Goal: Information Seeking & Learning: Learn about a topic

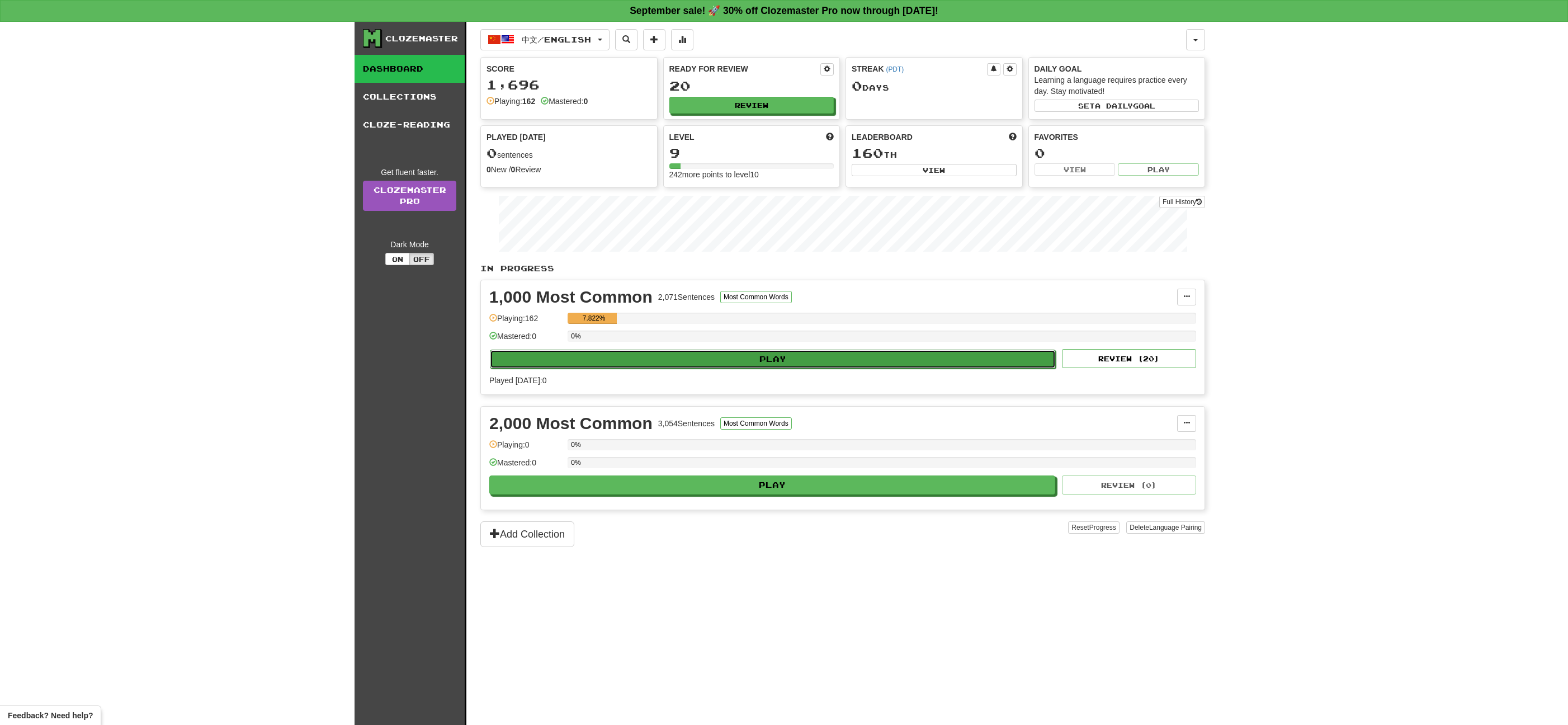
click at [666, 362] on button "Play" at bounding box center [773, 359] width 566 height 19
select select "**"
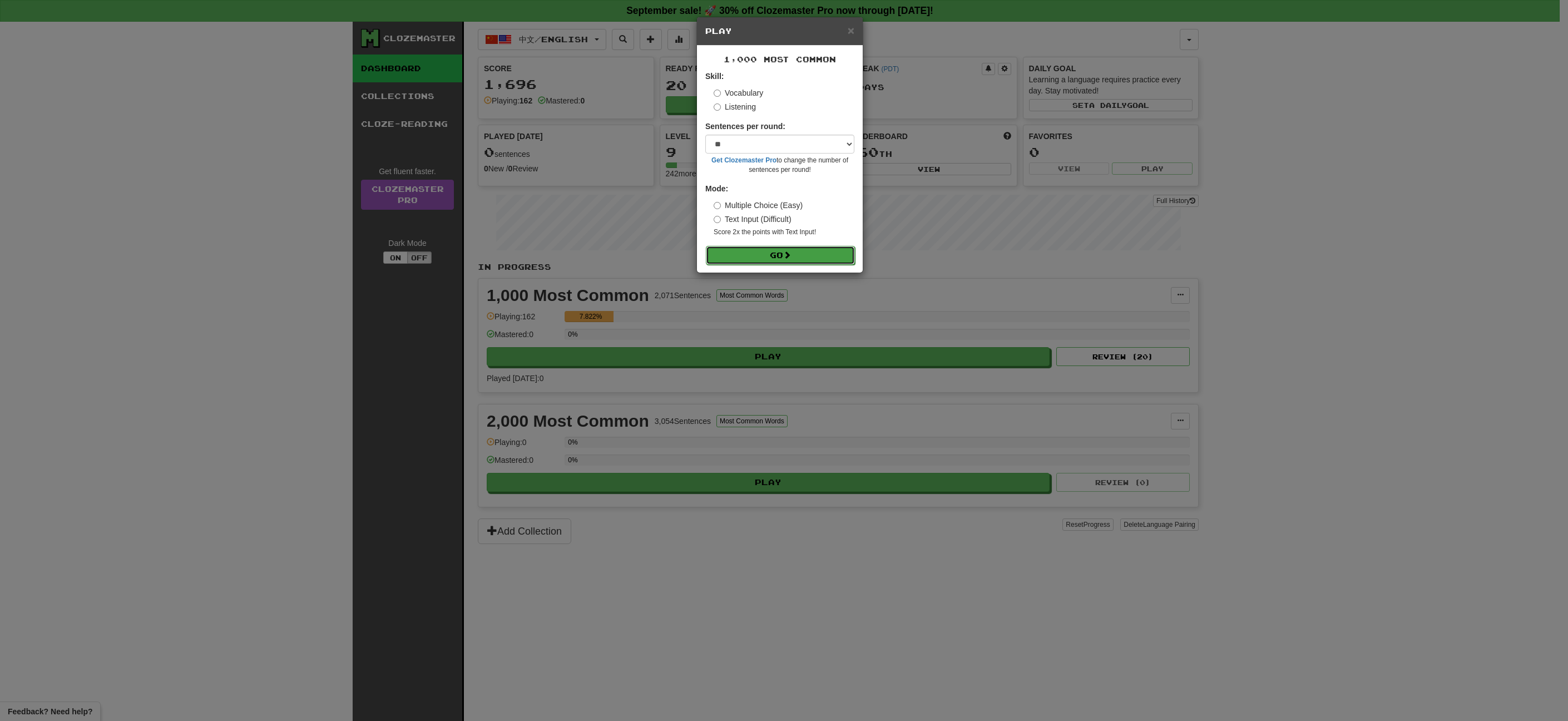
click at [788, 258] on span at bounding box center [787, 254] width 8 height 8
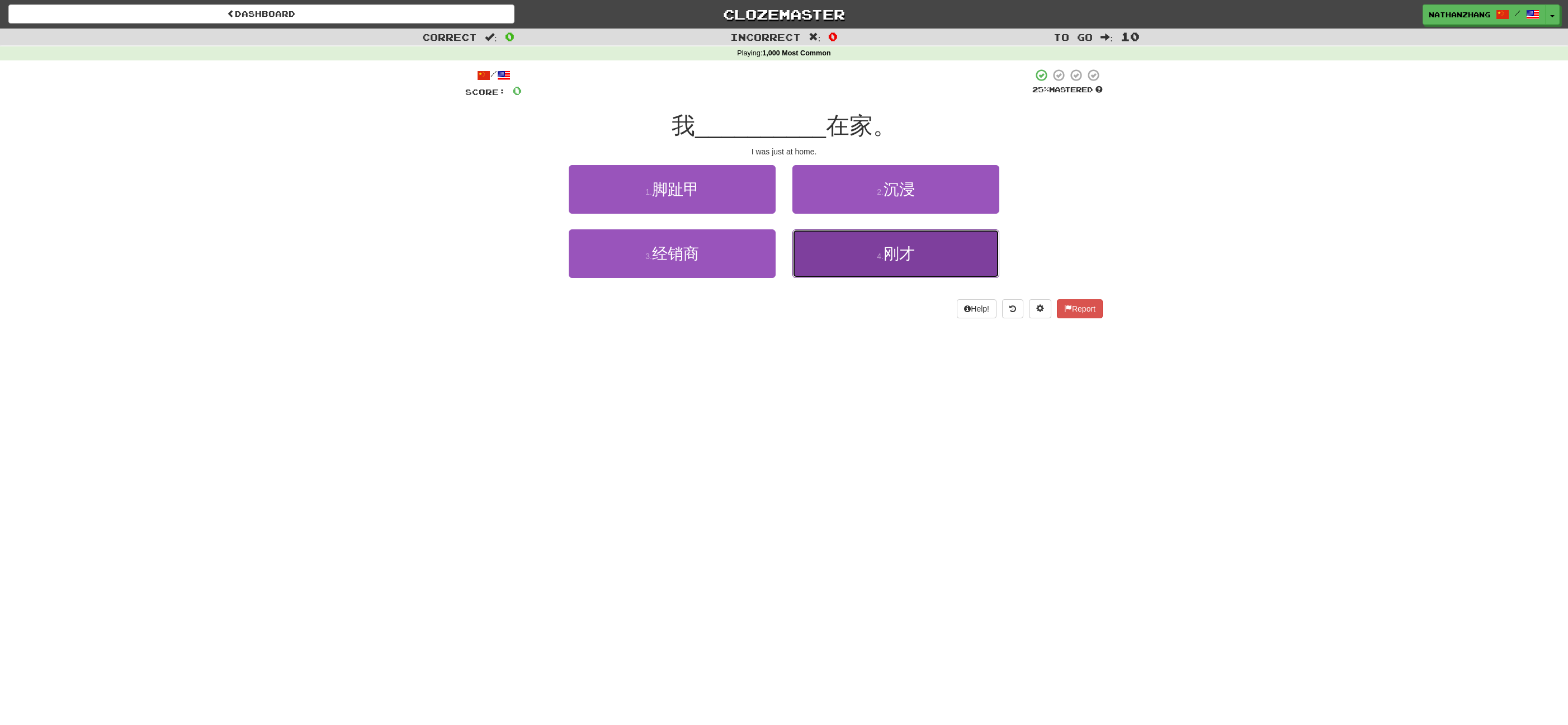
click at [930, 259] on button "4 . 刚才" at bounding box center [895, 253] width 207 height 48
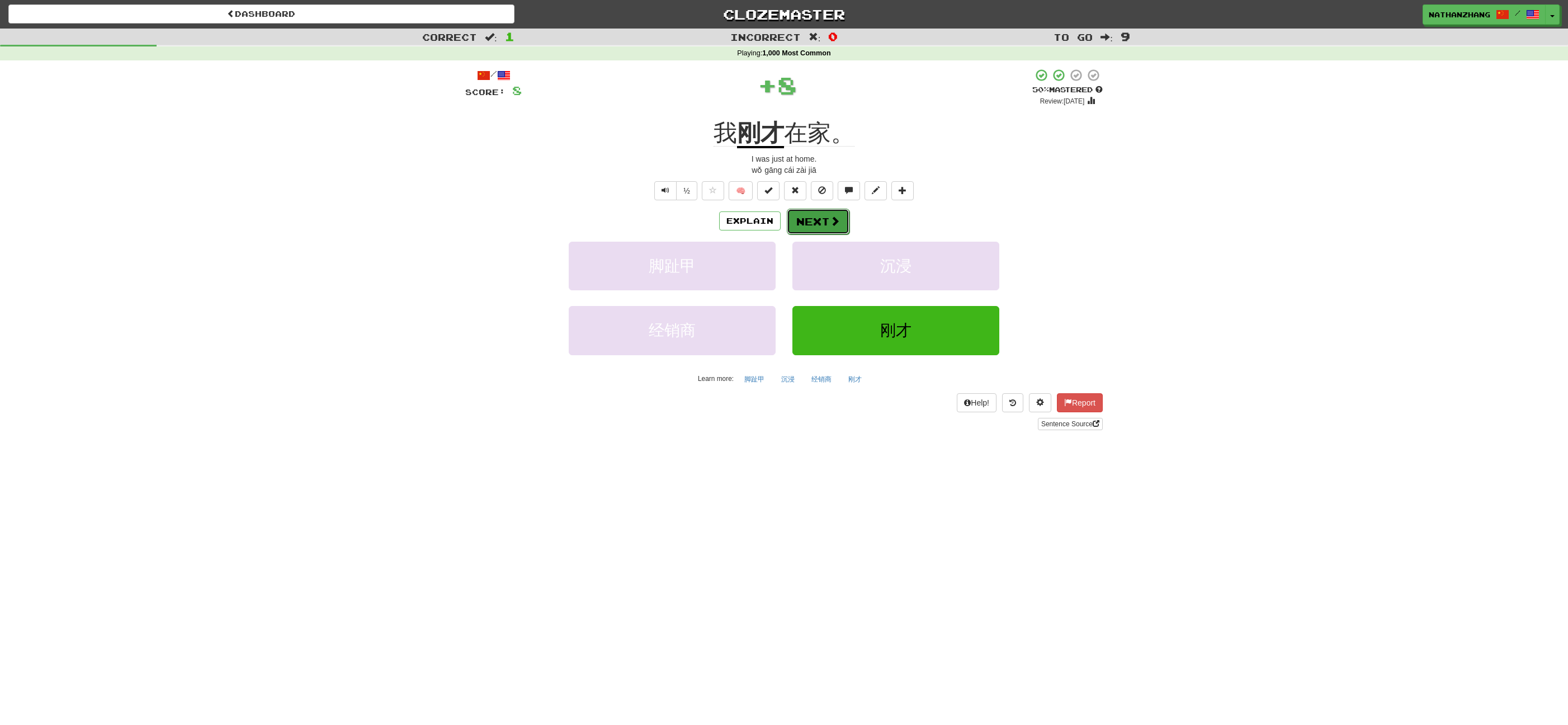
click at [833, 232] on button "Next" at bounding box center [818, 221] width 63 height 25
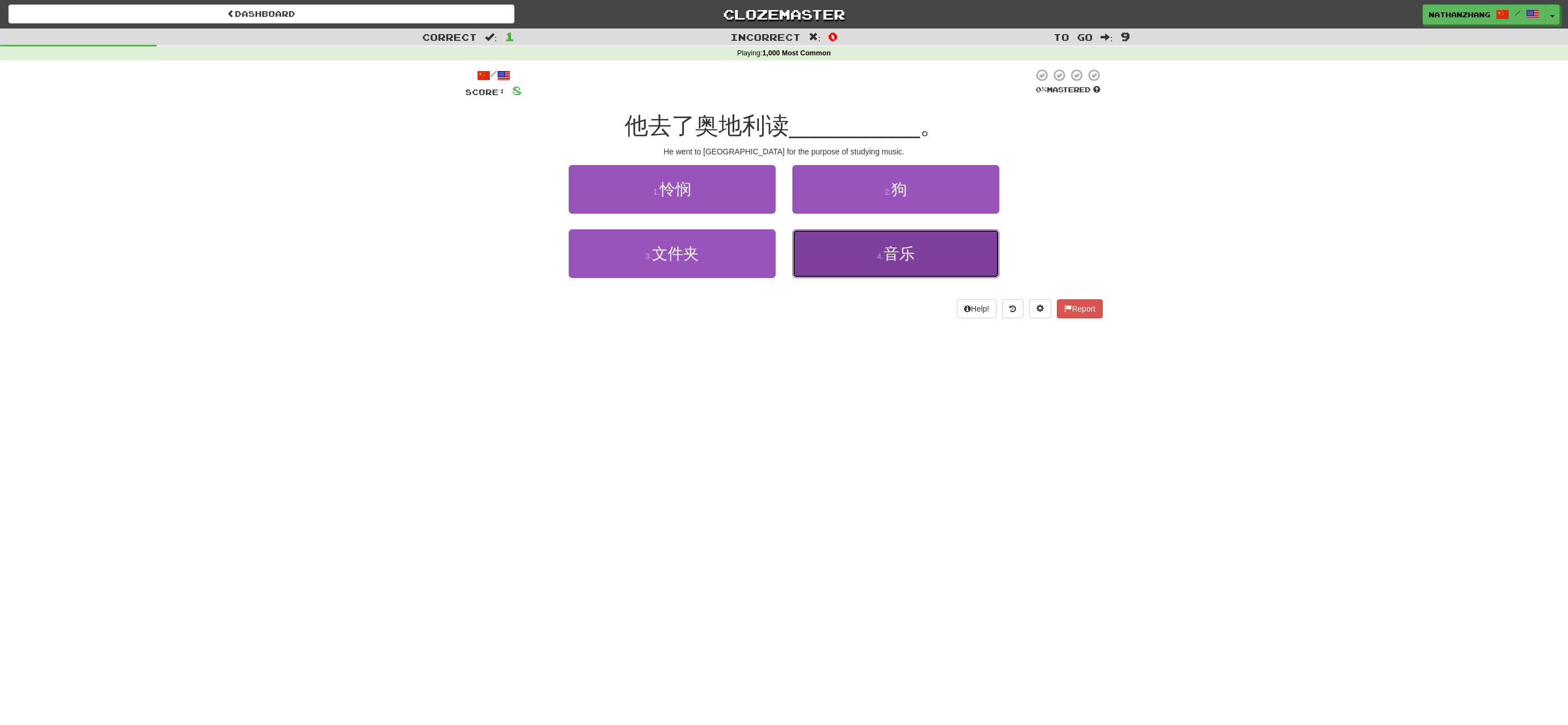
click at [918, 253] on button "4 . 音乐" at bounding box center [895, 253] width 207 height 48
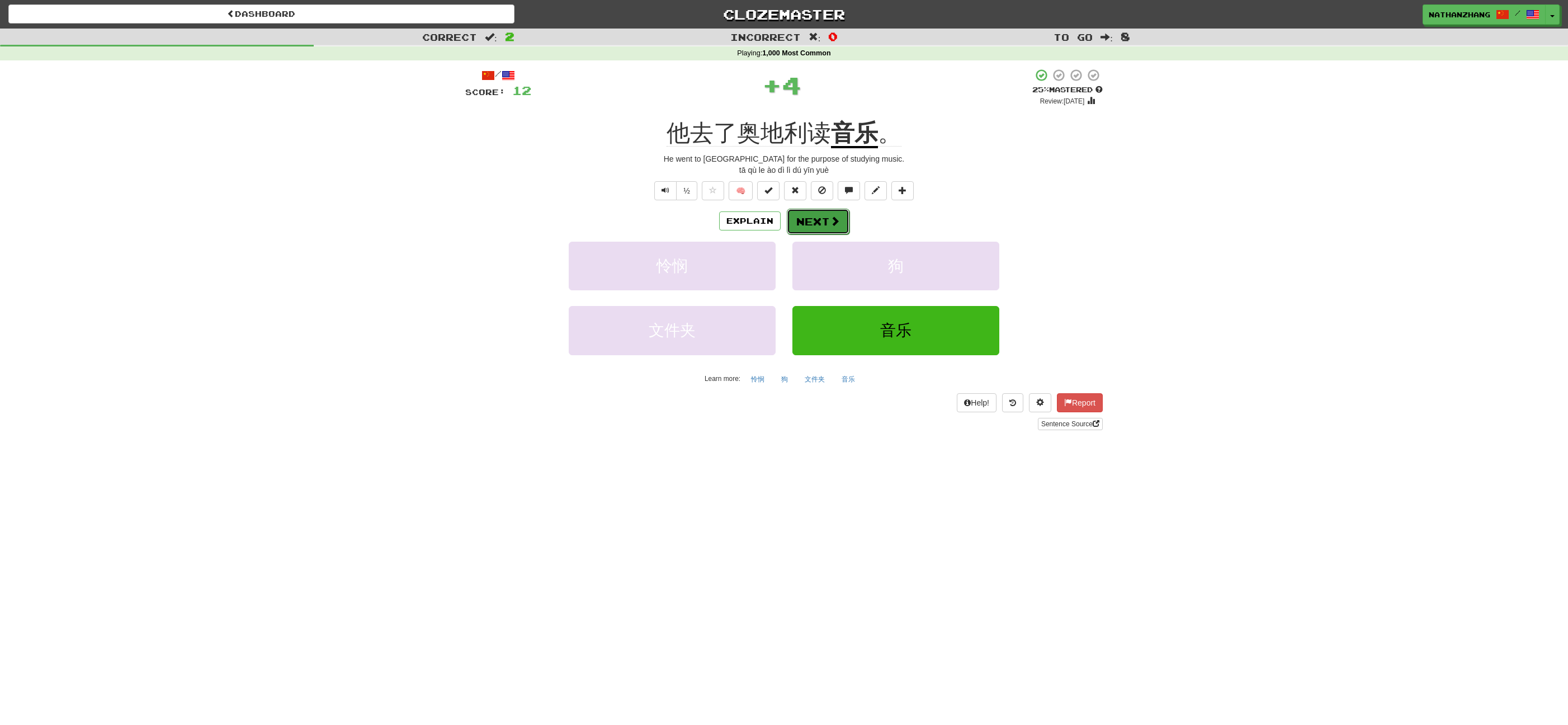
click at [841, 218] on button "Next" at bounding box center [818, 221] width 63 height 25
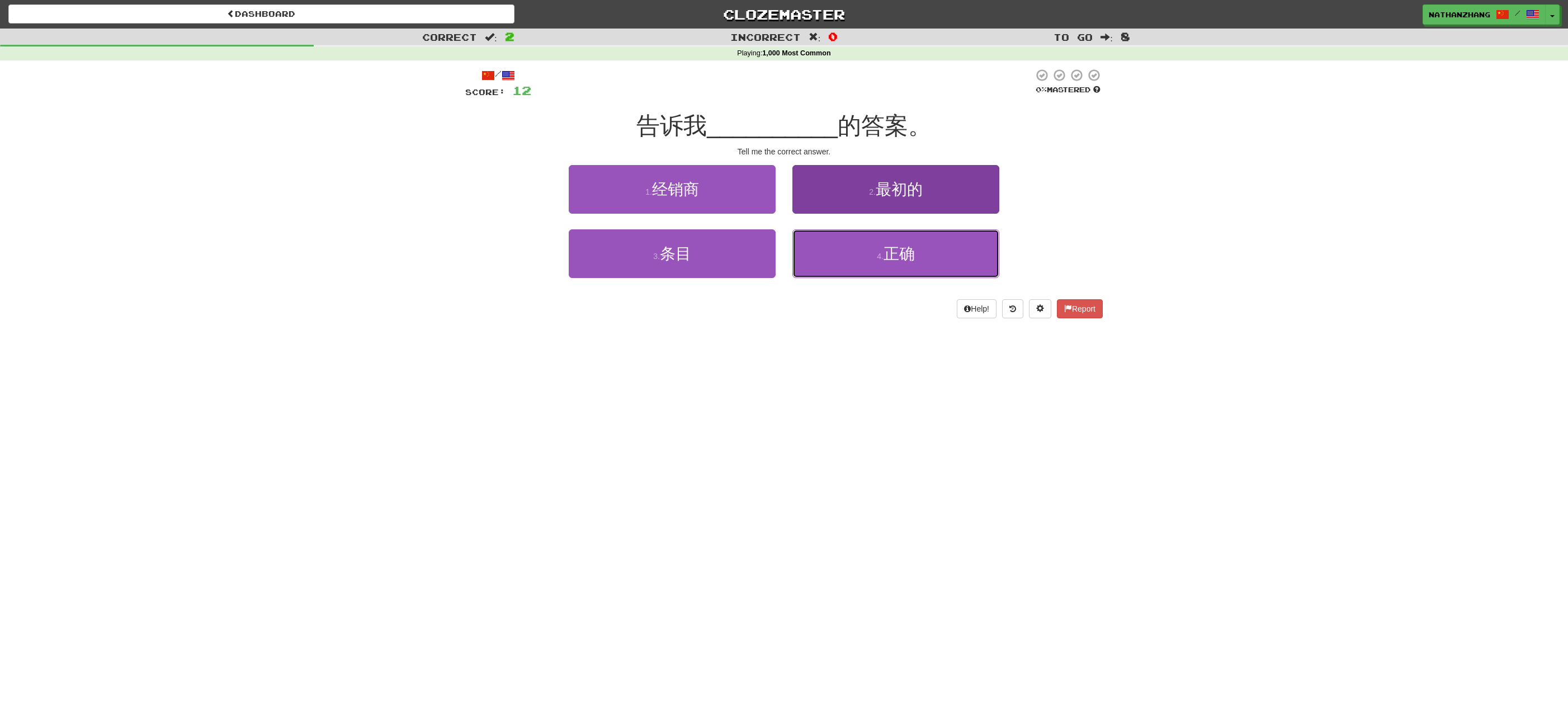
drag, startPoint x: 891, startPoint y: 267, endPoint x: 885, endPoint y: 252, distance: 16.2
click at [891, 264] on button "4 . 正确" at bounding box center [895, 253] width 207 height 48
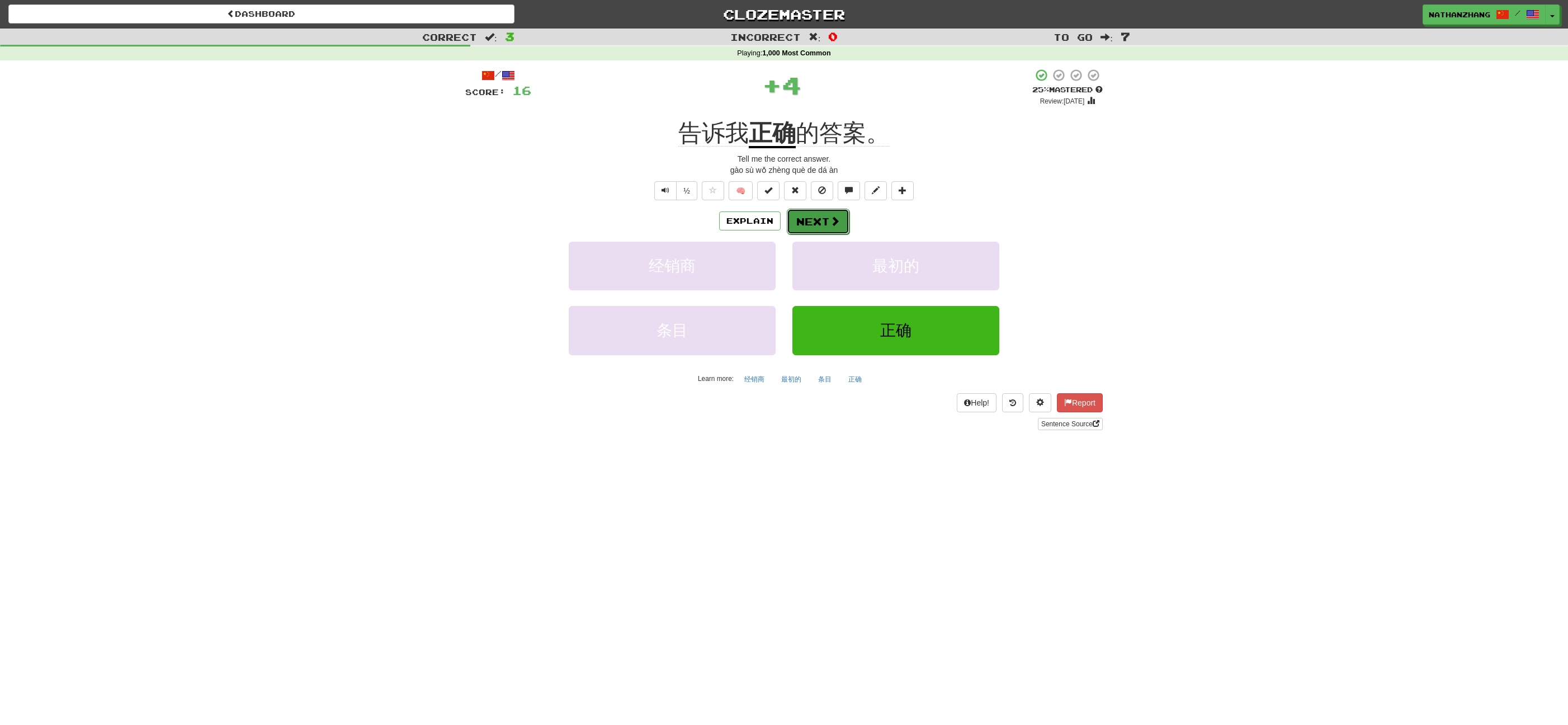
click at [820, 212] on button "Next" at bounding box center [818, 221] width 63 height 25
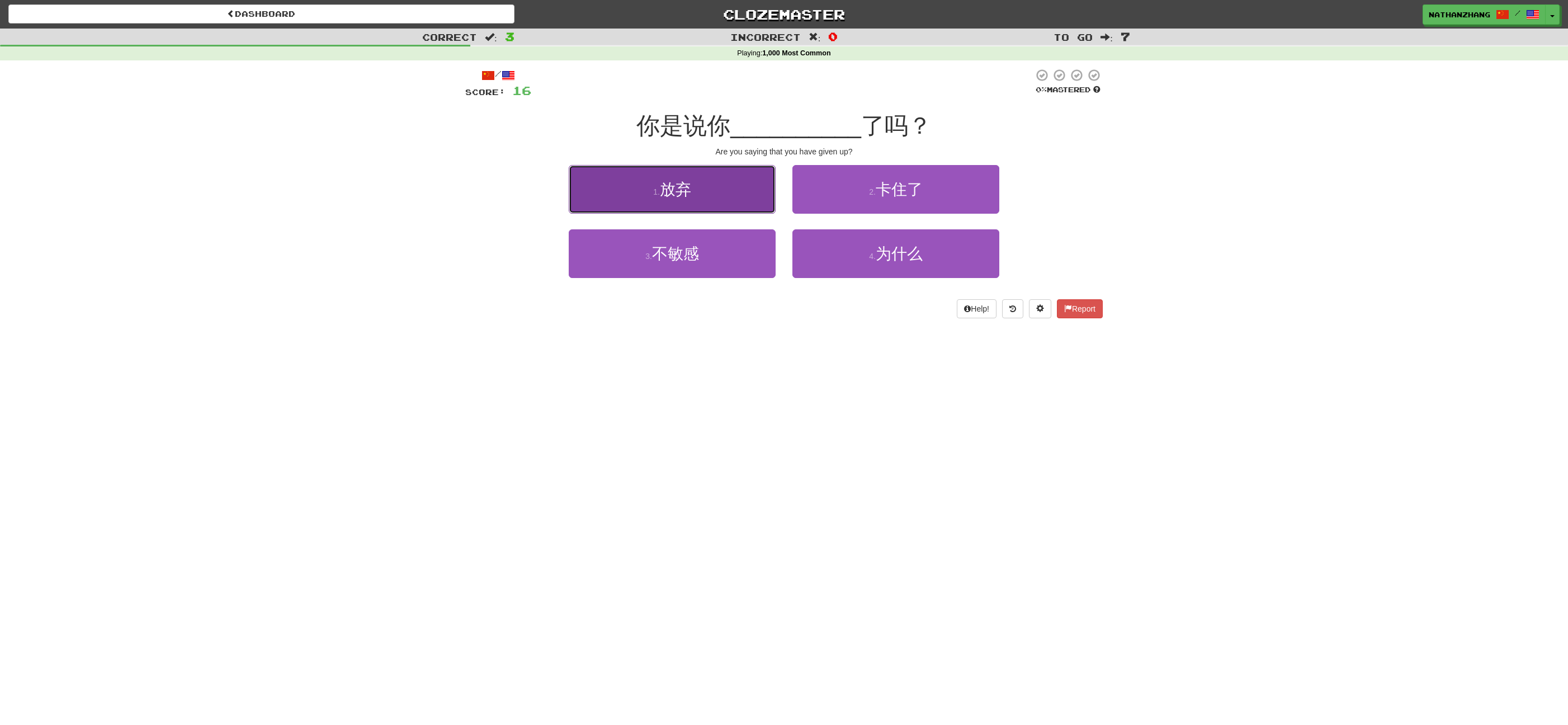
click at [720, 197] on button "1 . 放弃" at bounding box center [671, 189] width 207 height 48
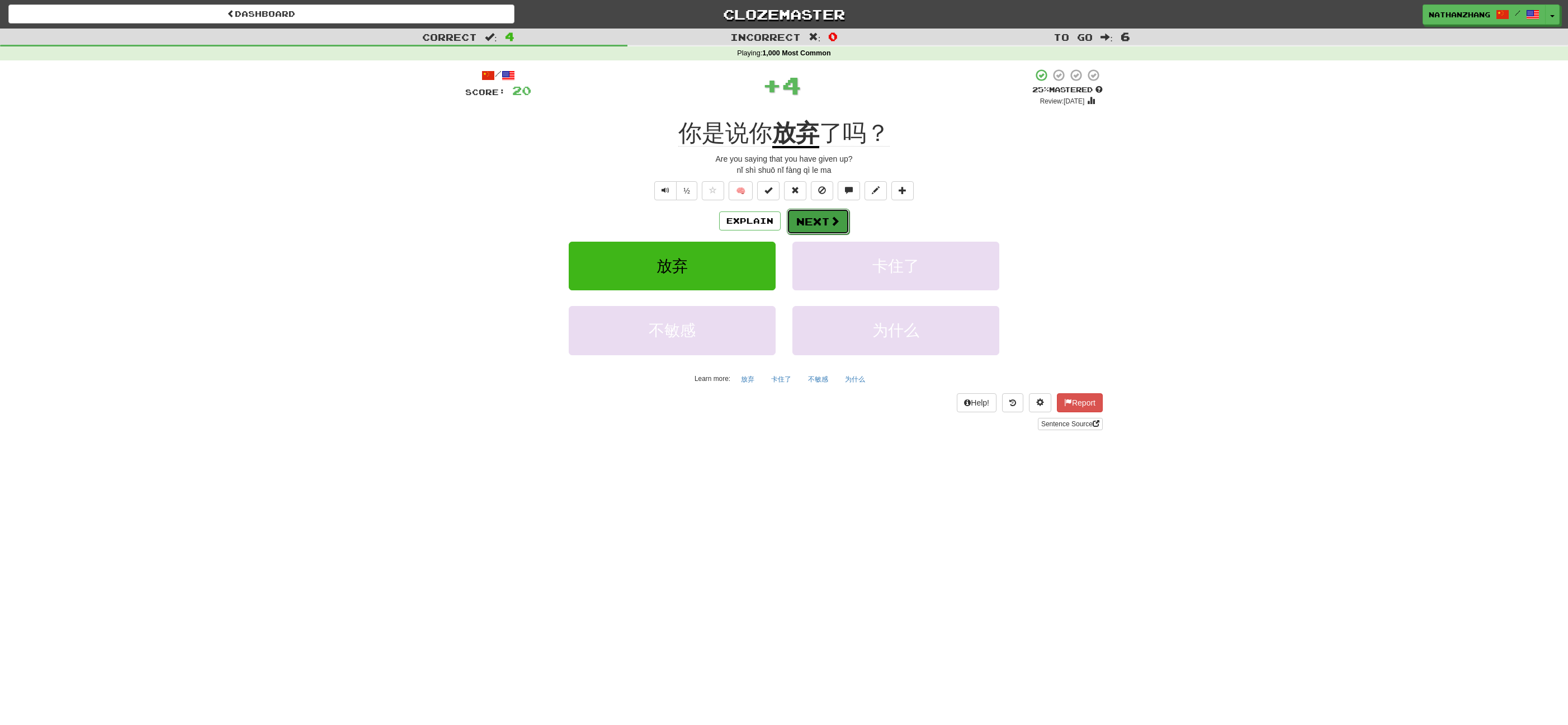
click at [828, 222] on button "Next" at bounding box center [818, 221] width 63 height 25
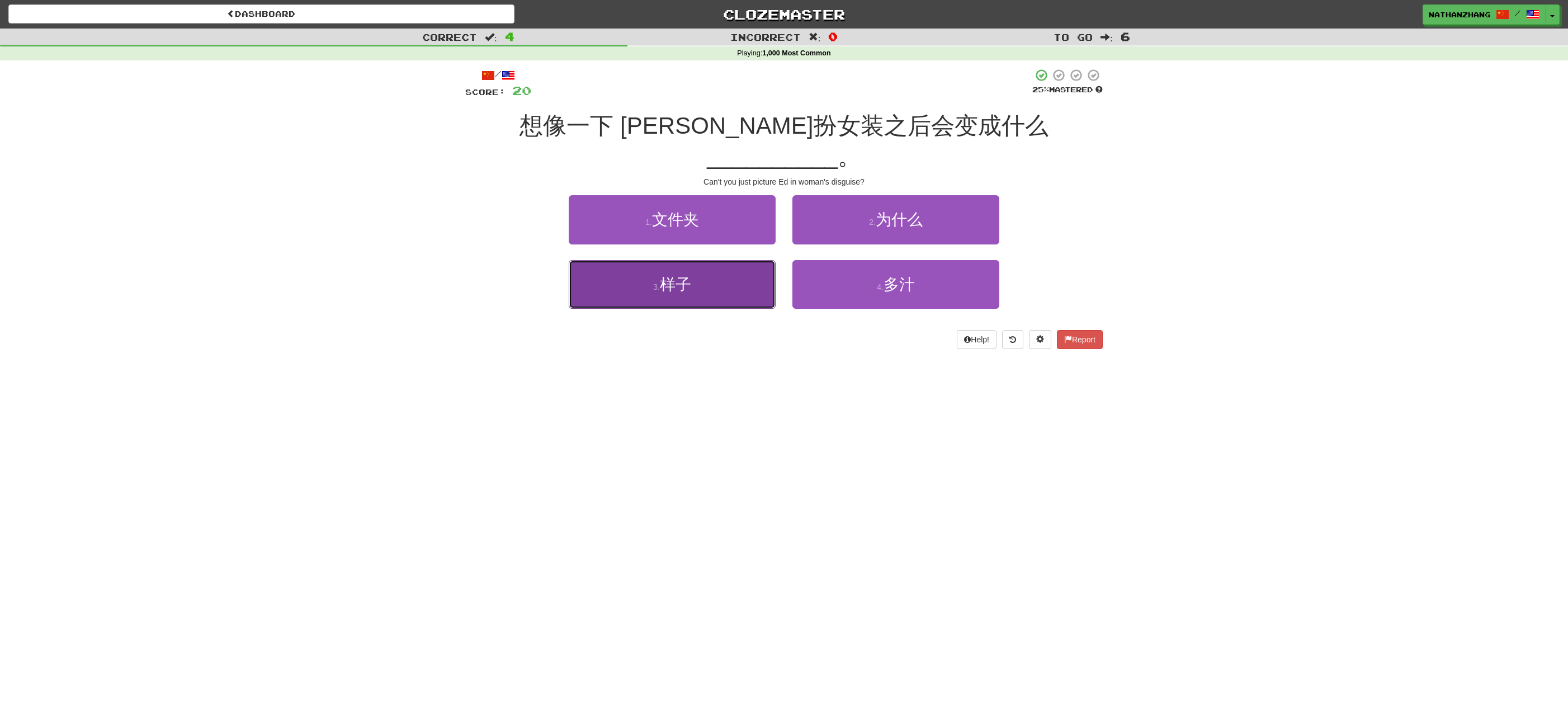
click at [769, 260] on button "3 . 样子" at bounding box center [671, 284] width 207 height 48
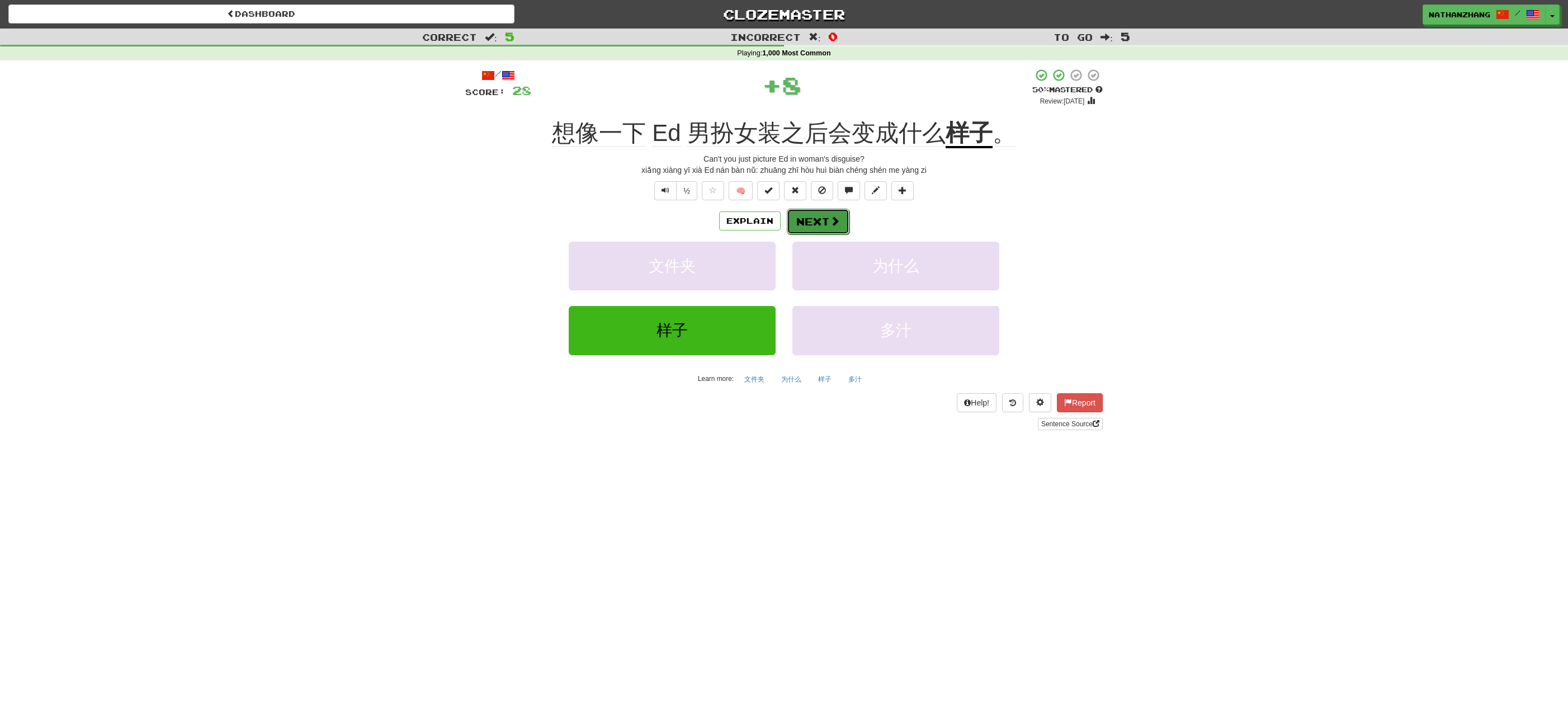
click at [815, 218] on button "Next" at bounding box center [818, 221] width 63 height 25
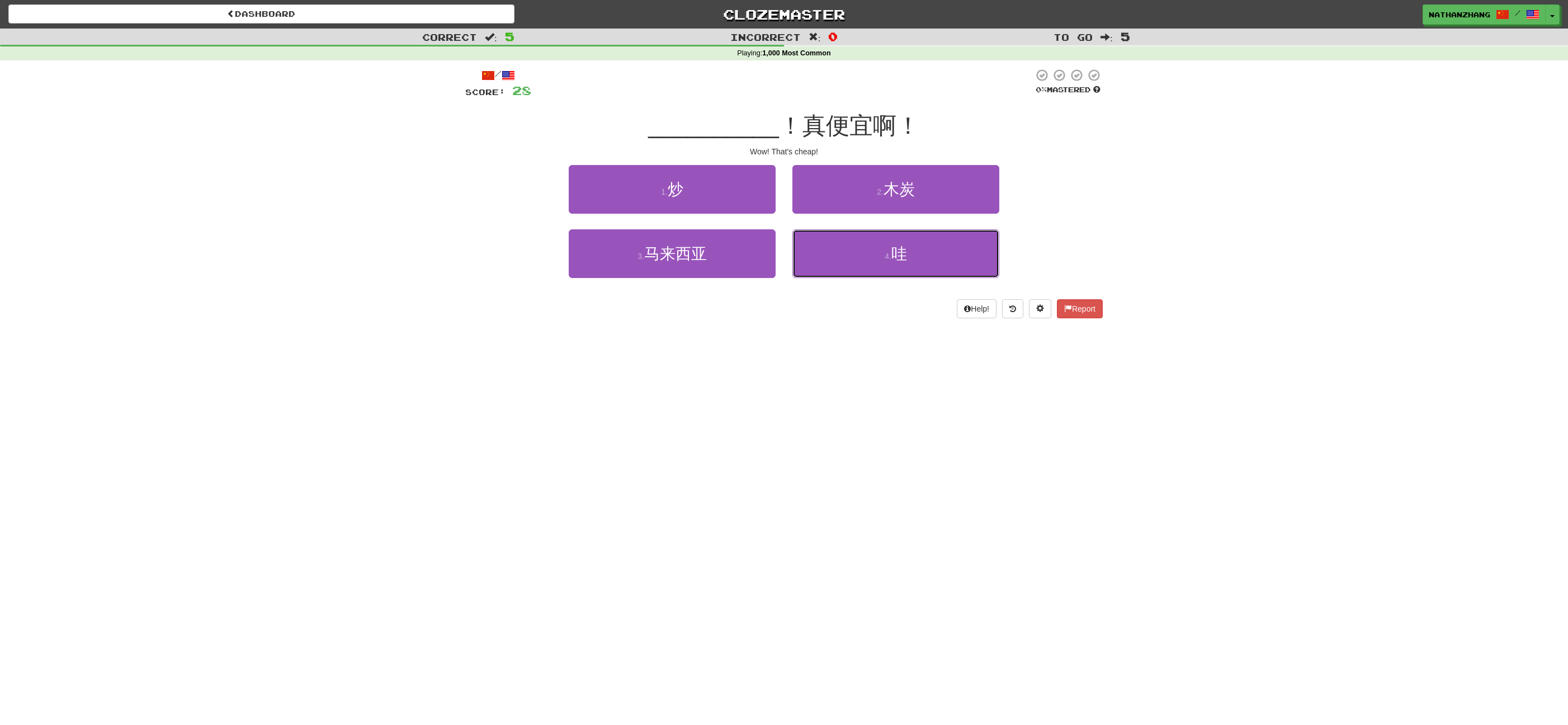
drag, startPoint x: 884, startPoint y: 250, endPoint x: 882, endPoint y: 237, distance: 13.2
click at [885, 250] on button "4 . 哇" at bounding box center [895, 253] width 207 height 48
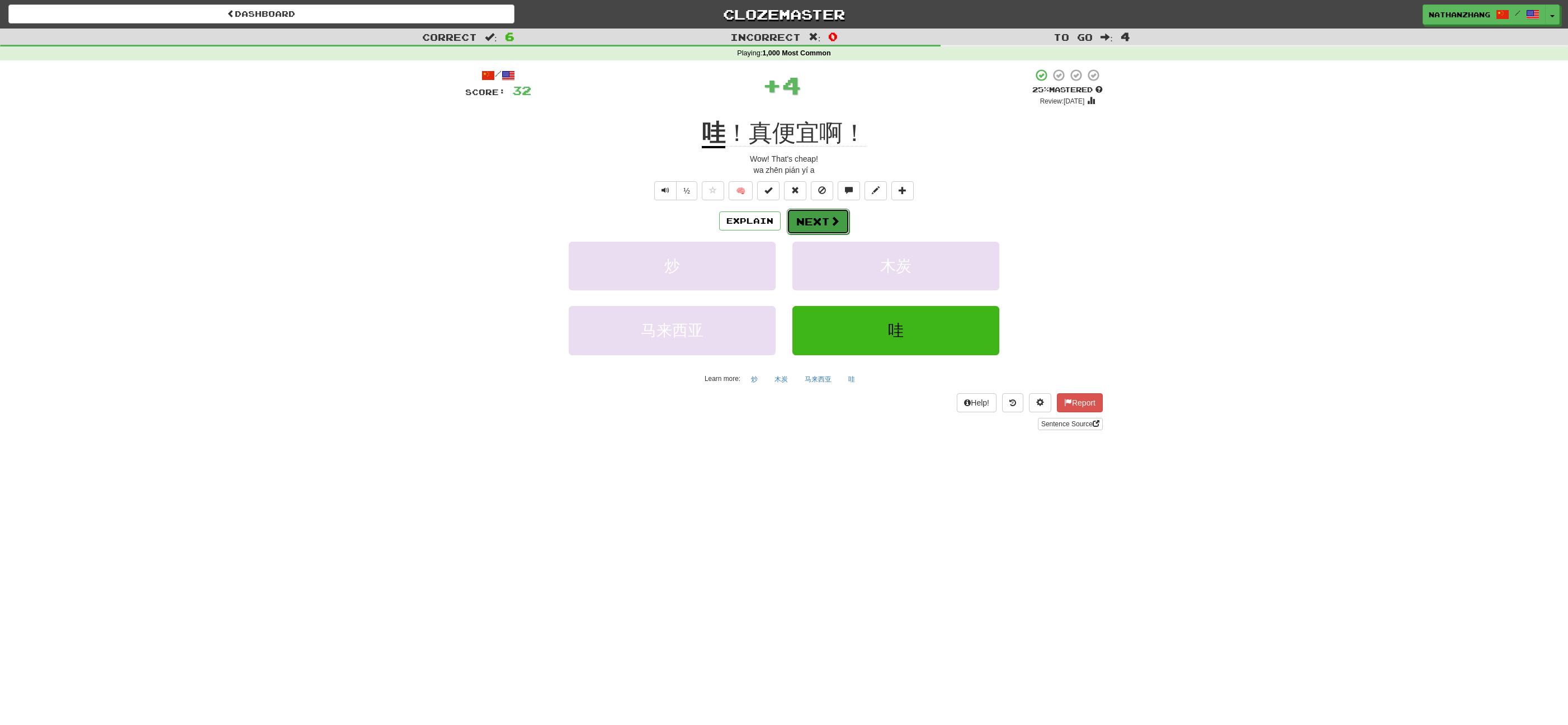
click at [837, 221] on span at bounding box center [835, 221] width 10 height 10
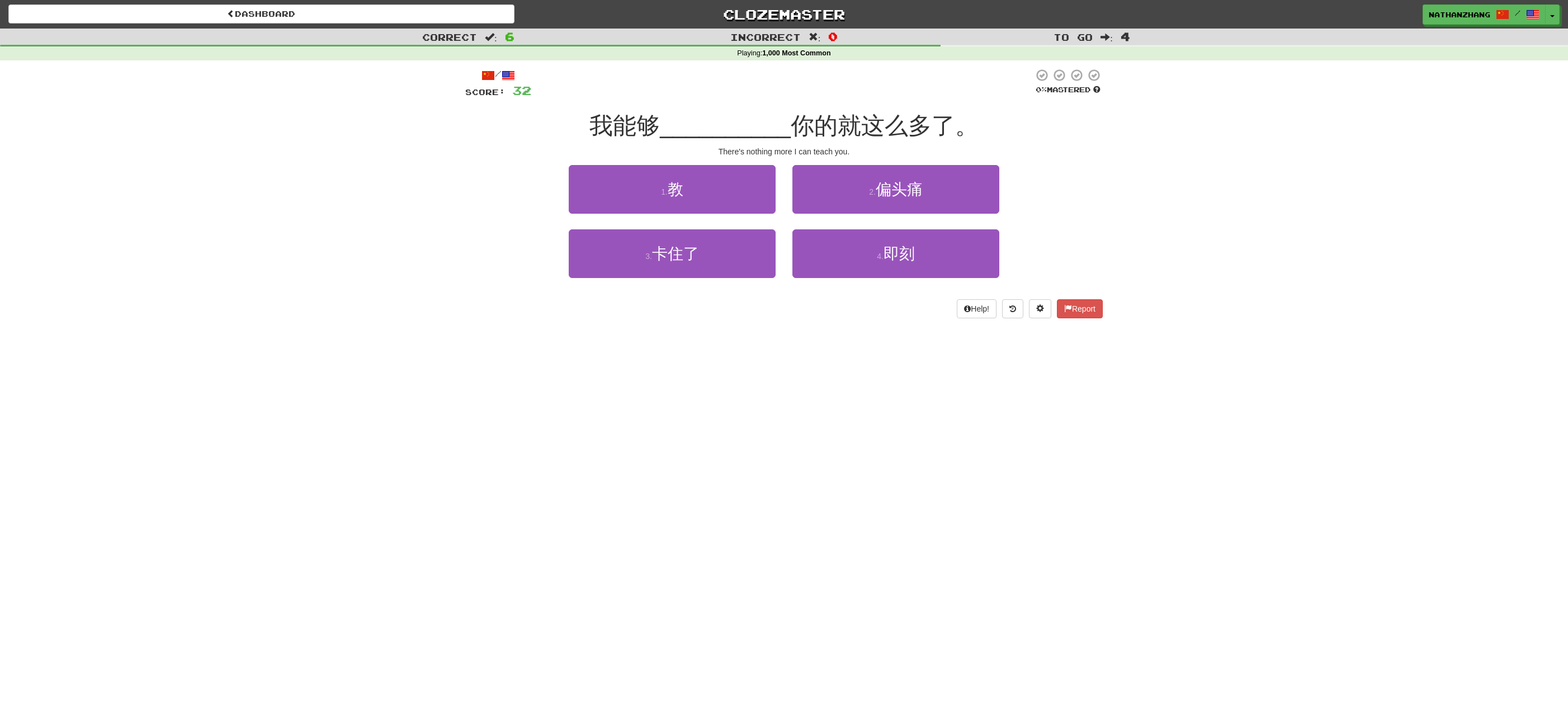
drag, startPoint x: 853, startPoint y: 219, endPoint x: 742, endPoint y: 223, distance: 111.1
drag, startPoint x: 742, startPoint y: 223, endPoint x: 699, endPoint y: 189, distance: 54.8
click at [699, 189] on button "1 . [DEMOGRAPHIC_DATA]" at bounding box center [671, 189] width 207 height 48
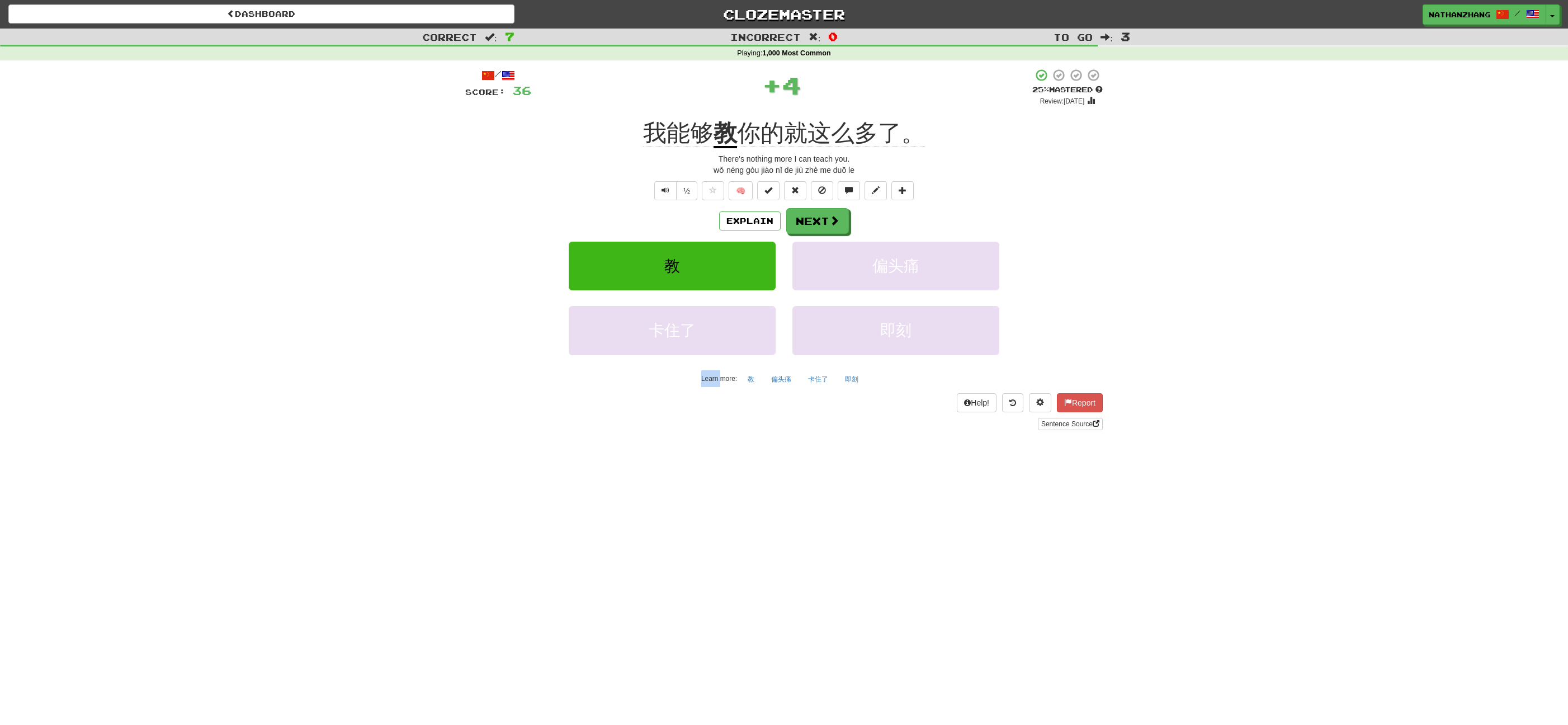
click at [699, 189] on span "🧠" at bounding box center [807, 190] width 217 height 9
click at [835, 209] on button "Next" at bounding box center [818, 221] width 63 height 25
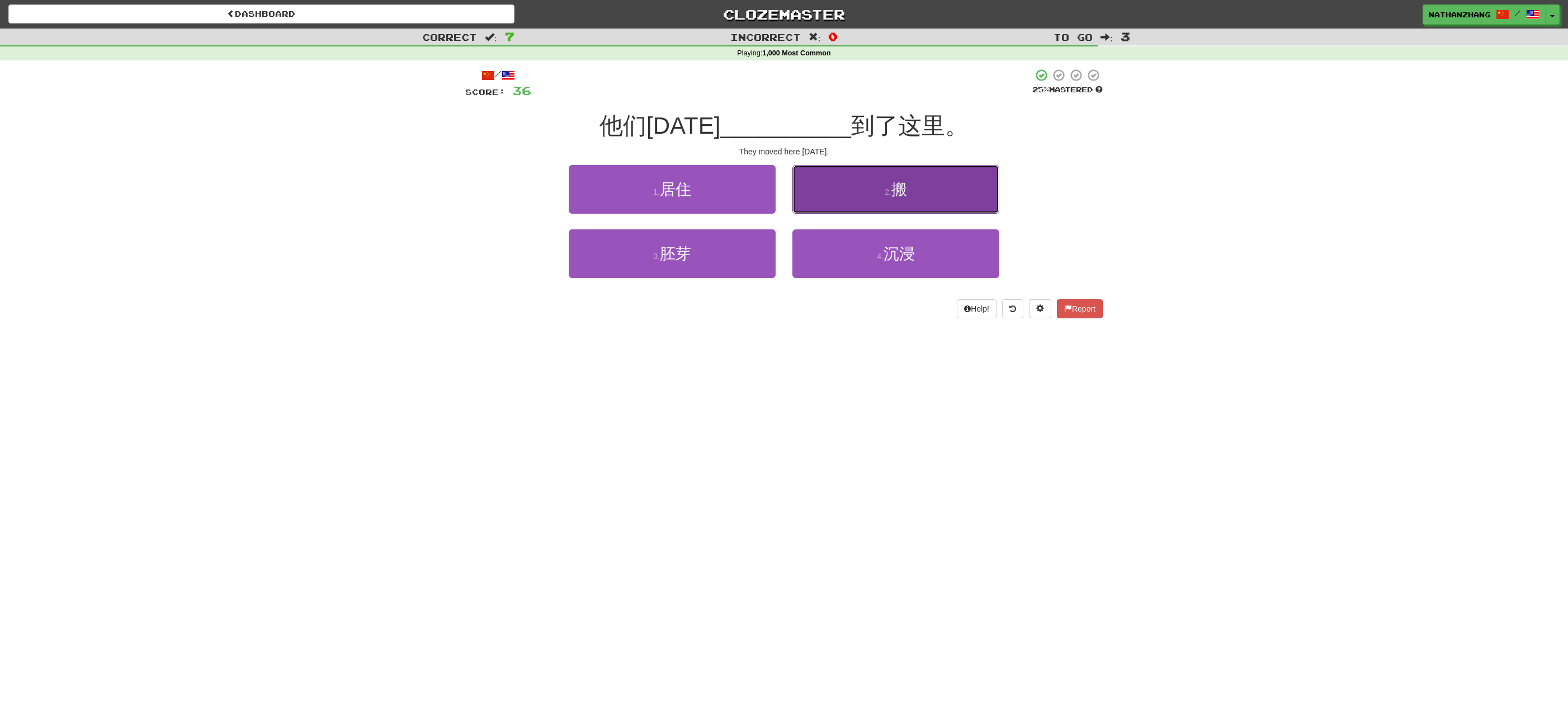
click at [872, 196] on button "2 . 搬" at bounding box center [895, 189] width 207 height 48
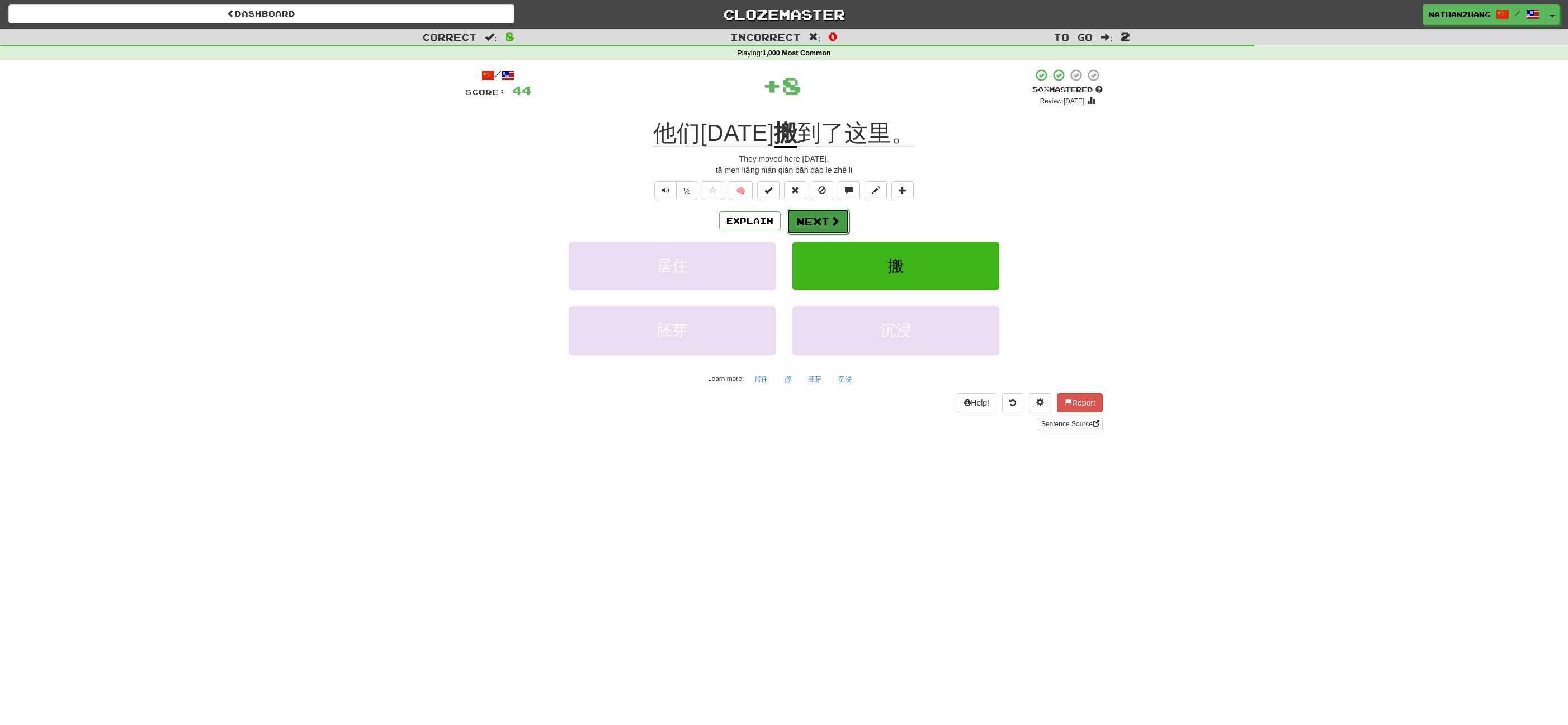
click at [831, 221] on span at bounding box center [835, 221] width 10 height 10
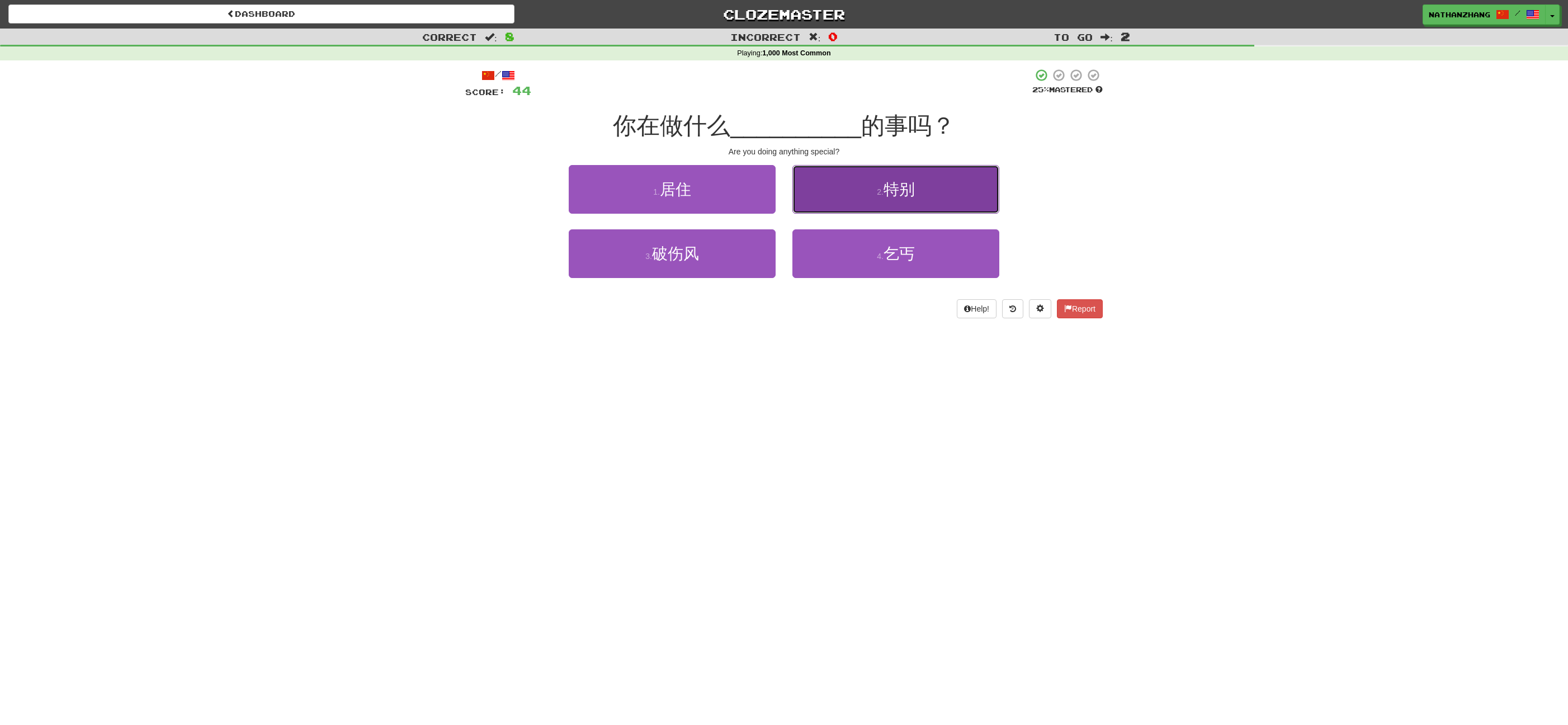
click at [850, 200] on button "2 . 特别" at bounding box center [895, 189] width 207 height 48
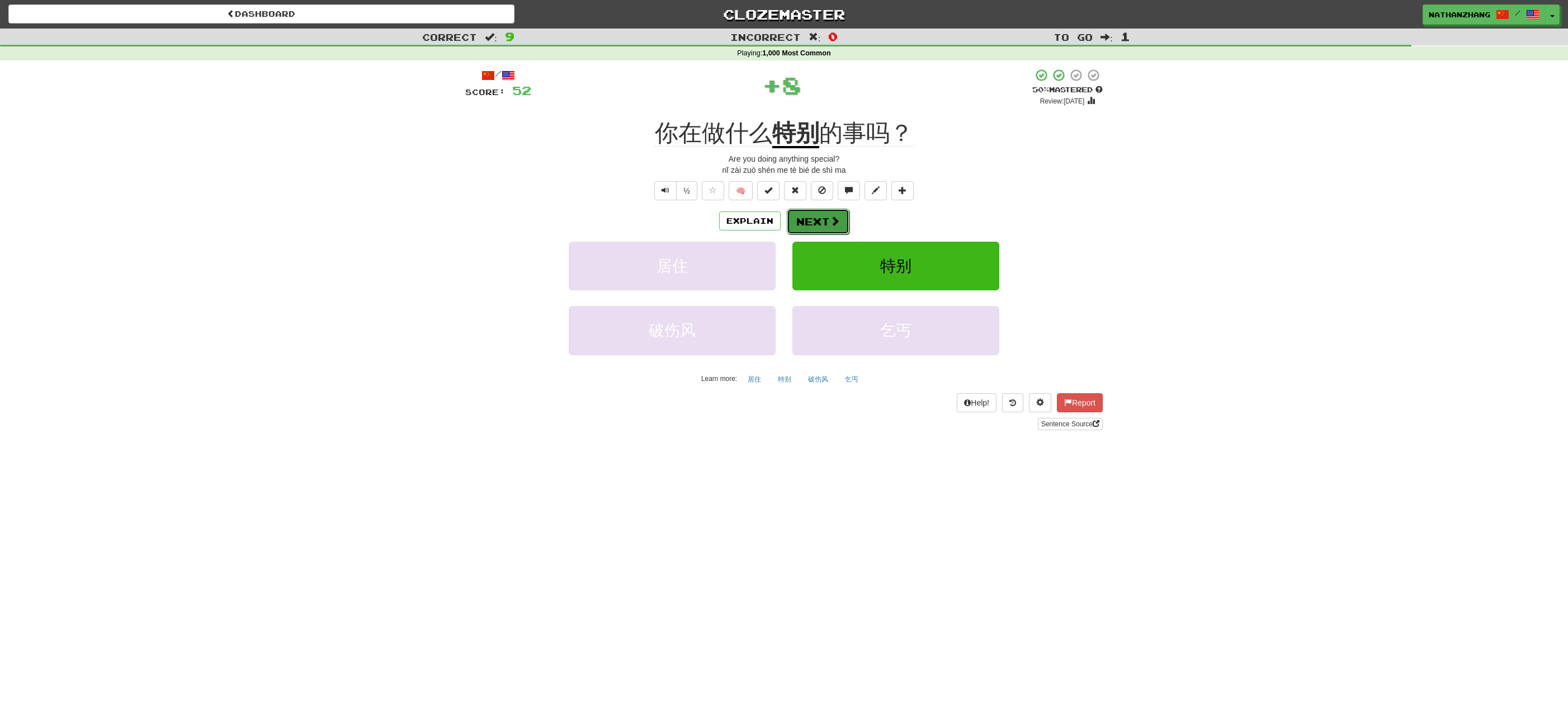
click at [834, 220] on span at bounding box center [835, 221] width 10 height 10
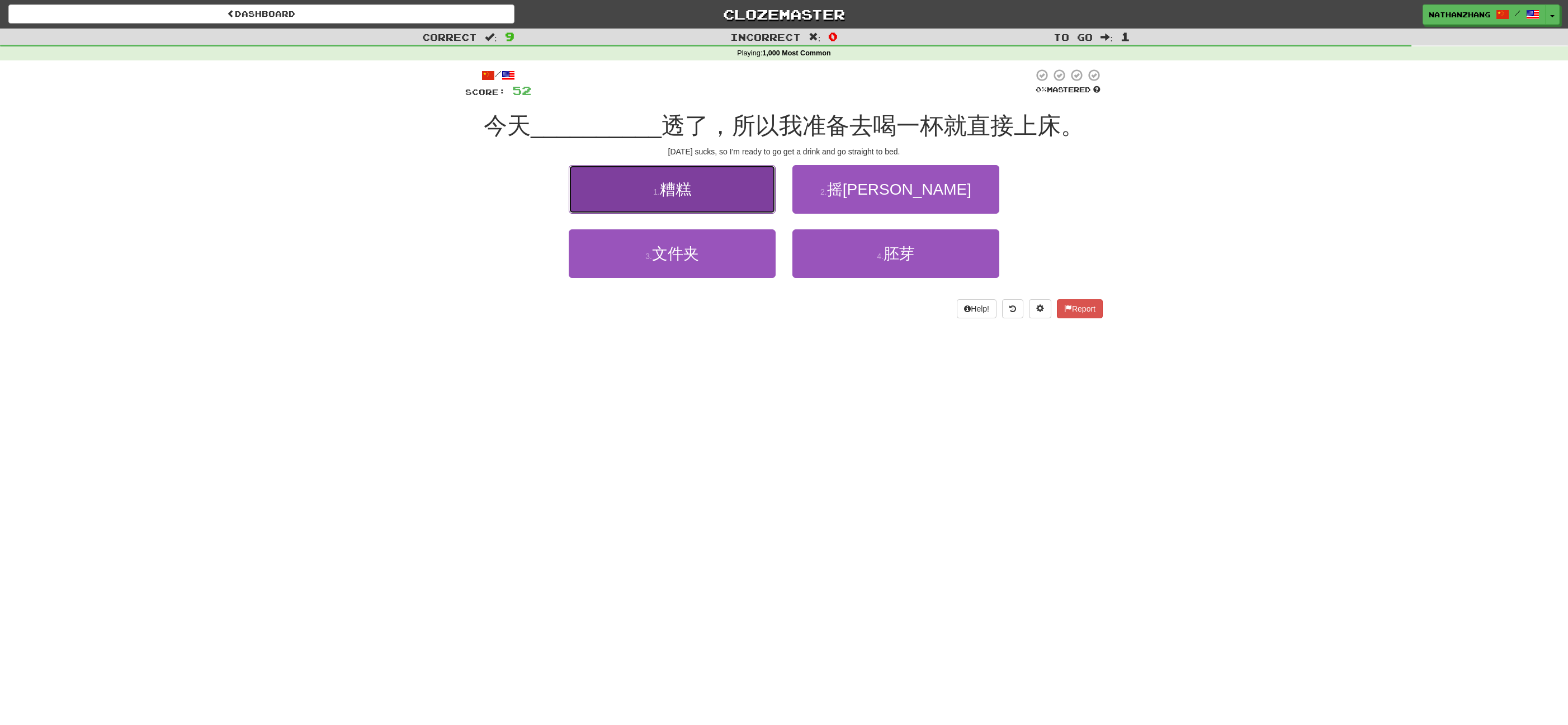
click at [740, 195] on button "1 . 糟糕" at bounding box center [671, 189] width 207 height 48
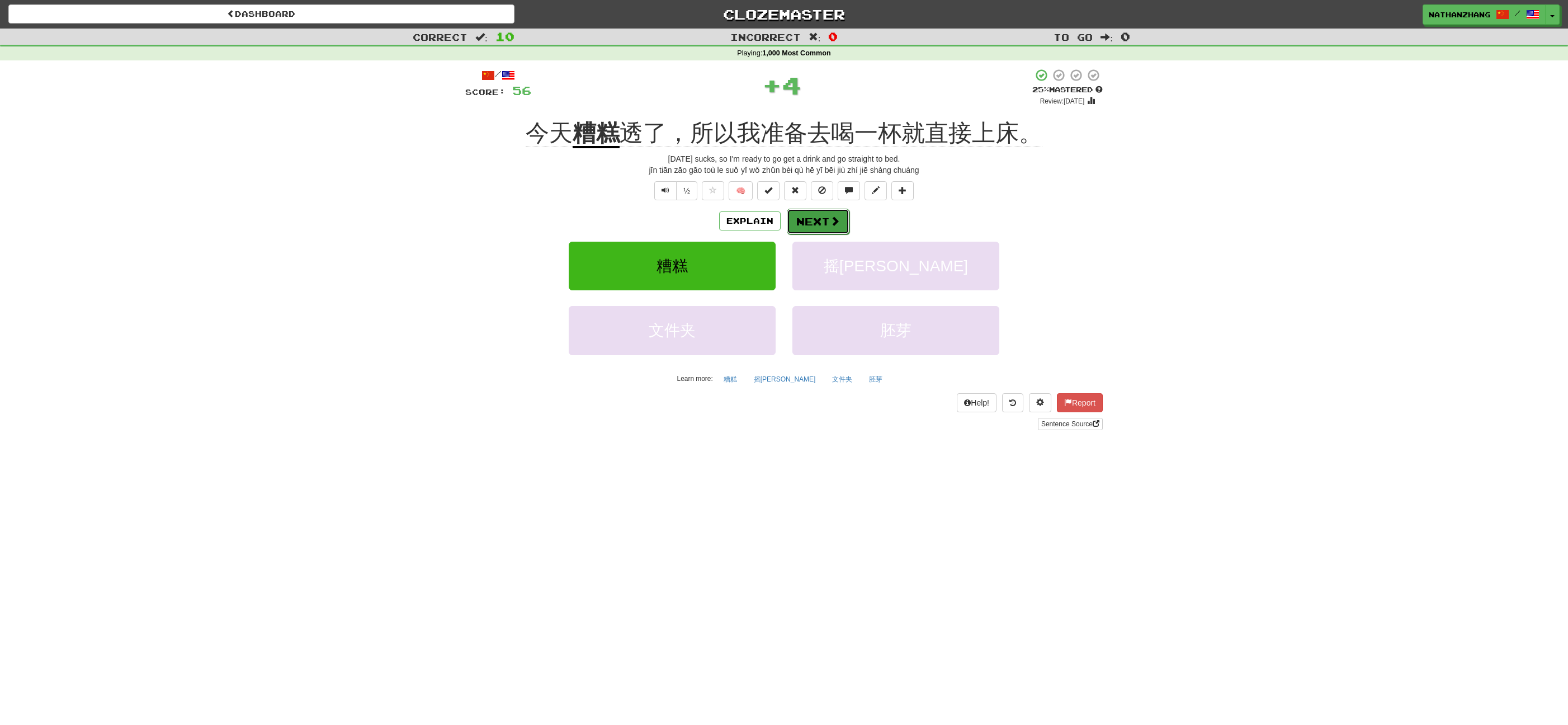
click at [834, 220] on span at bounding box center [835, 221] width 10 height 10
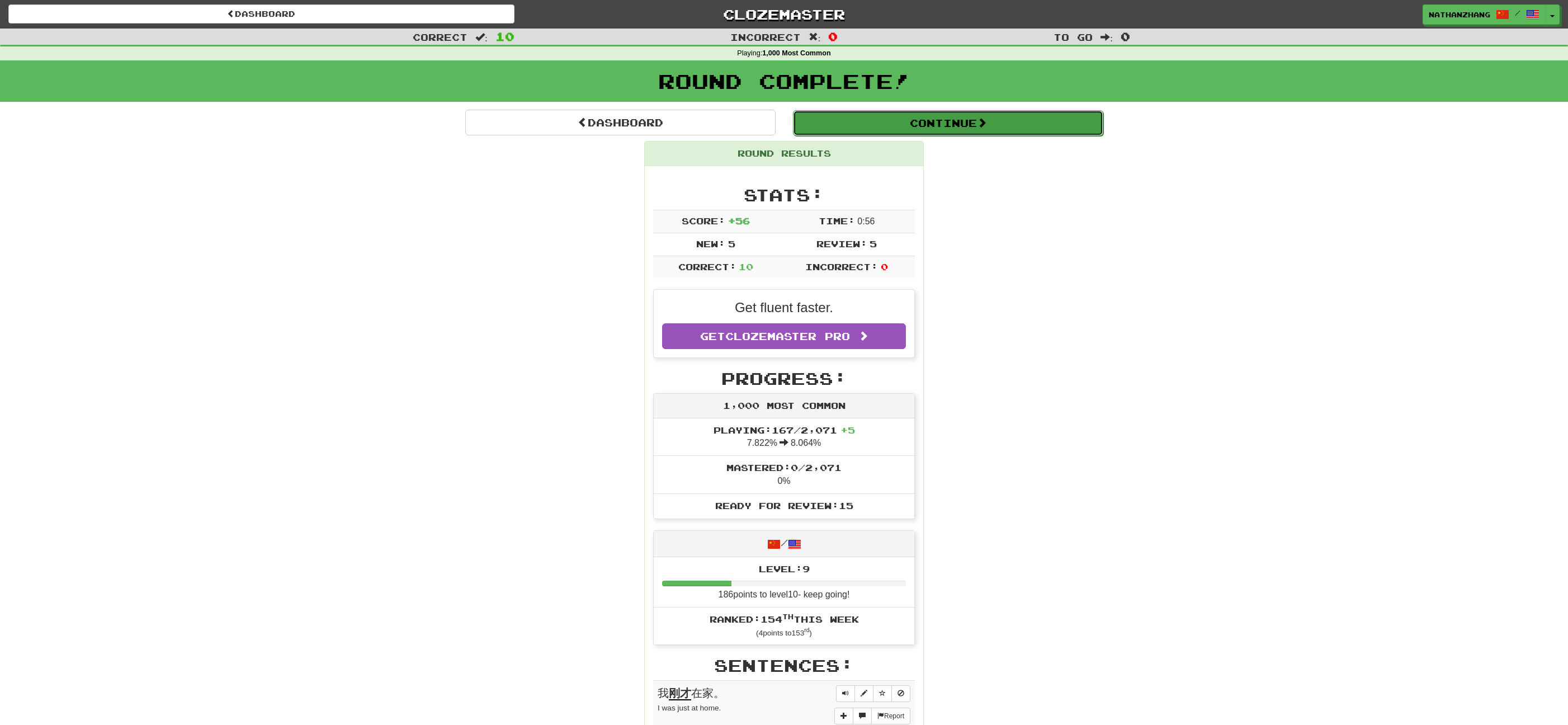
click at [937, 130] on button "Continue" at bounding box center [948, 123] width 310 height 25
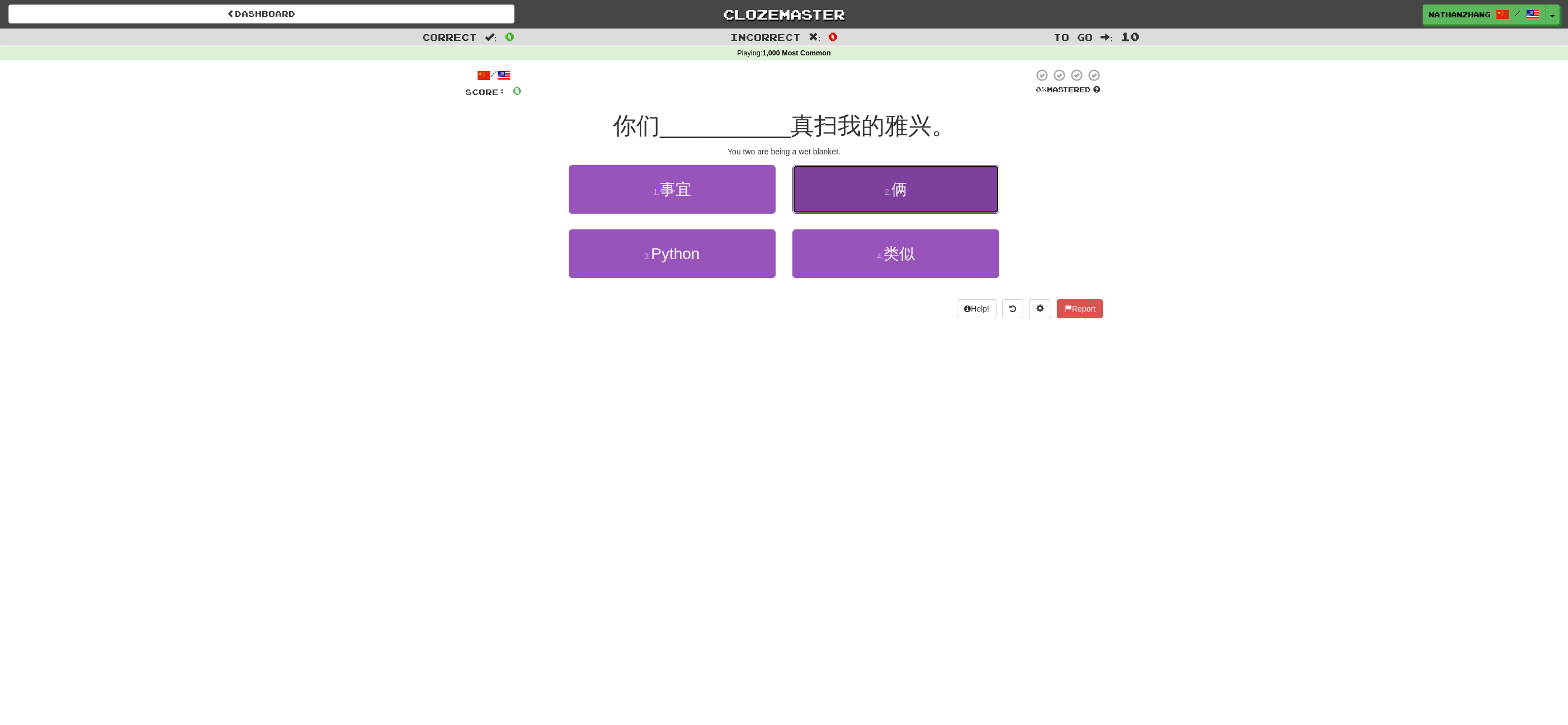
click at [942, 190] on button "2 . 俩" at bounding box center [895, 189] width 207 height 48
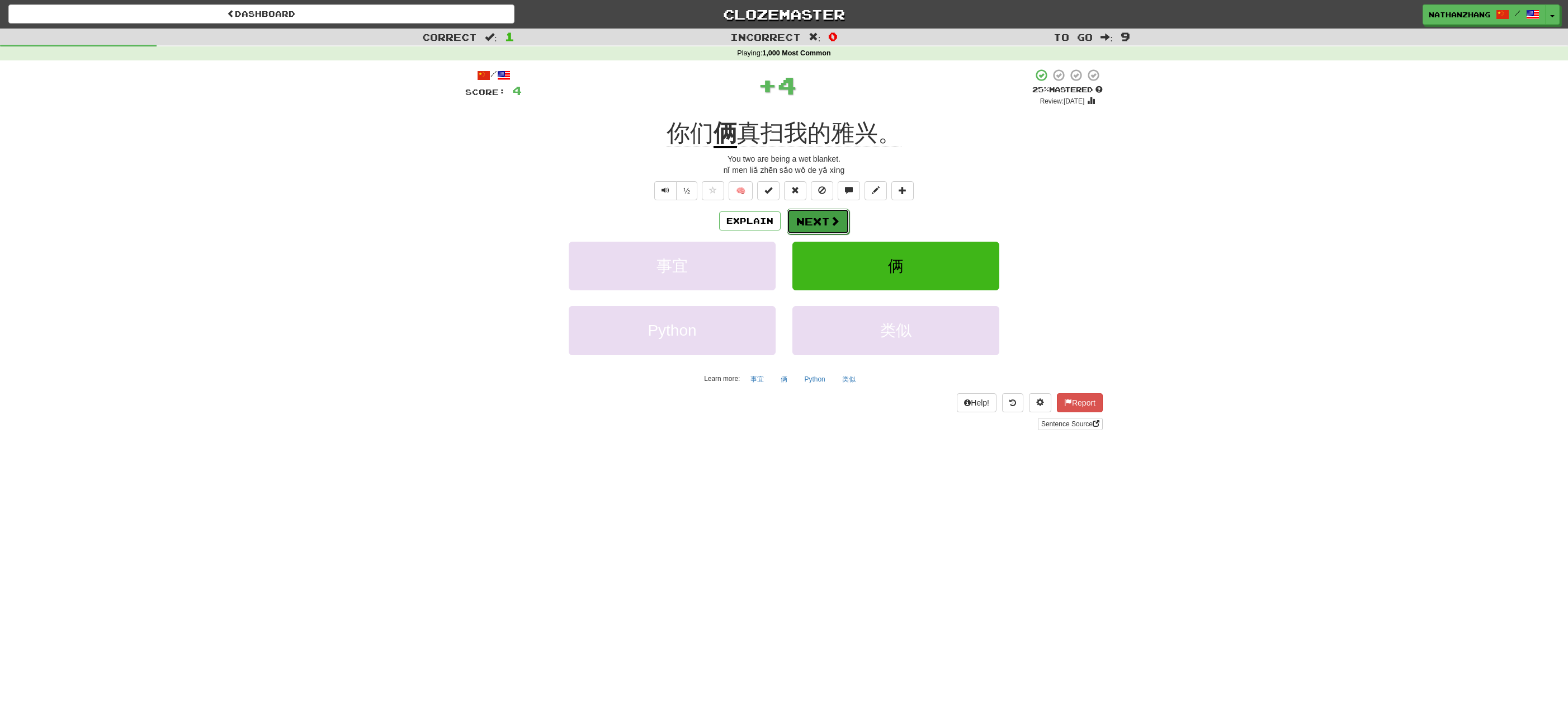
click at [814, 218] on button "Next" at bounding box center [818, 221] width 63 height 25
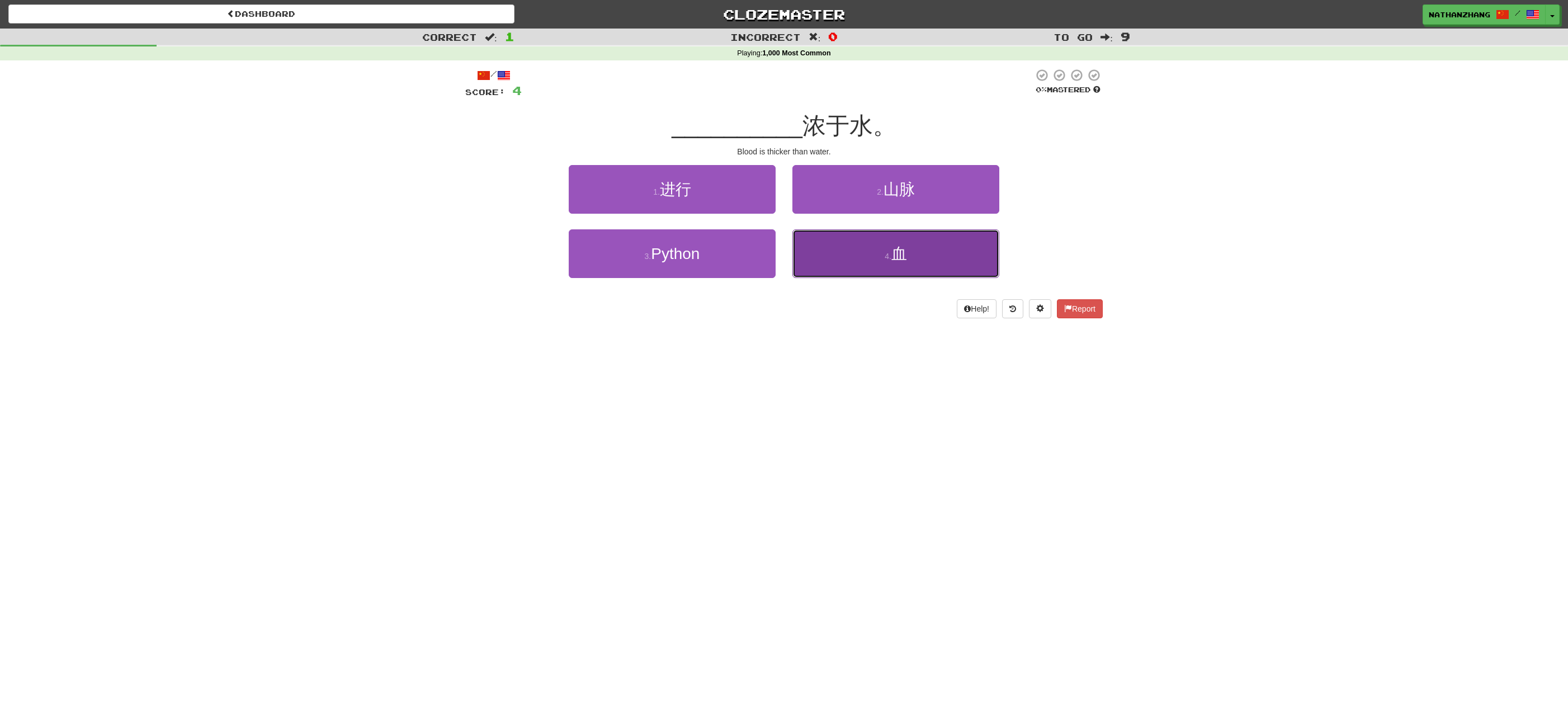
click at [916, 248] on button "4 . 血" at bounding box center [895, 253] width 207 height 48
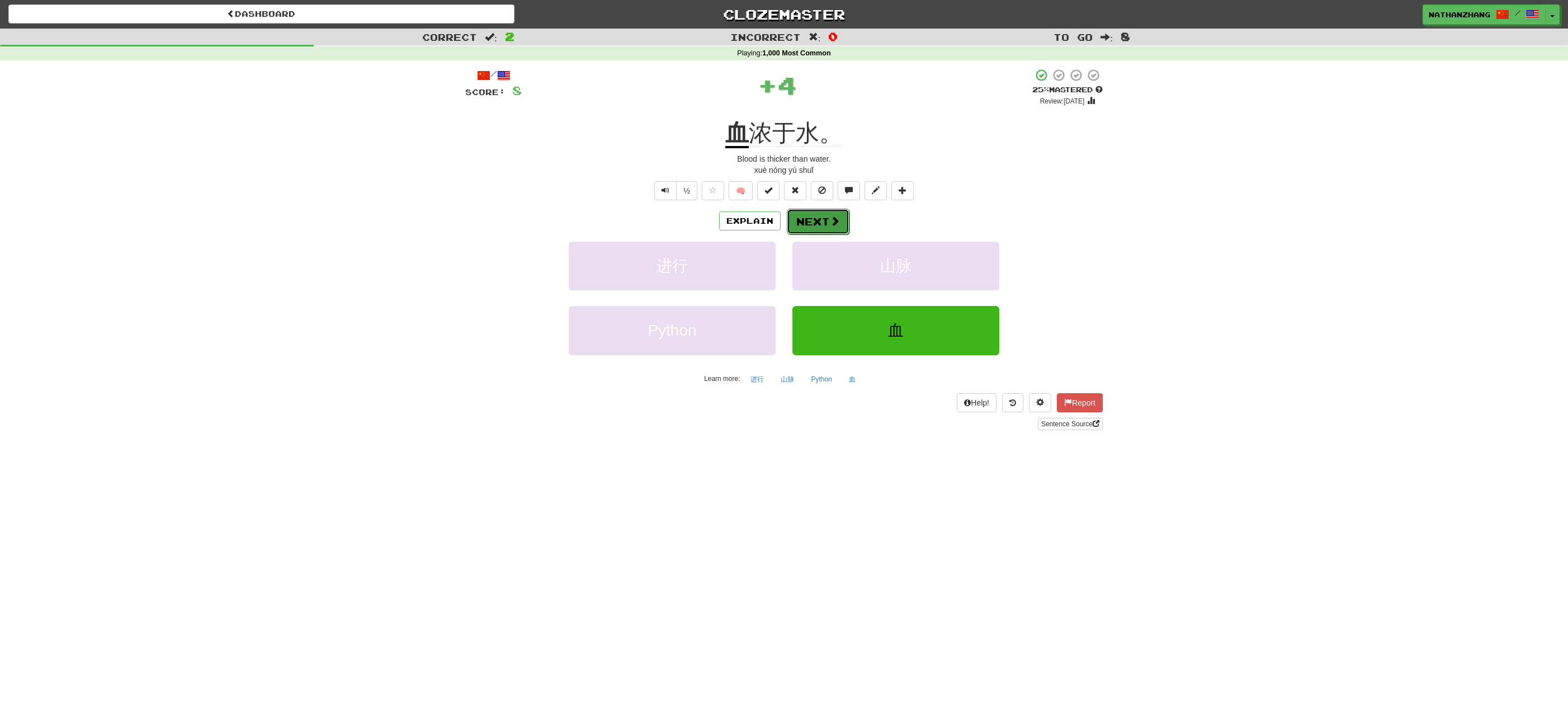
click at [845, 222] on button "Next" at bounding box center [818, 221] width 63 height 25
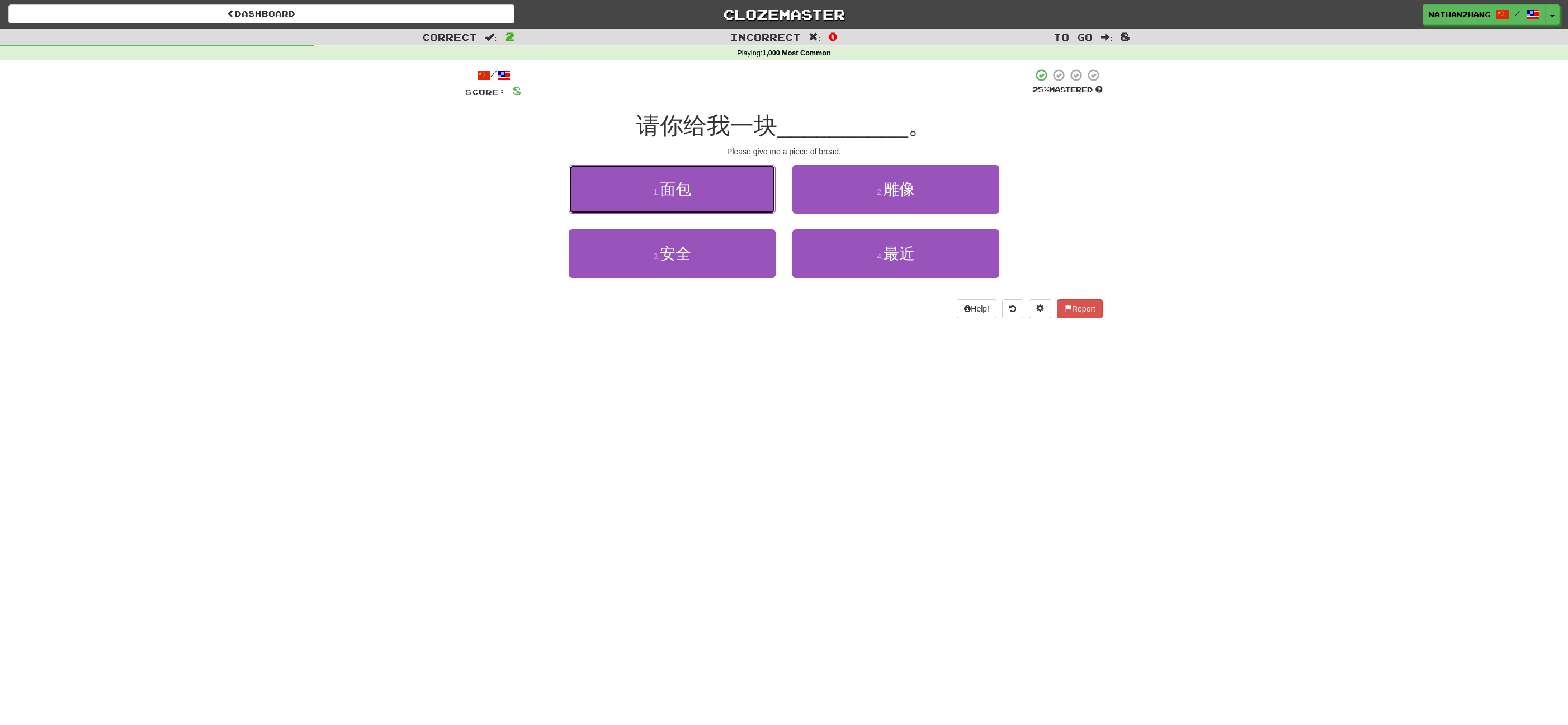
drag, startPoint x: 743, startPoint y: 200, endPoint x: 815, endPoint y: 200, distance: 72.0
click at [745, 199] on button "1 . 面包" at bounding box center [671, 189] width 207 height 48
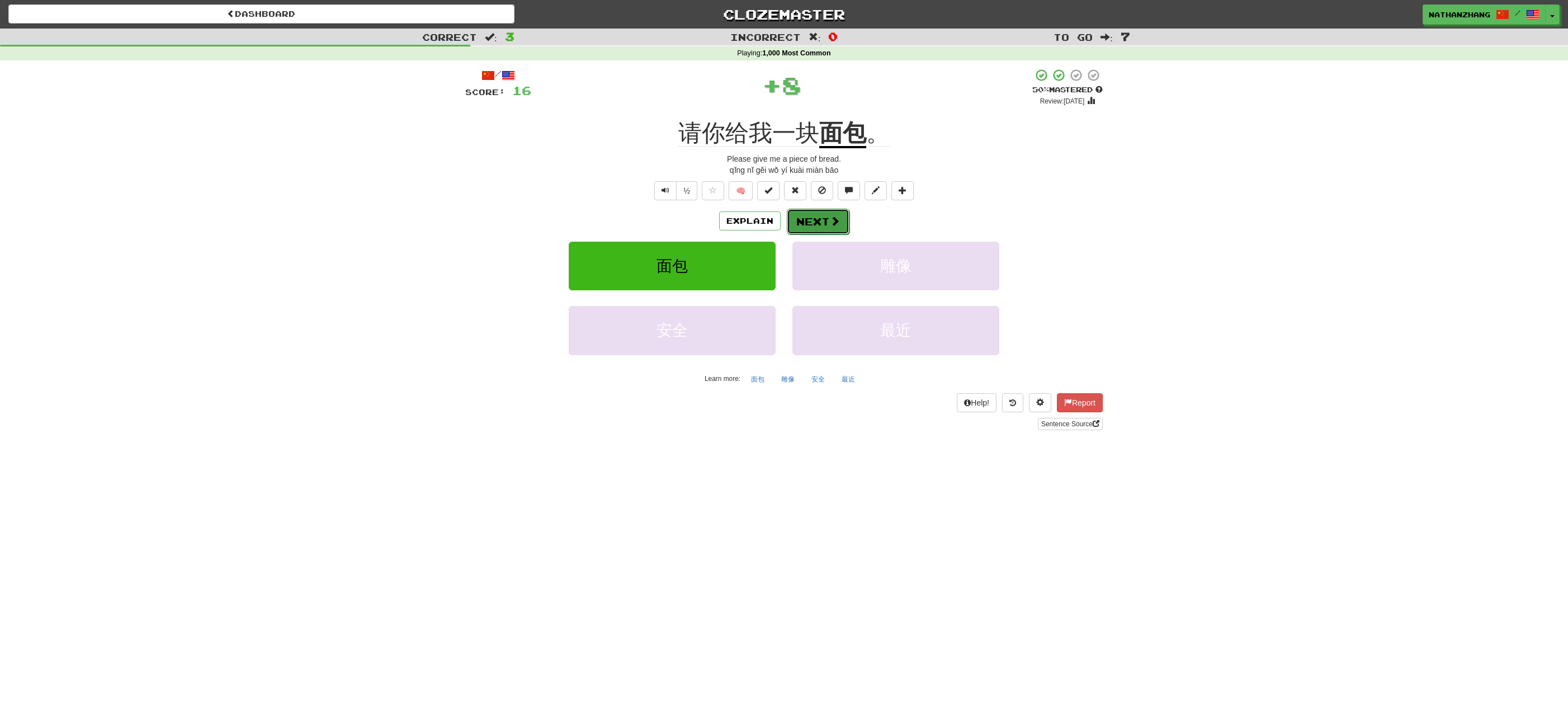
click at [831, 216] on span at bounding box center [835, 221] width 10 height 10
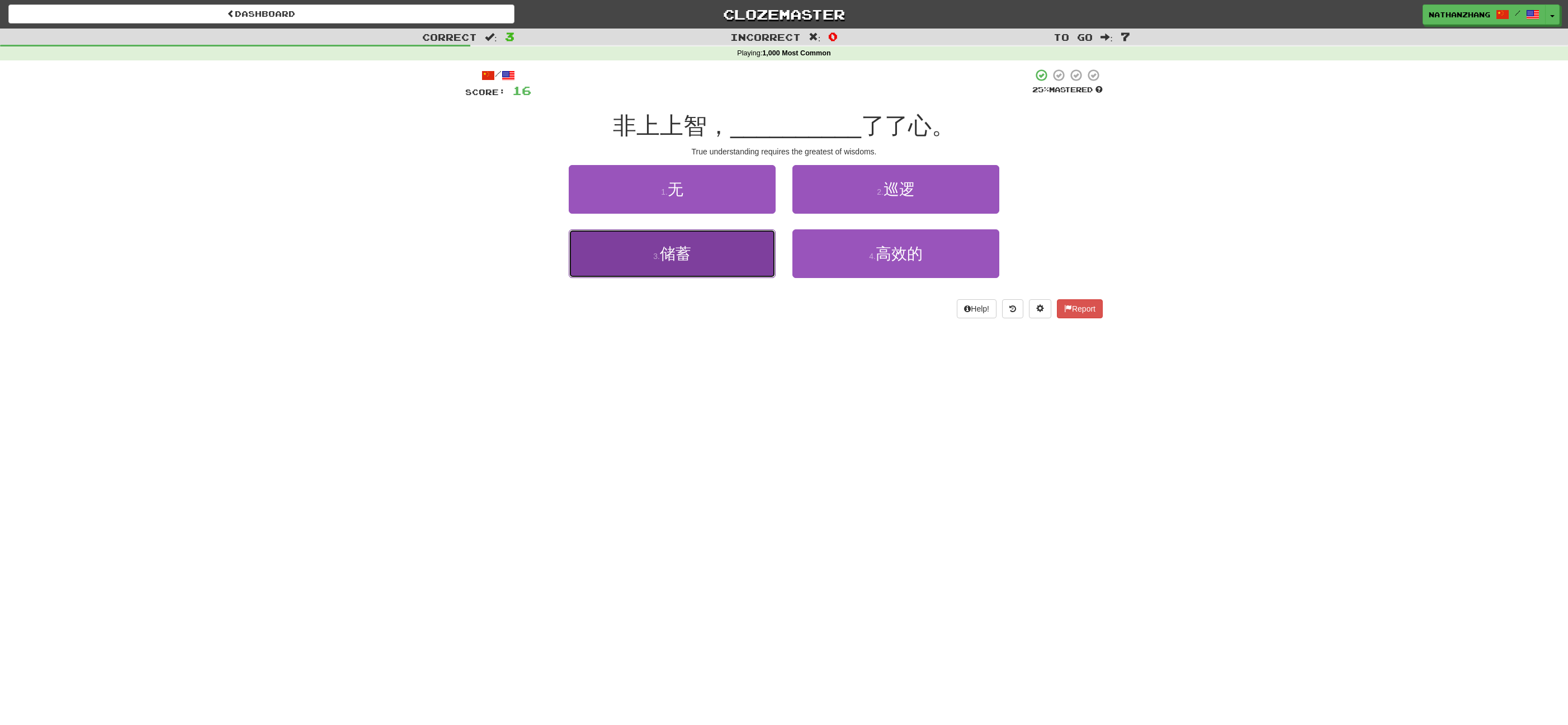
click at [766, 246] on button "3 . 储蓄" at bounding box center [671, 253] width 207 height 48
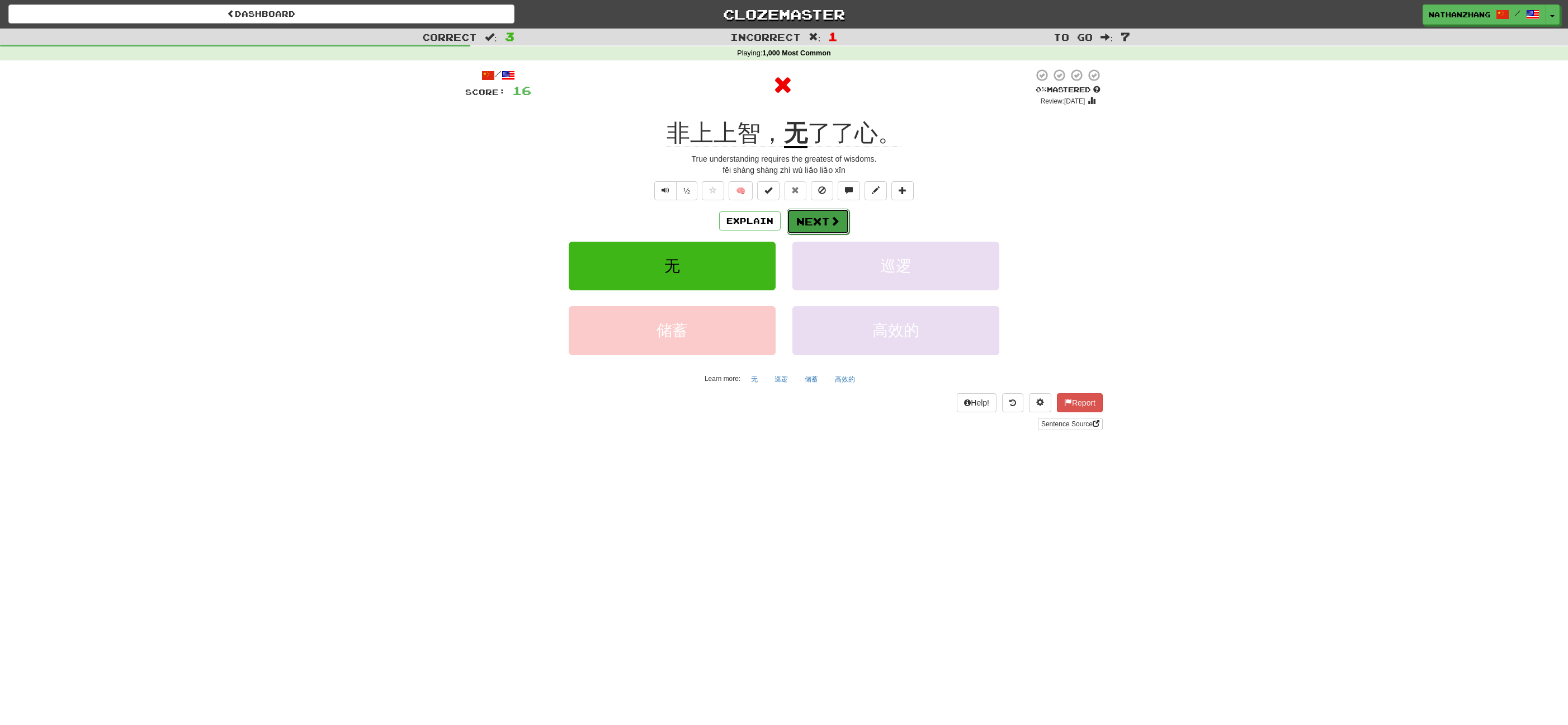
click at [819, 220] on button "Next" at bounding box center [818, 221] width 63 height 25
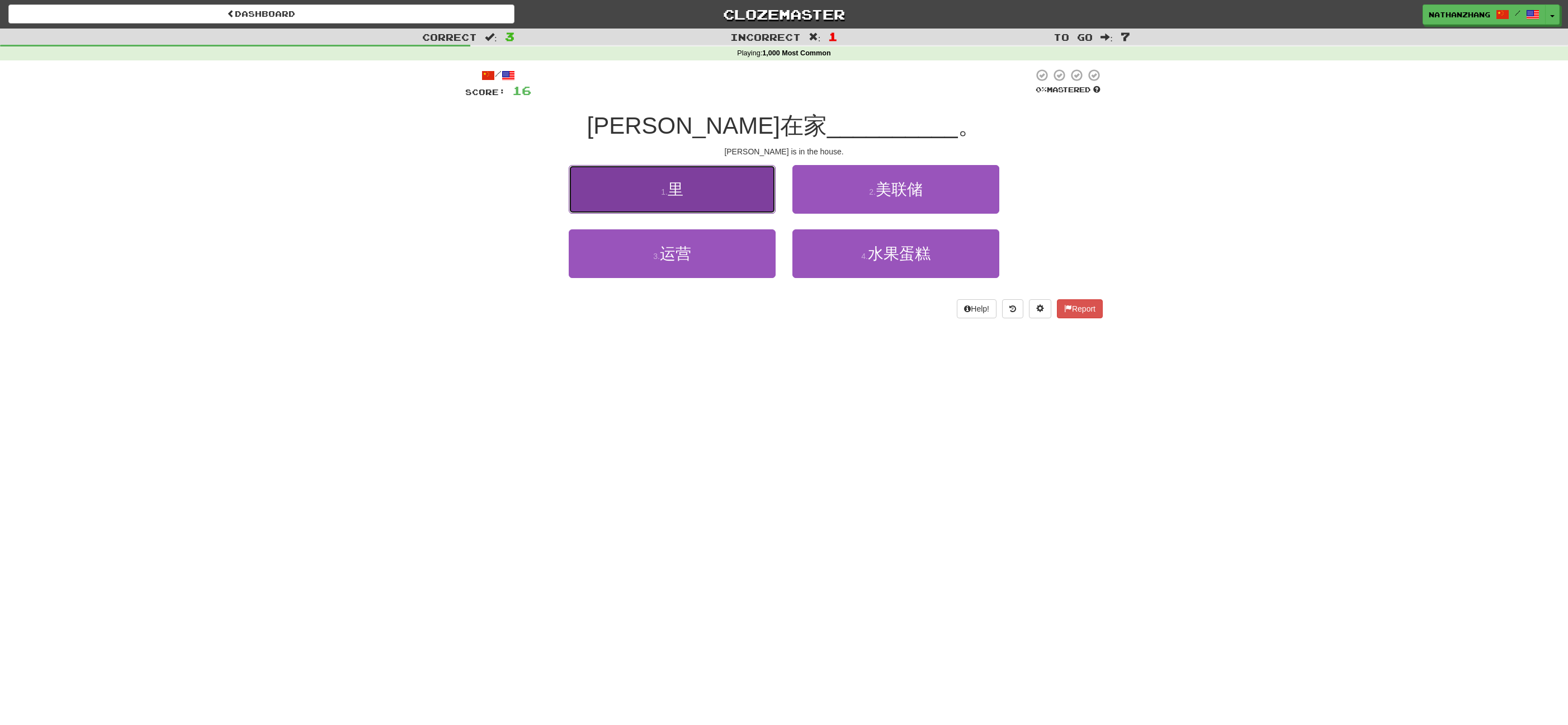
click at [734, 207] on button "1 . 里" at bounding box center [671, 189] width 207 height 48
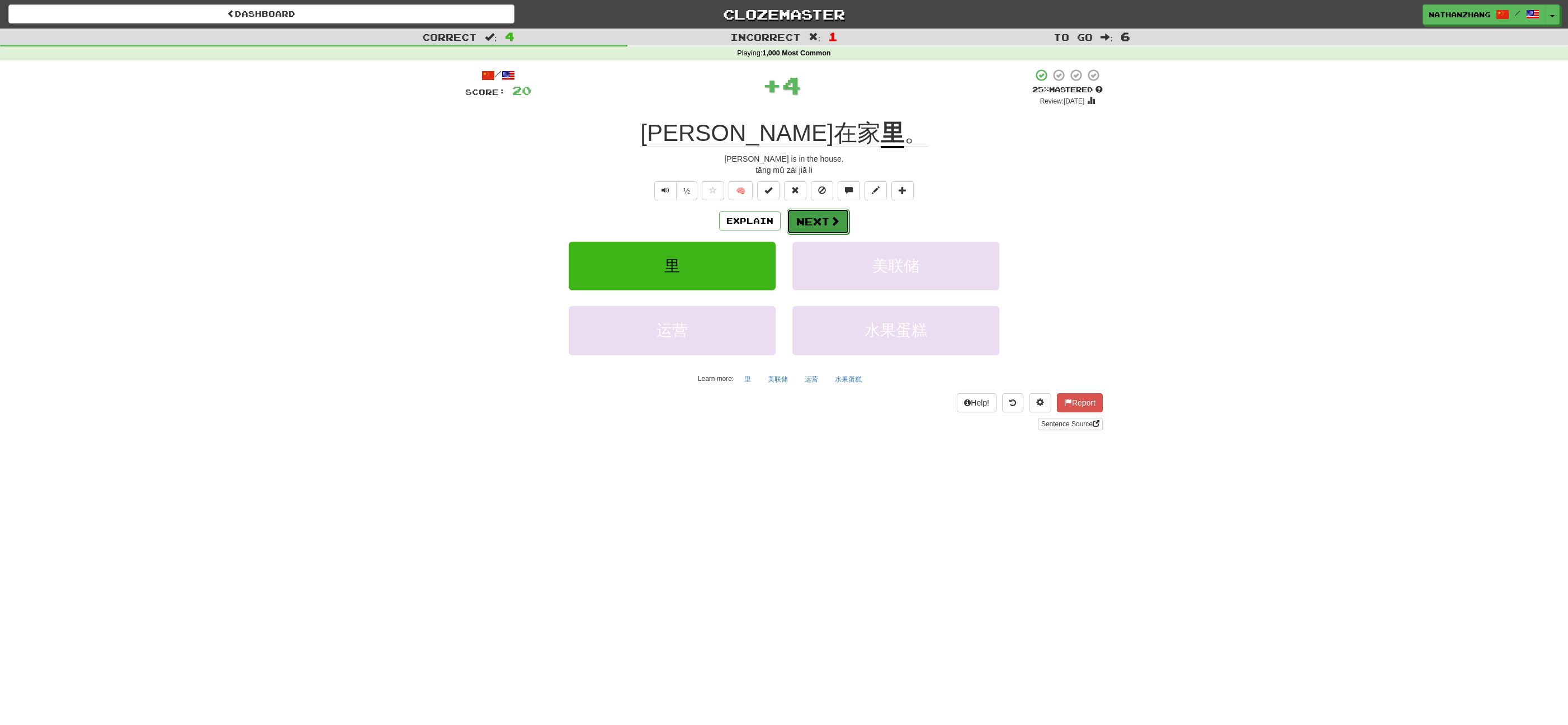
click at [820, 216] on button "Next" at bounding box center [818, 221] width 63 height 25
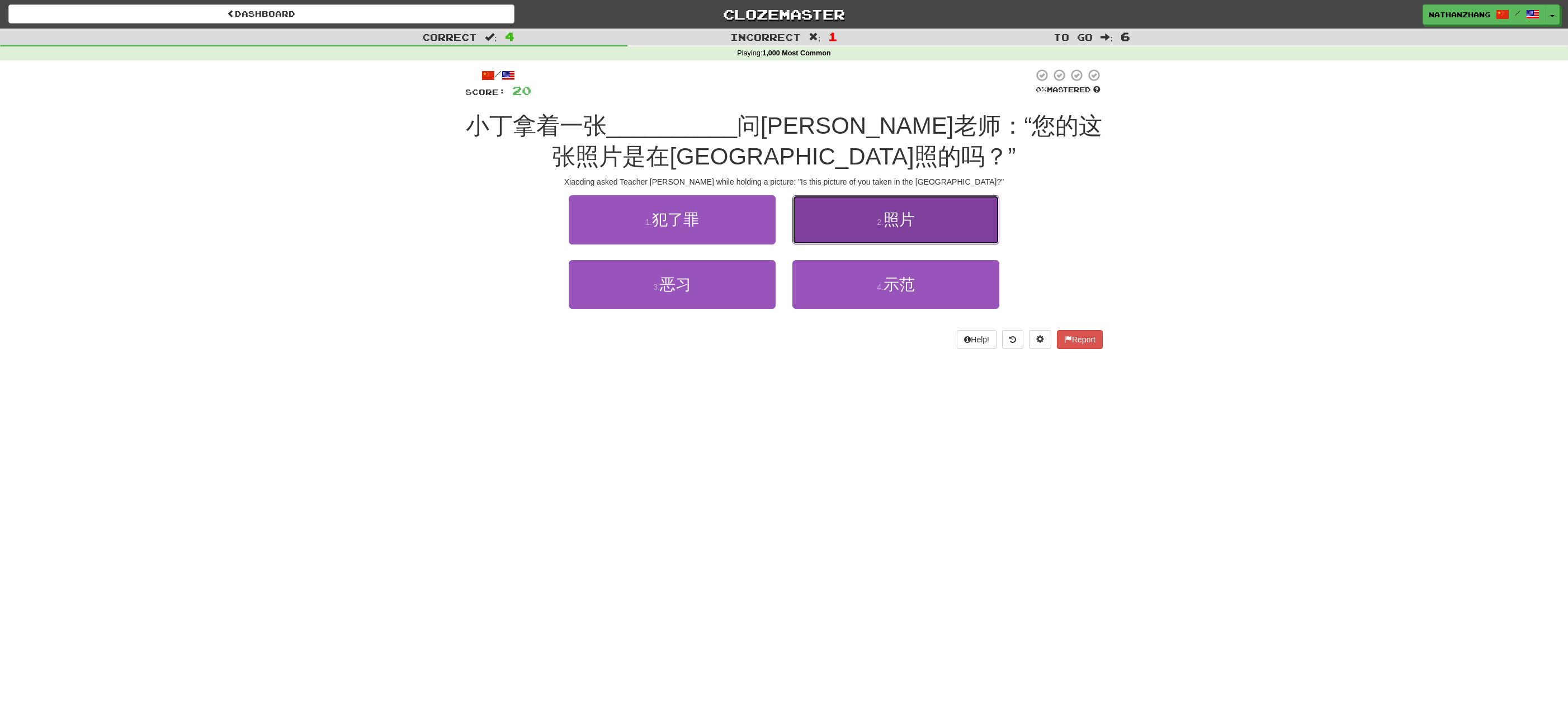
click at [840, 215] on button "2 . 照片" at bounding box center [895, 219] width 207 height 48
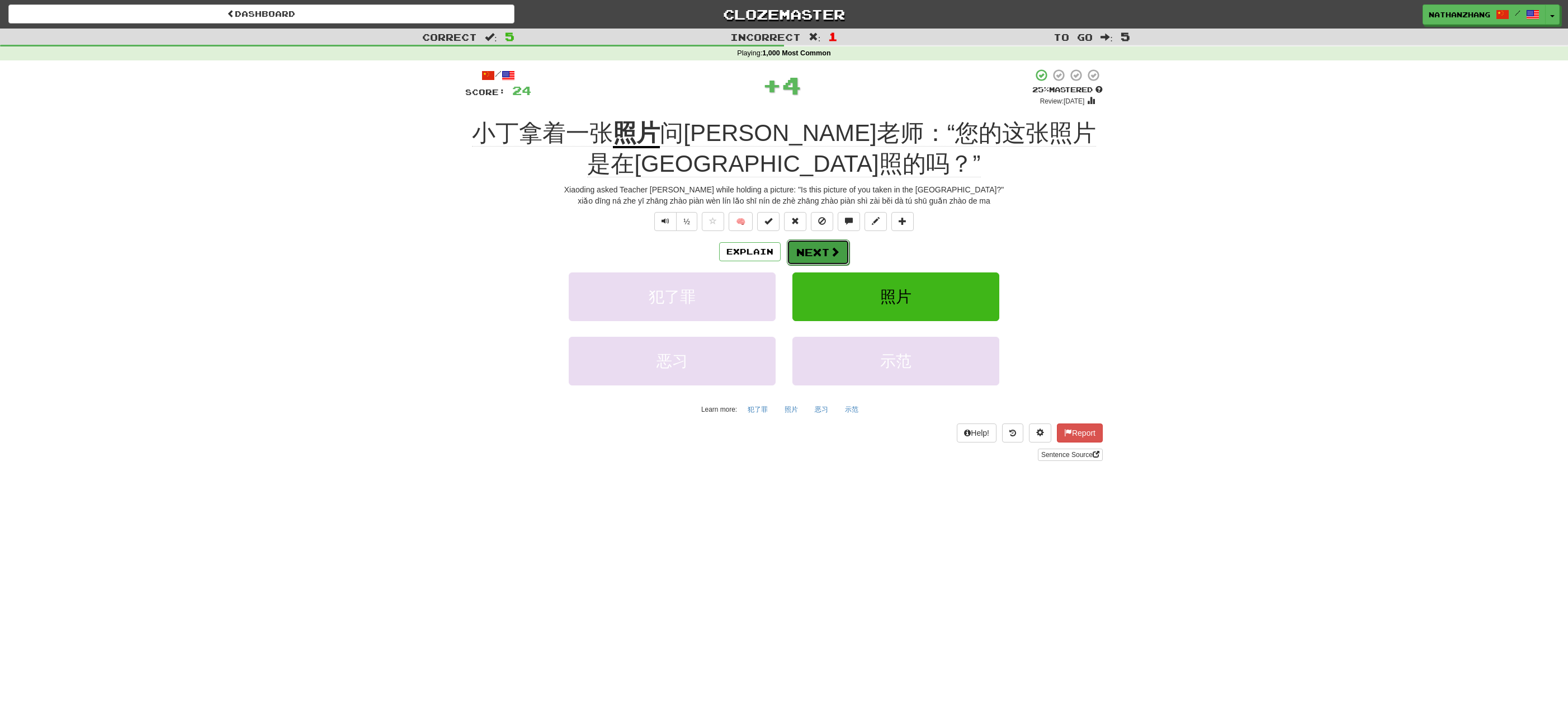
click at [821, 242] on button "Next" at bounding box center [818, 252] width 63 height 25
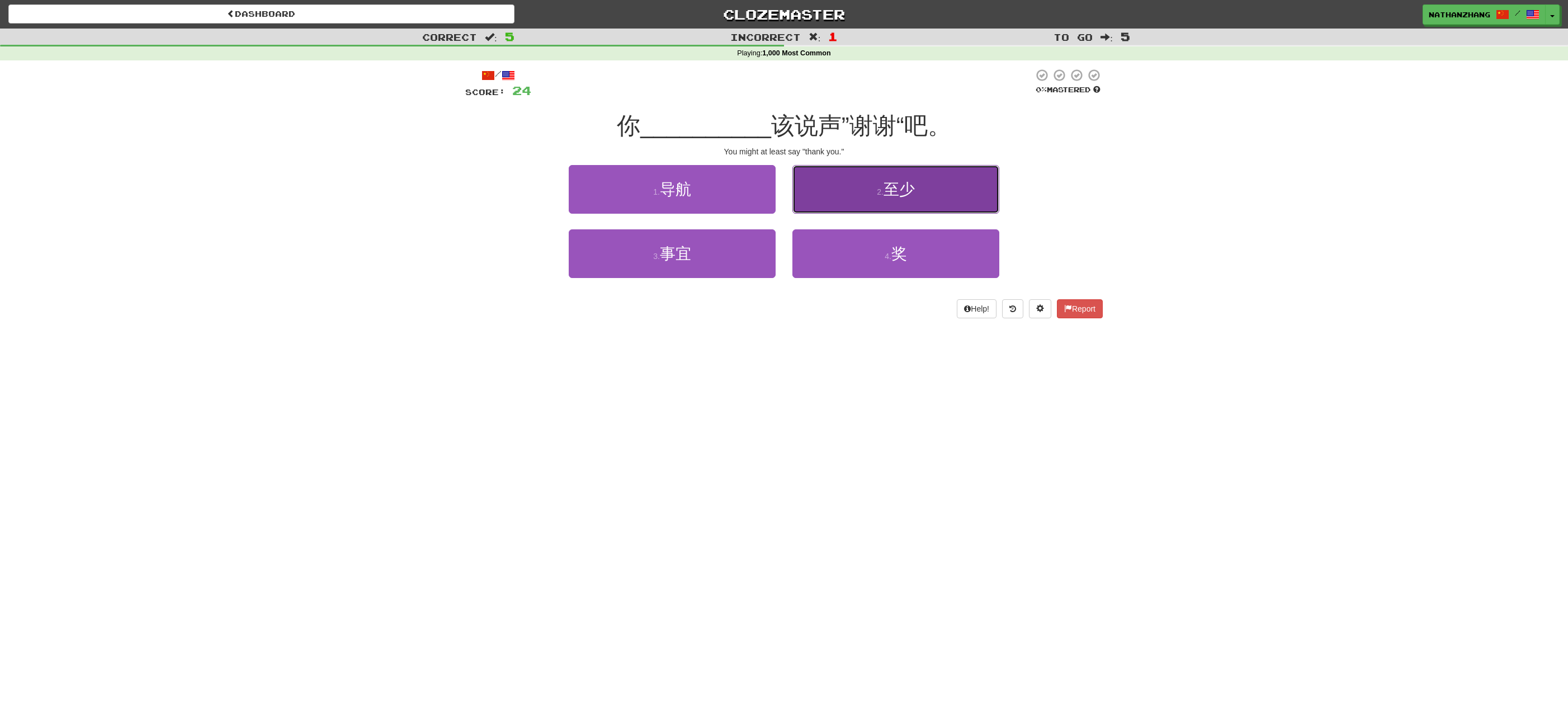
click at [852, 194] on button "2 . 至少" at bounding box center [895, 189] width 207 height 48
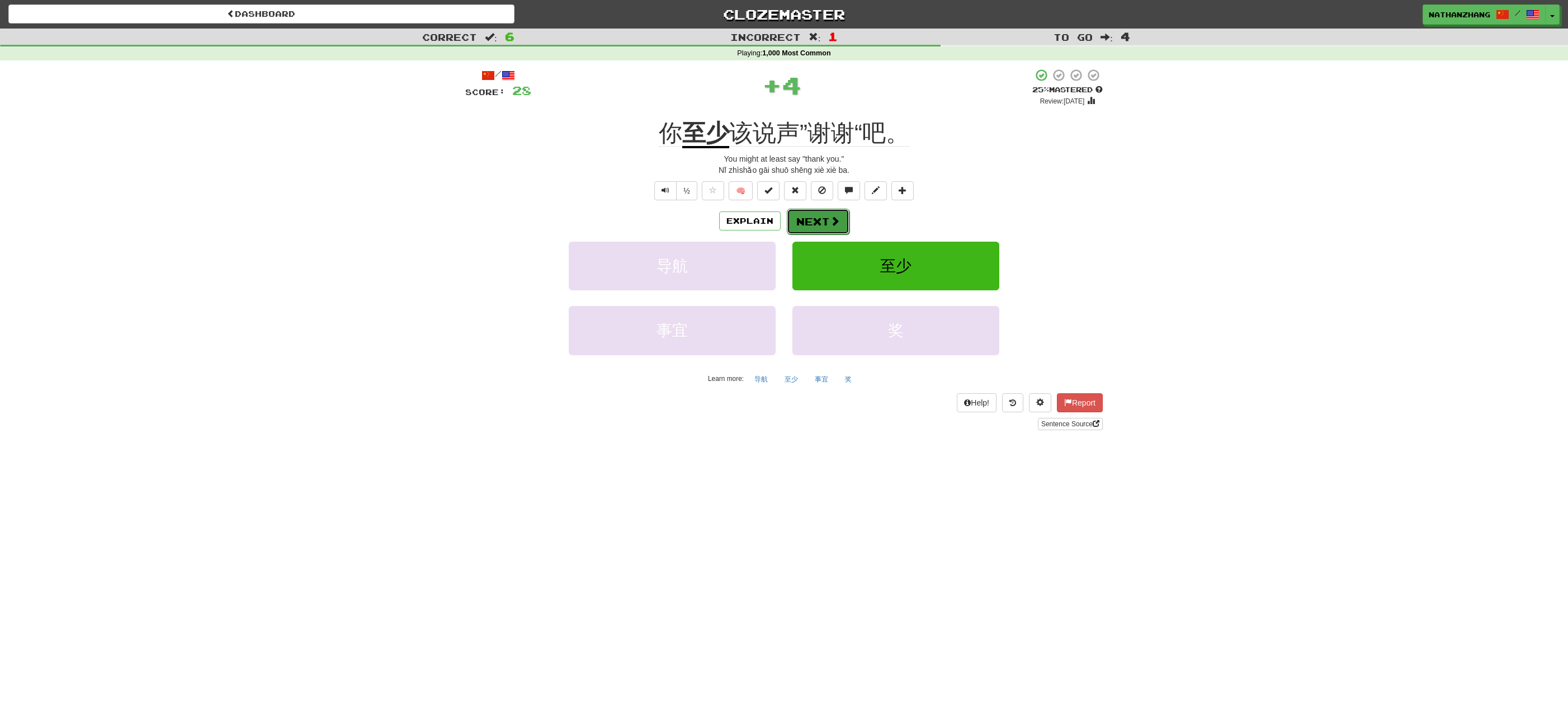
click at [833, 222] on span at bounding box center [835, 221] width 10 height 10
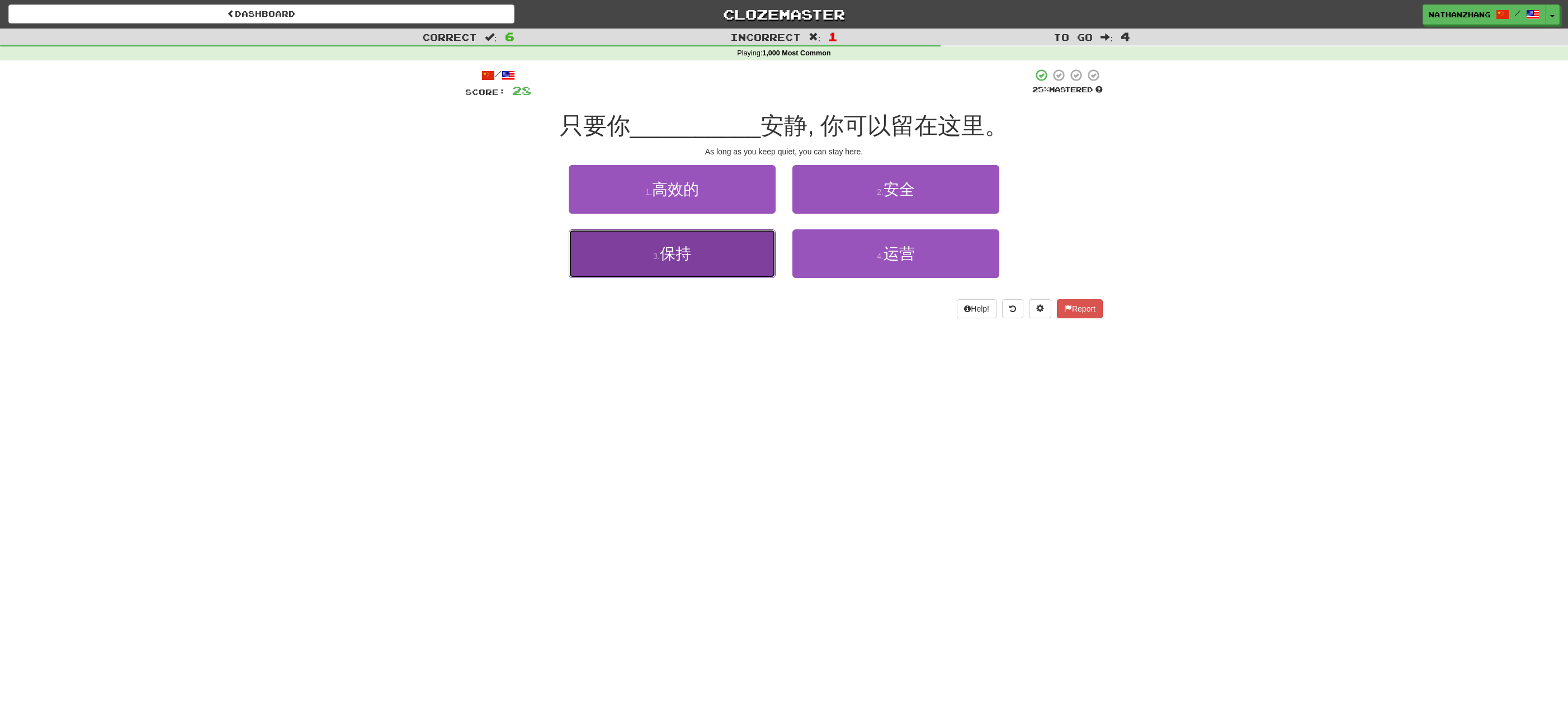
click at [763, 254] on button "3 . 保持" at bounding box center [671, 253] width 207 height 48
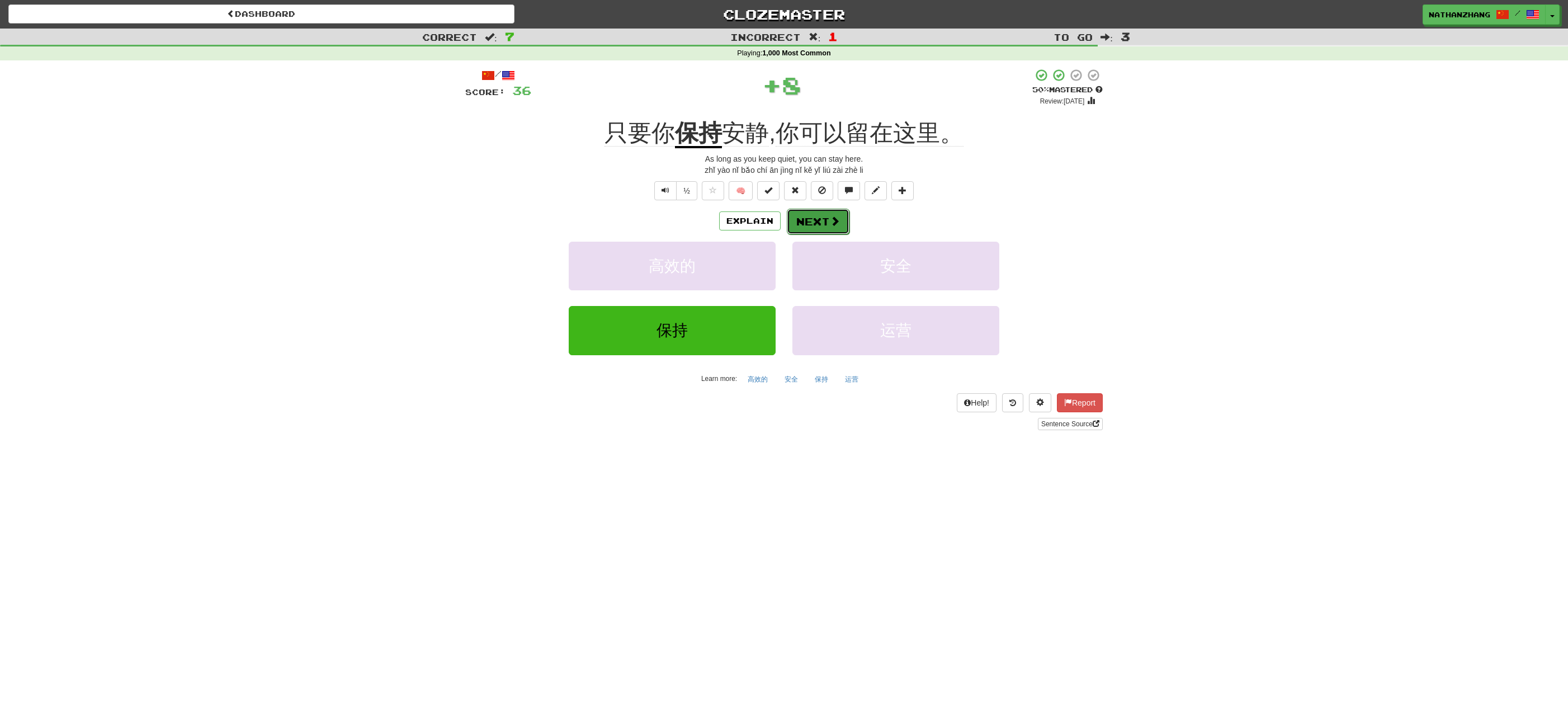
click at [830, 217] on span at bounding box center [835, 221] width 10 height 10
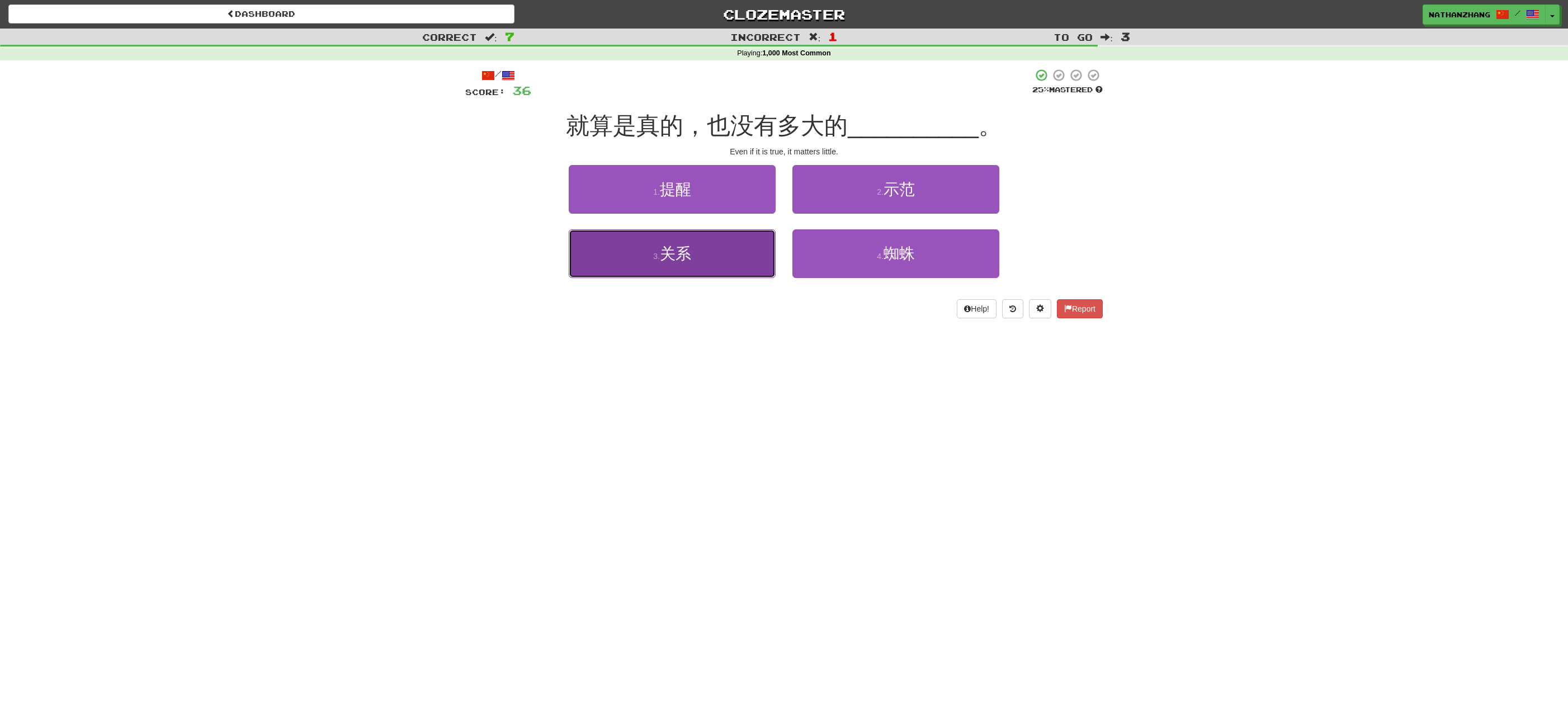
click at [755, 244] on button "3 . 关系" at bounding box center [671, 253] width 207 height 48
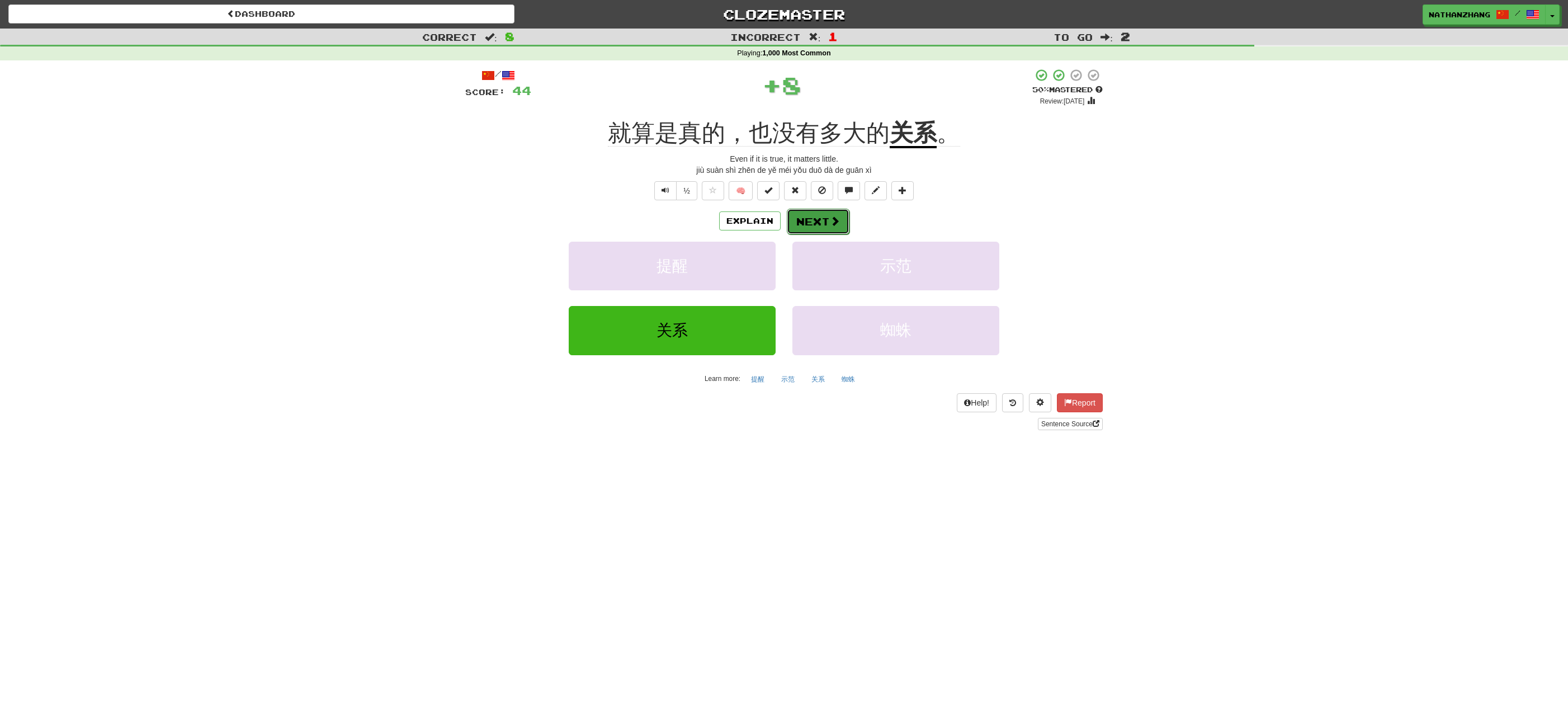
click at [807, 220] on button "Next" at bounding box center [818, 221] width 63 height 25
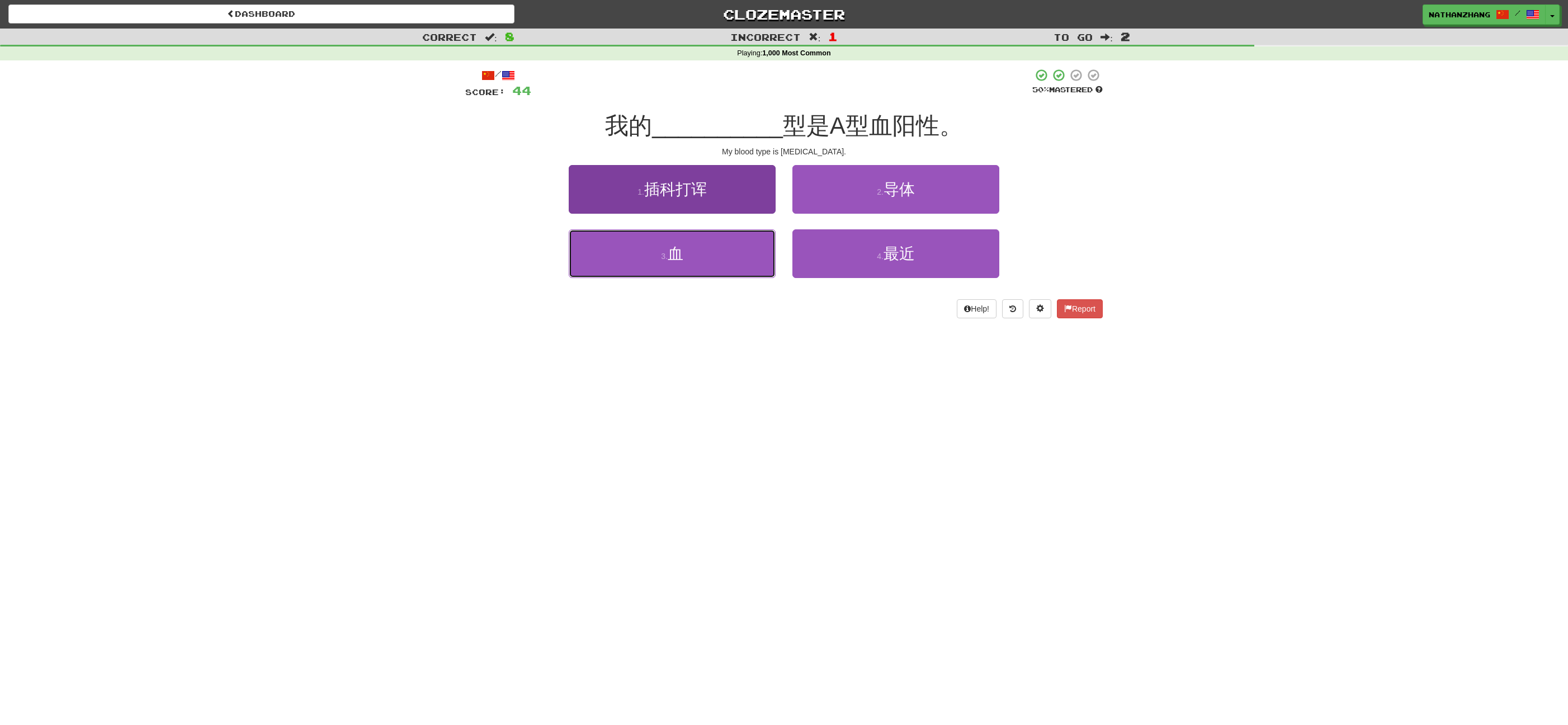
click at [748, 264] on button "3 . 血" at bounding box center [671, 253] width 207 height 48
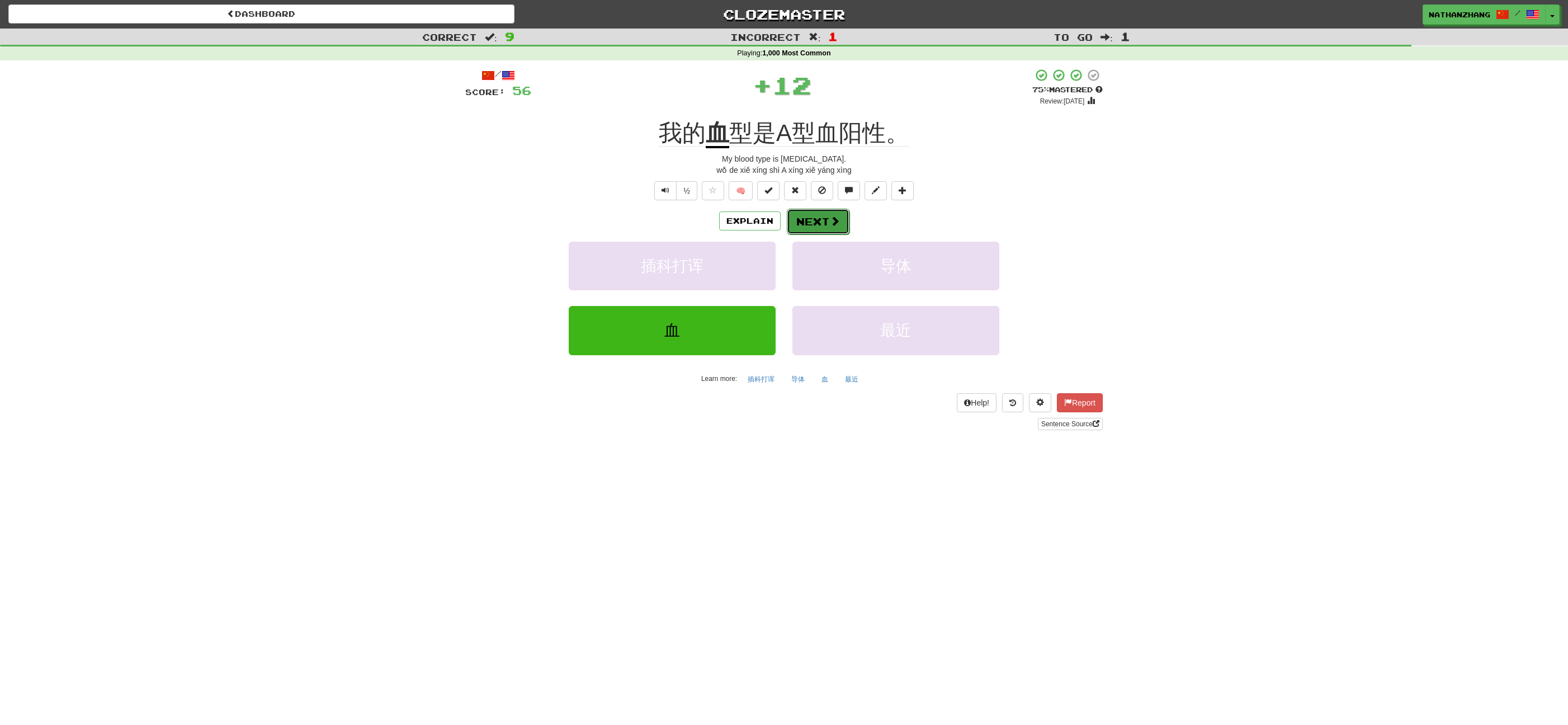
click at [824, 216] on button "Next" at bounding box center [818, 221] width 63 height 25
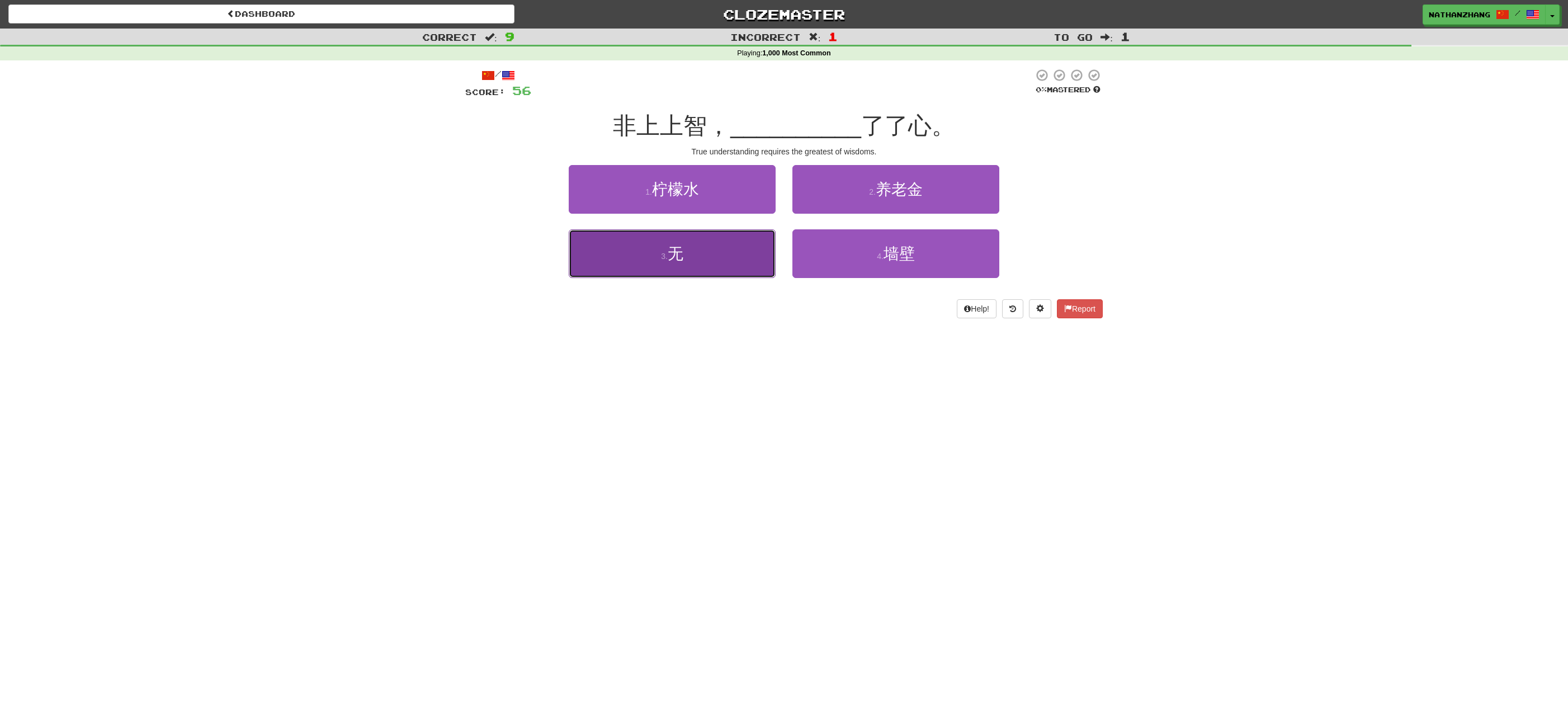
click at [753, 249] on button "3 . 无" at bounding box center [671, 253] width 207 height 48
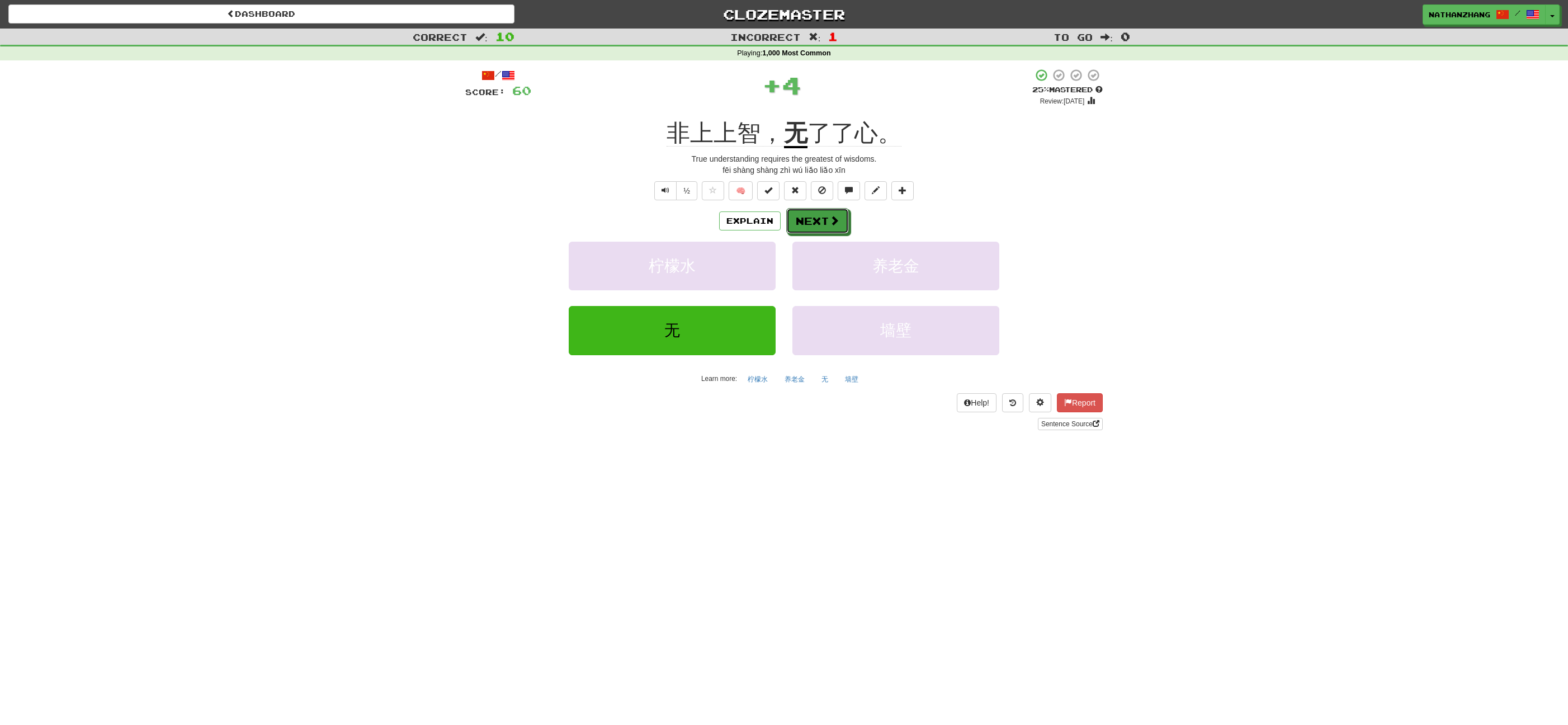
click at [812, 219] on button "Next" at bounding box center [817, 220] width 63 height 25
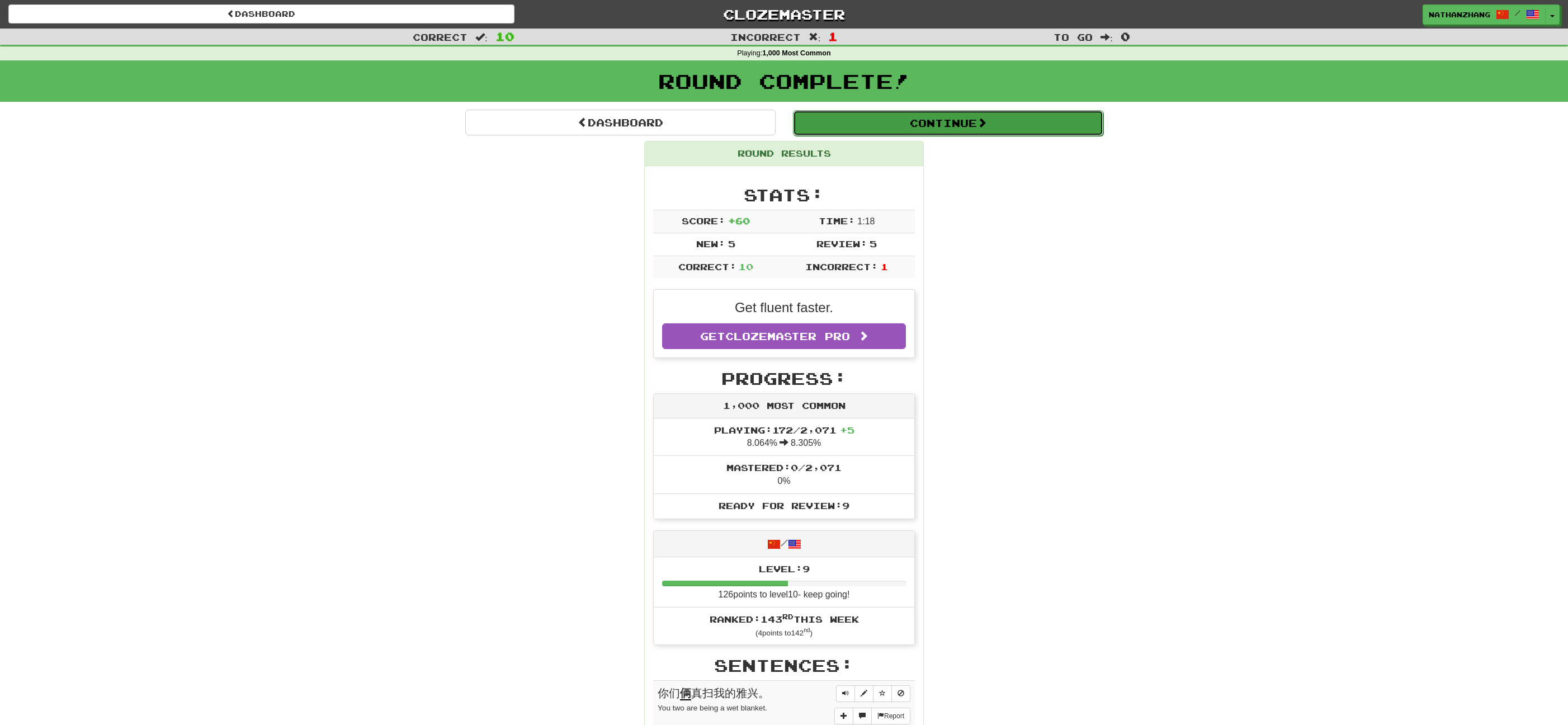
click at [929, 133] on button "Continue" at bounding box center [948, 123] width 310 height 25
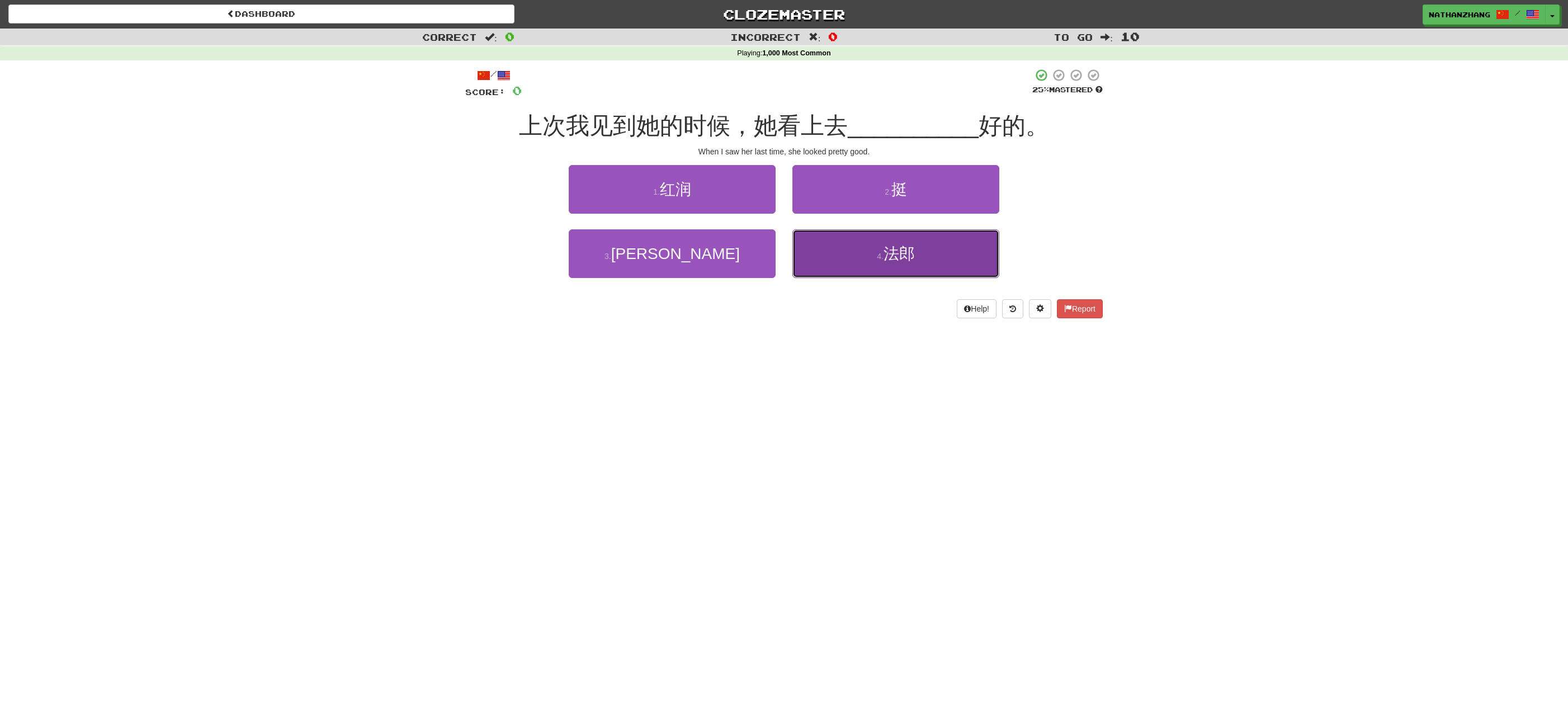
click at [880, 241] on button "4 . 法郎" at bounding box center [895, 253] width 207 height 48
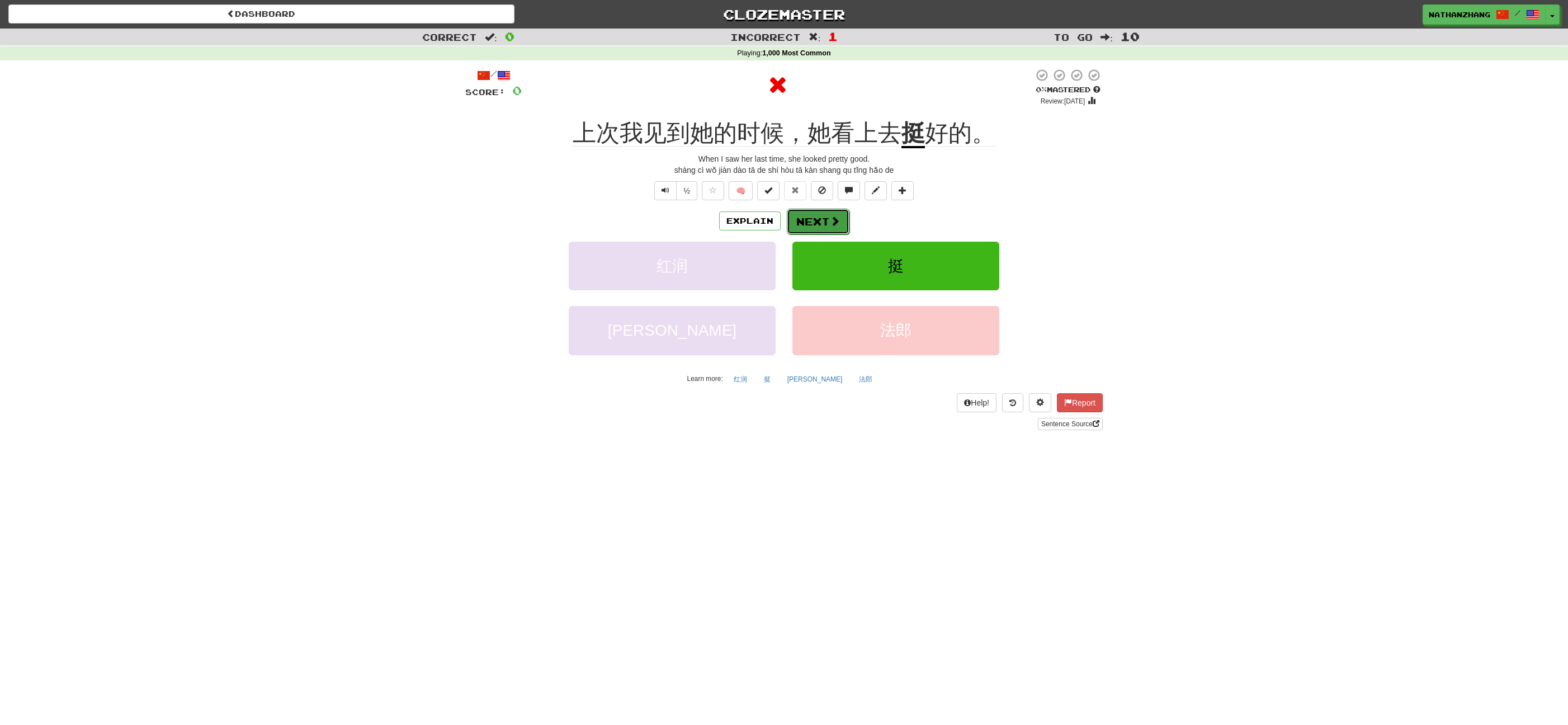
click at [830, 223] on span at bounding box center [835, 221] width 10 height 10
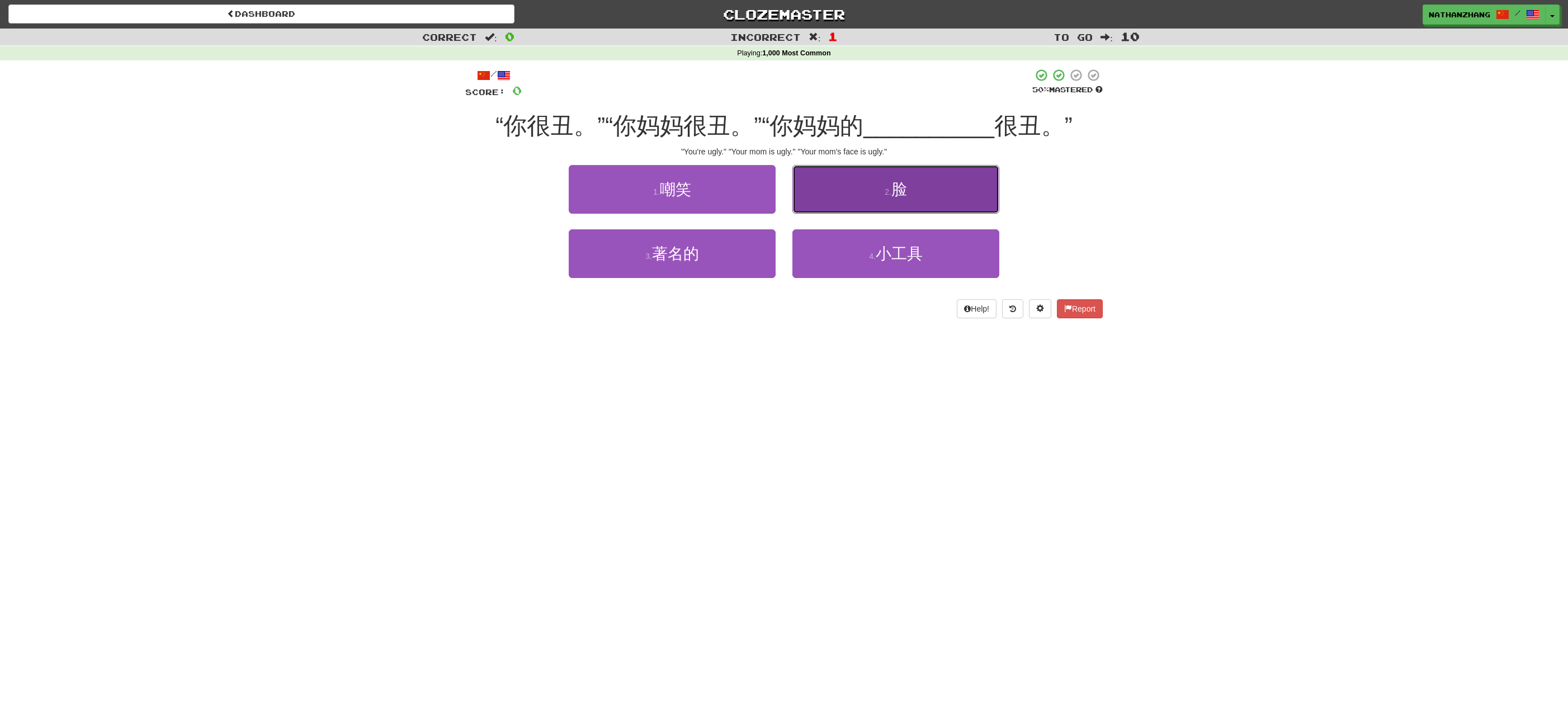
drag, startPoint x: 849, startPoint y: 215, endPoint x: 851, endPoint y: 193, distance: 22.1
click at [851, 193] on button "2 . 脸" at bounding box center [895, 189] width 207 height 48
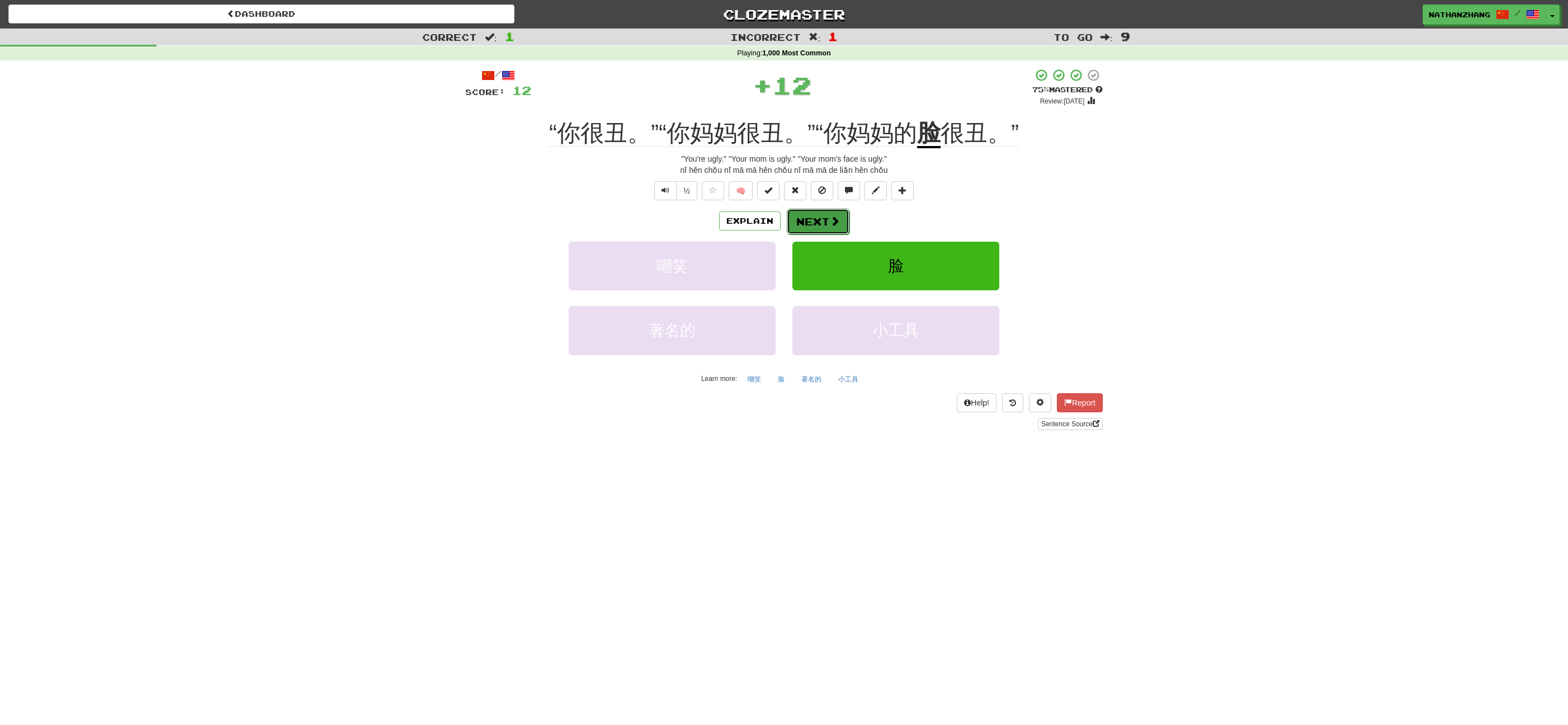
click at [838, 216] on span at bounding box center [835, 221] width 10 height 10
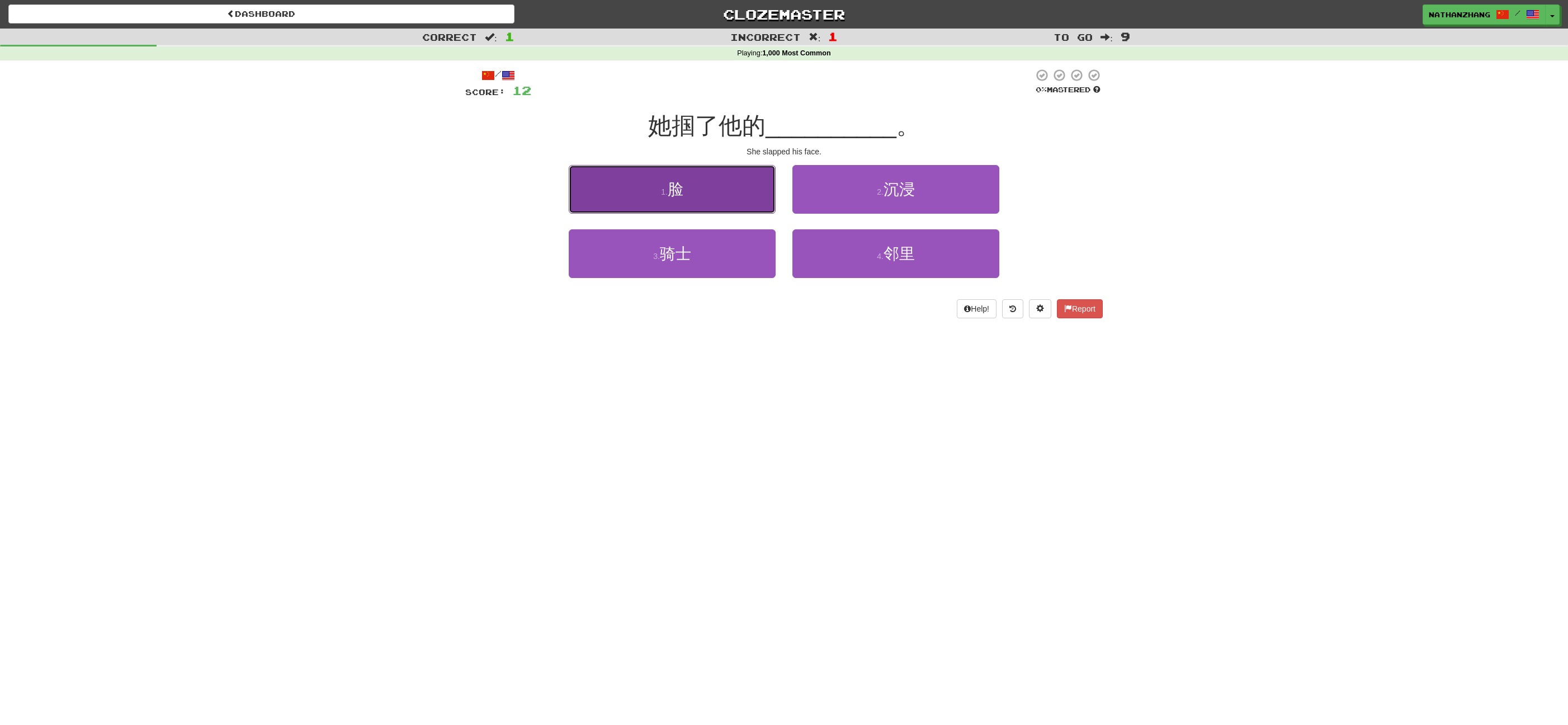
click at [740, 196] on button "1 . 脸" at bounding box center [671, 189] width 207 height 48
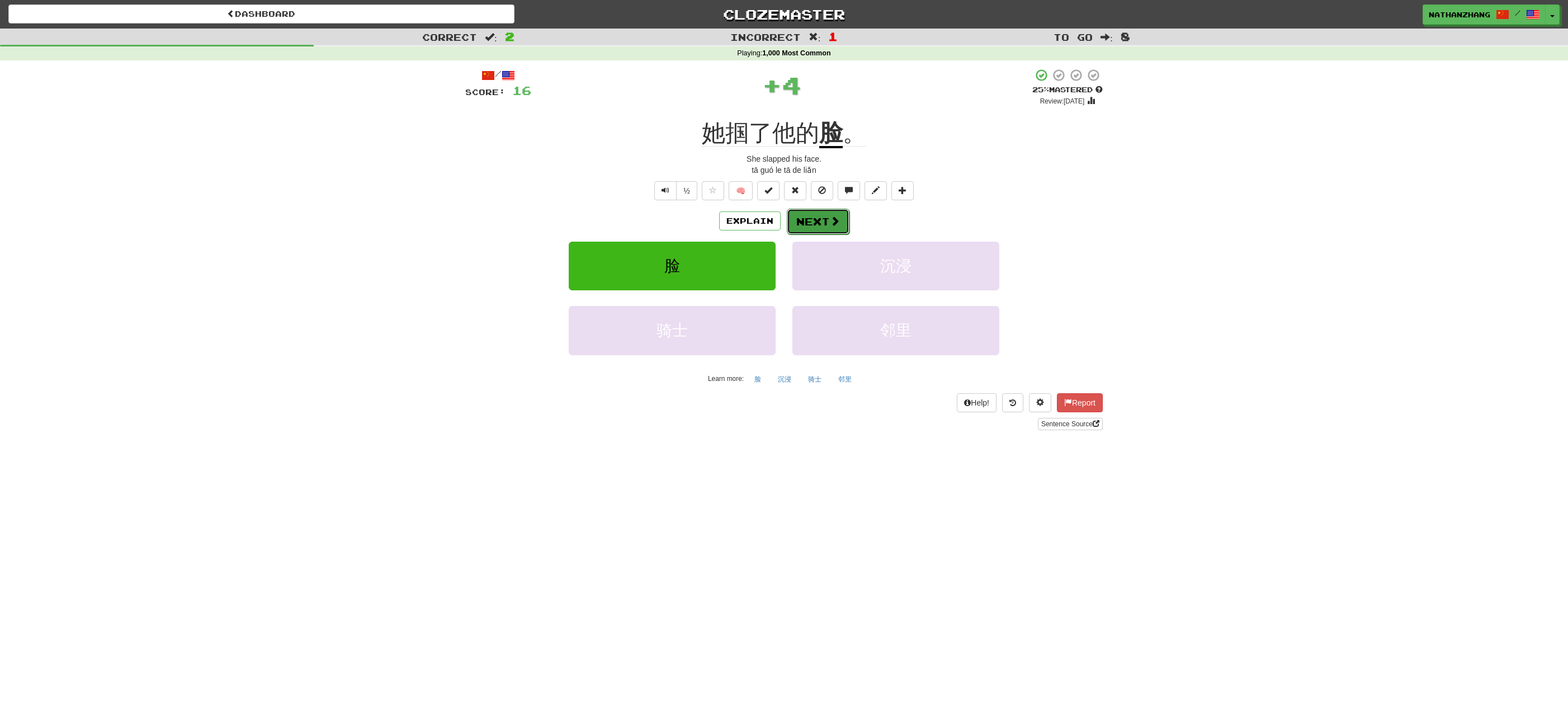
click at [820, 215] on button "Next" at bounding box center [818, 221] width 63 height 25
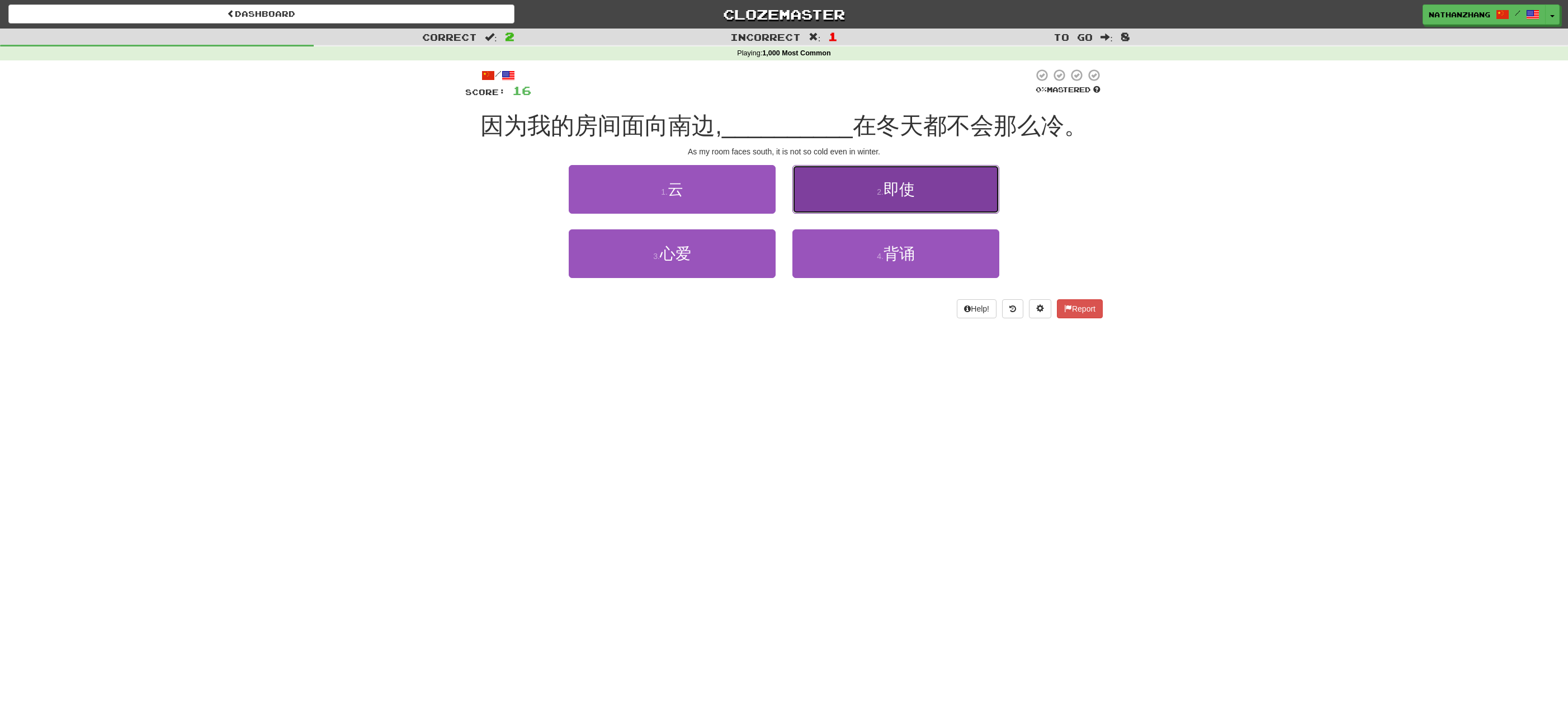
click at [829, 205] on button "2 . 即使" at bounding box center [895, 189] width 207 height 48
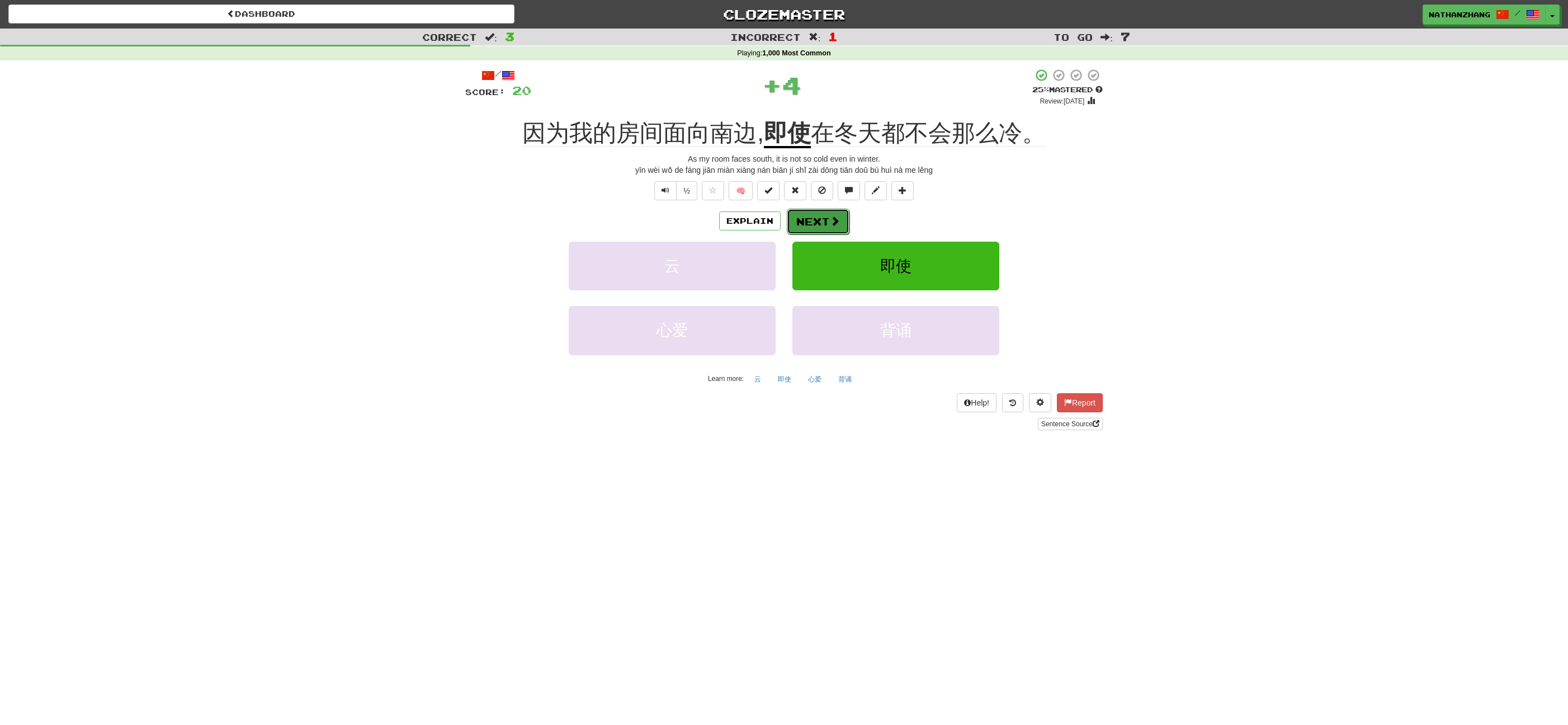
click at [822, 212] on button "Next" at bounding box center [818, 221] width 63 height 25
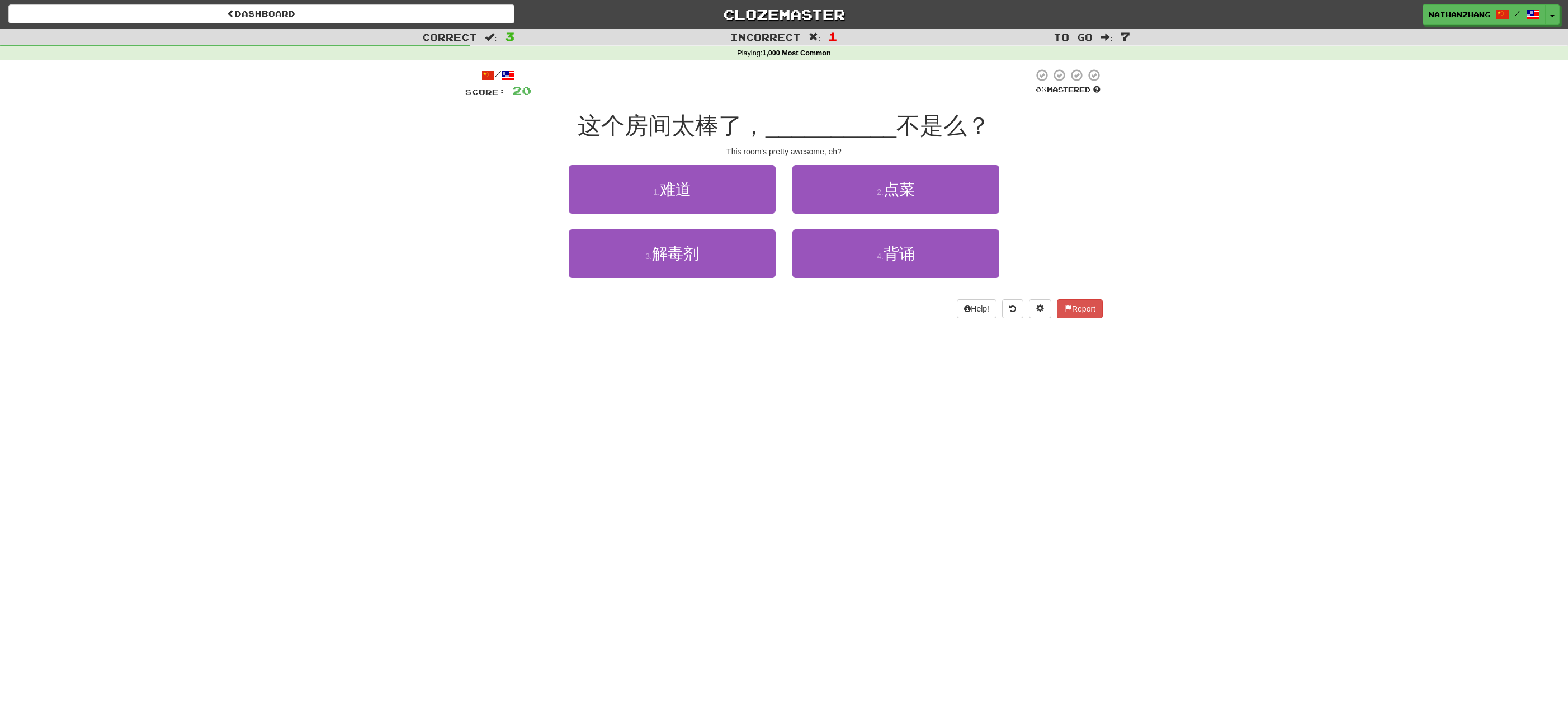
drag, startPoint x: 834, startPoint y: 204, endPoint x: 807, endPoint y: 218, distance: 30.4
click at [807, 218] on div "2 . 点菜" at bounding box center [895, 197] width 223 height 65
click at [813, 238] on button "4 . 背诵" at bounding box center [895, 253] width 207 height 48
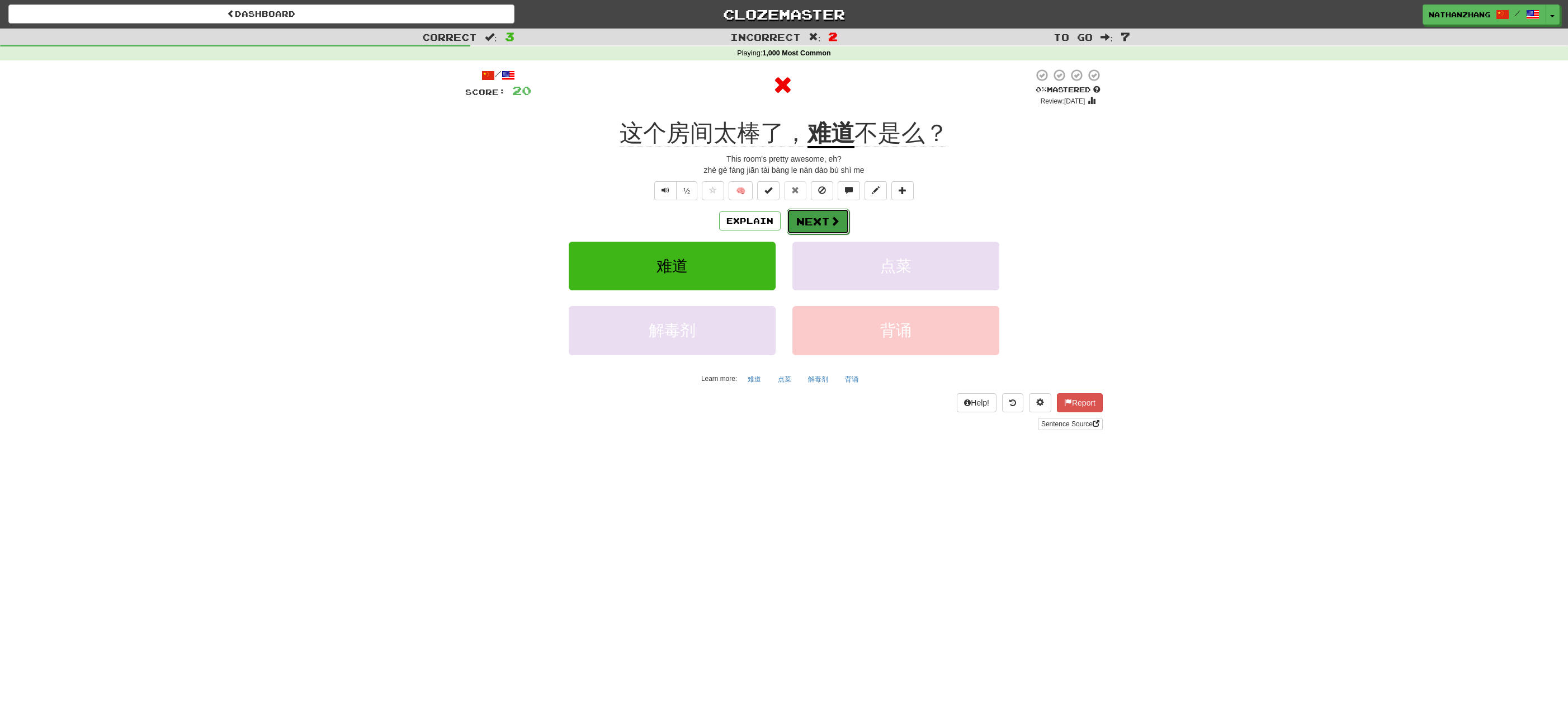
click at [813, 224] on button "Next" at bounding box center [818, 221] width 63 height 25
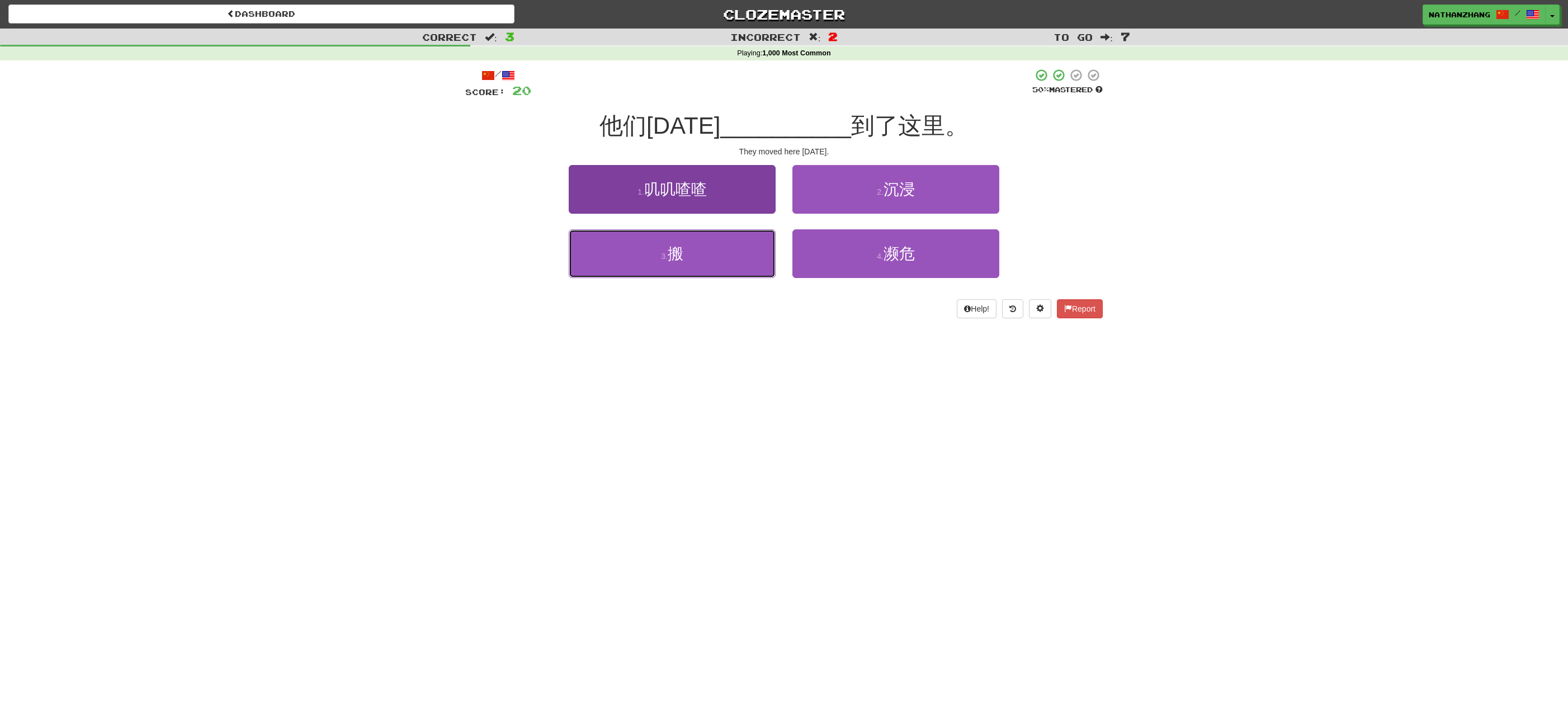
click at [763, 247] on button "3 . 搬" at bounding box center [671, 253] width 207 height 48
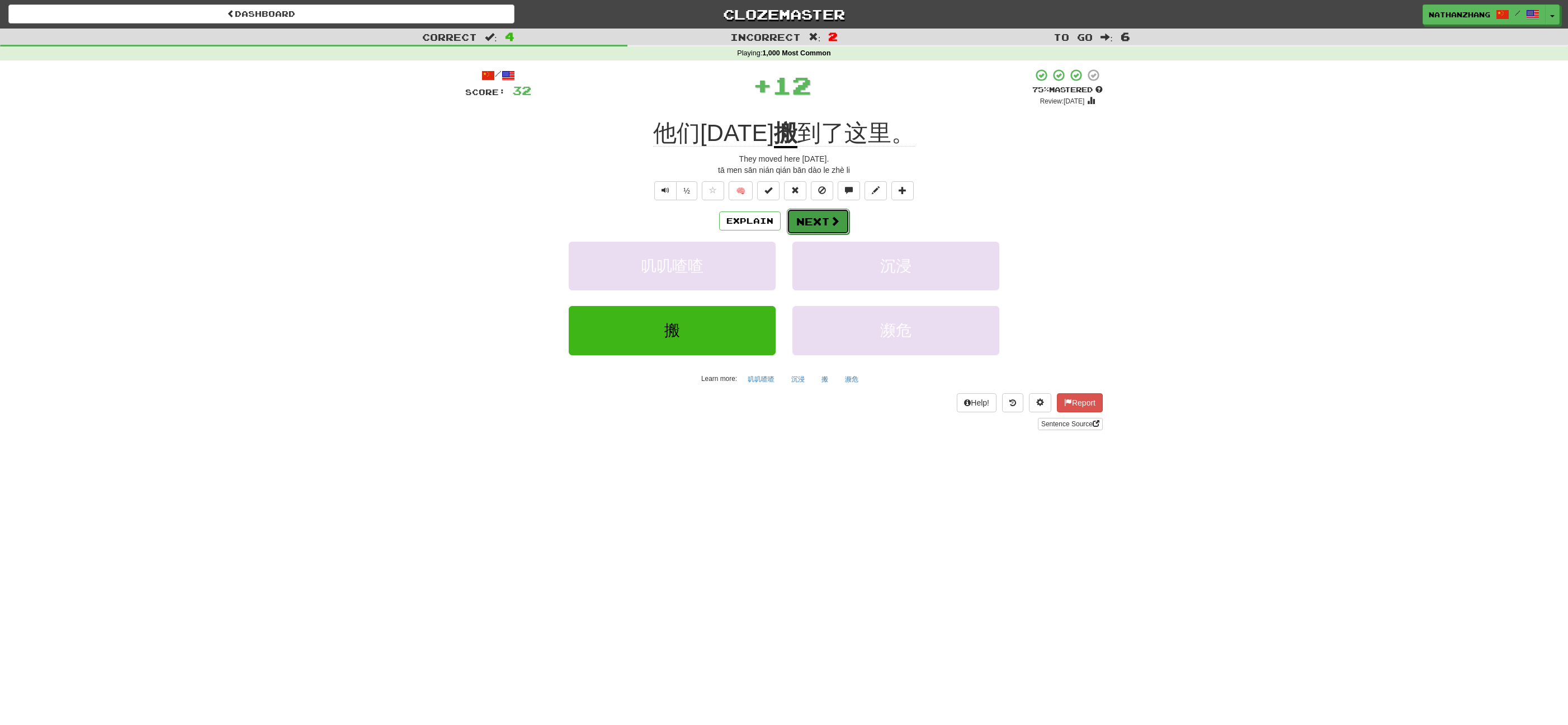
click at [810, 218] on button "Next" at bounding box center [818, 221] width 63 height 25
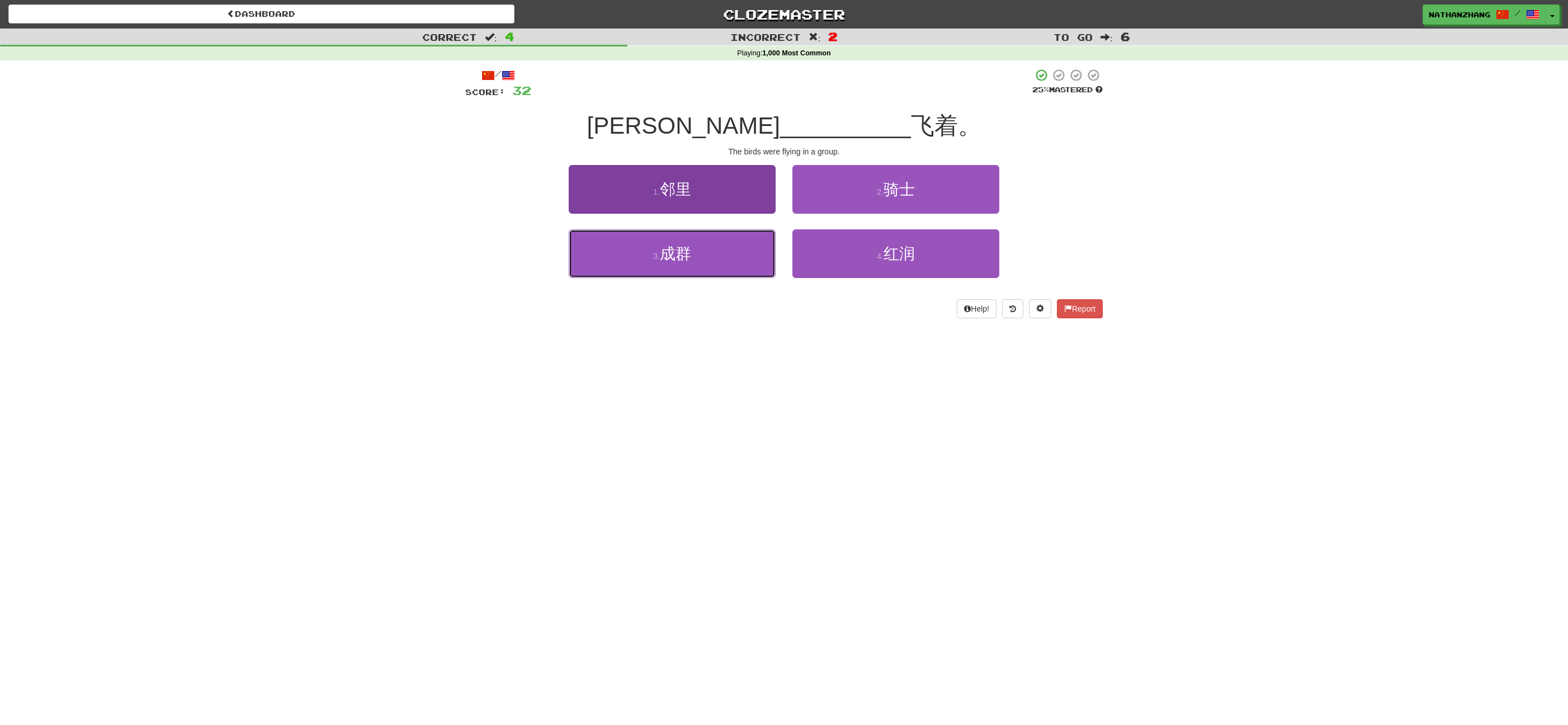
click at [750, 249] on button "3 . 成群" at bounding box center [671, 253] width 207 height 48
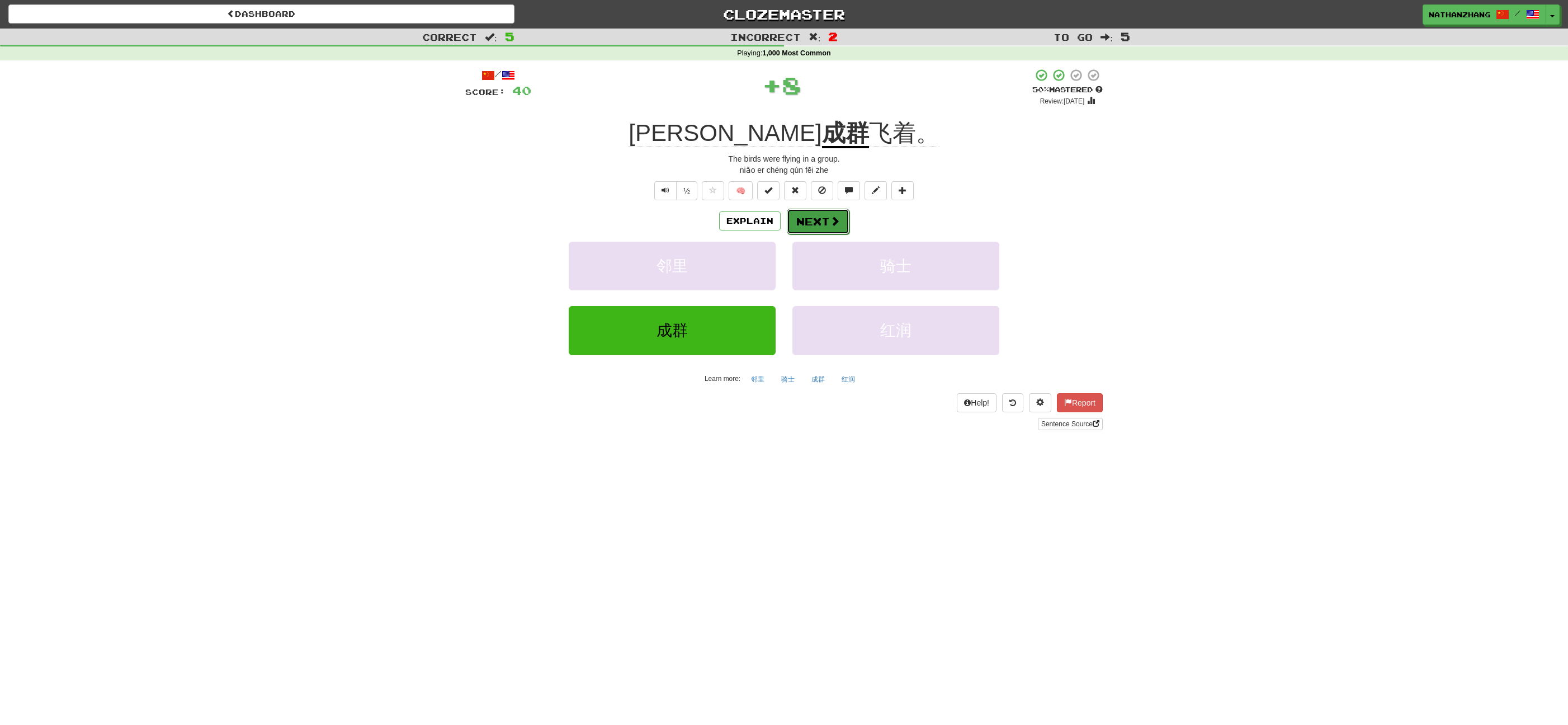
click at [814, 217] on button "Next" at bounding box center [818, 221] width 63 height 25
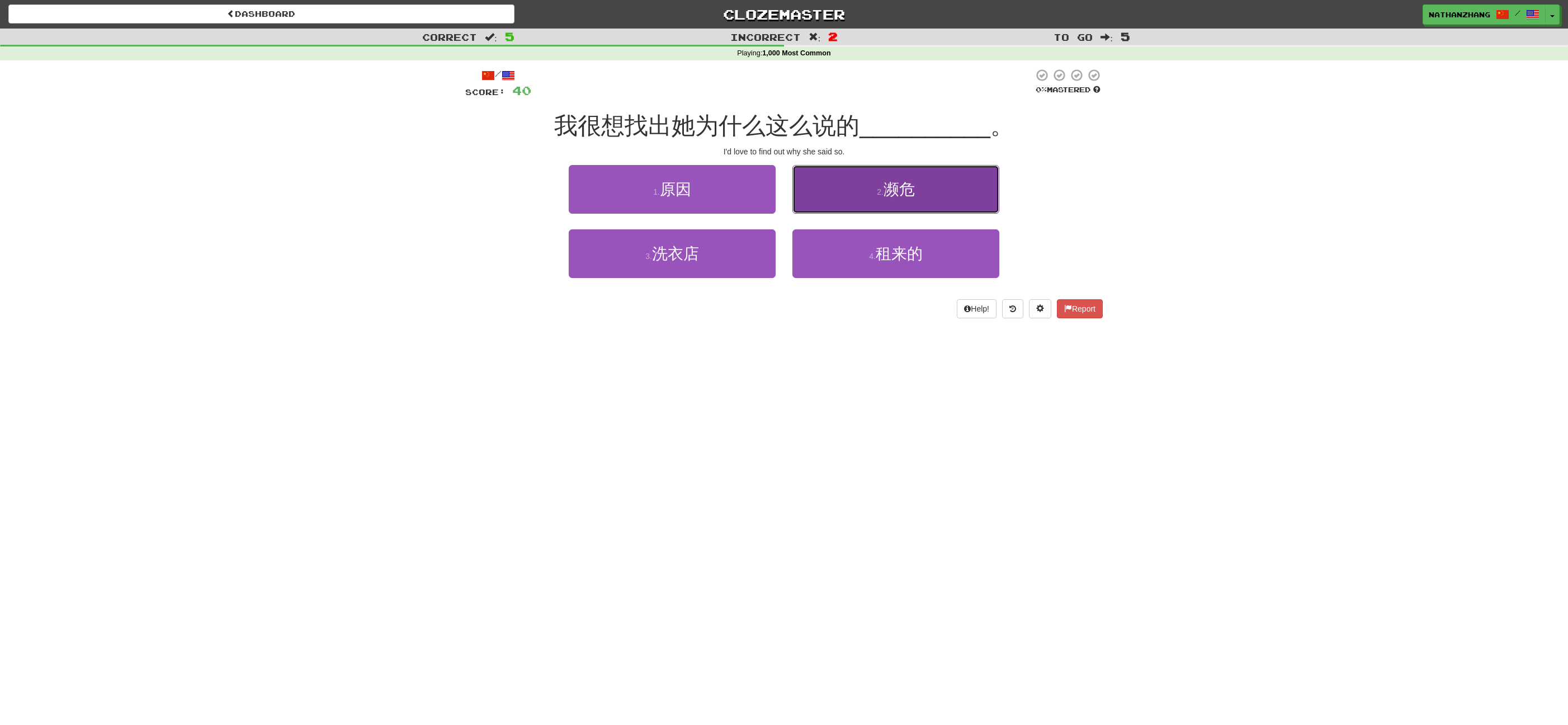
drag, startPoint x: 809, startPoint y: 194, endPoint x: 795, endPoint y: 195, distance: 14.0
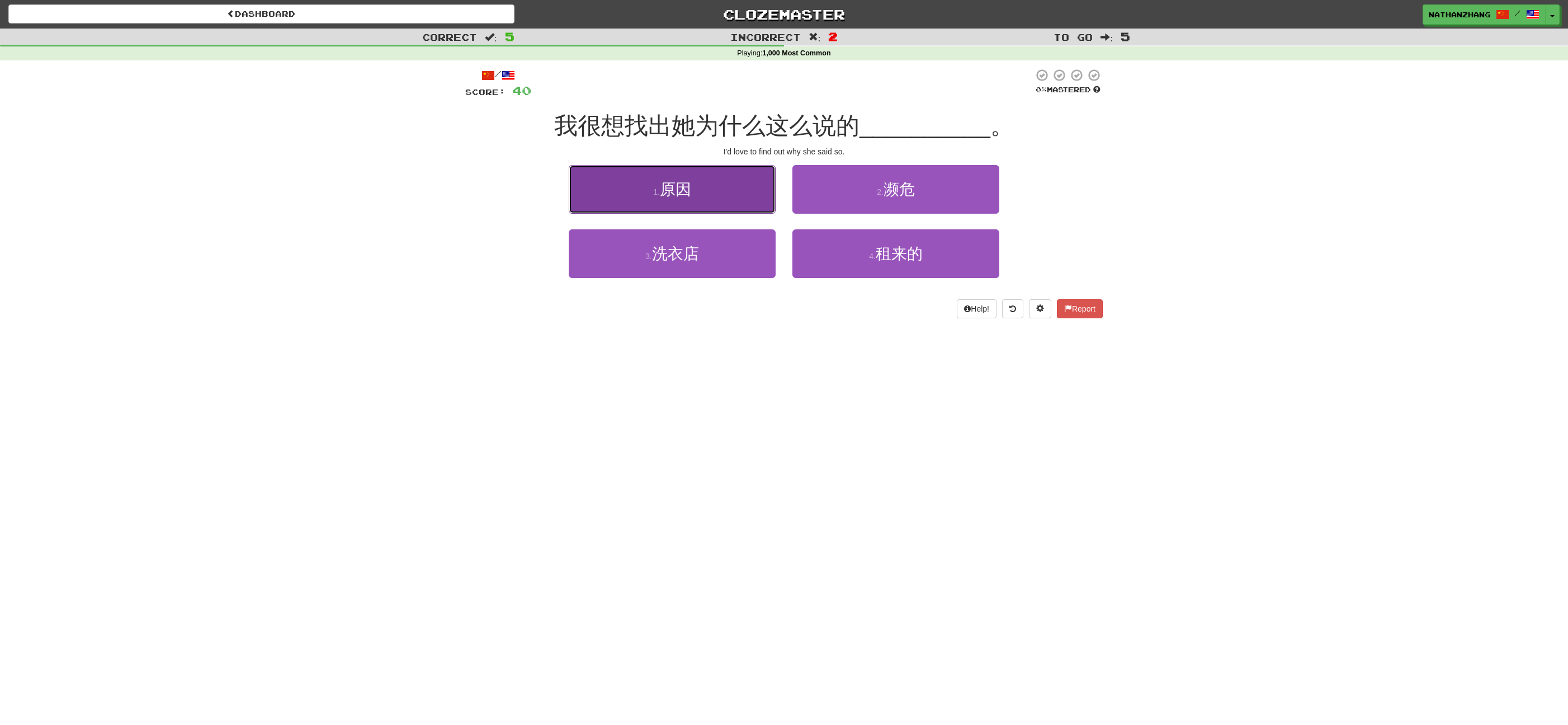
drag, startPoint x: 795, startPoint y: 195, endPoint x: 755, endPoint y: 201, distance: 40.4
click at [755, 201] on button "1 . 原因" at bounding box center [671, 189] width 207 height 48
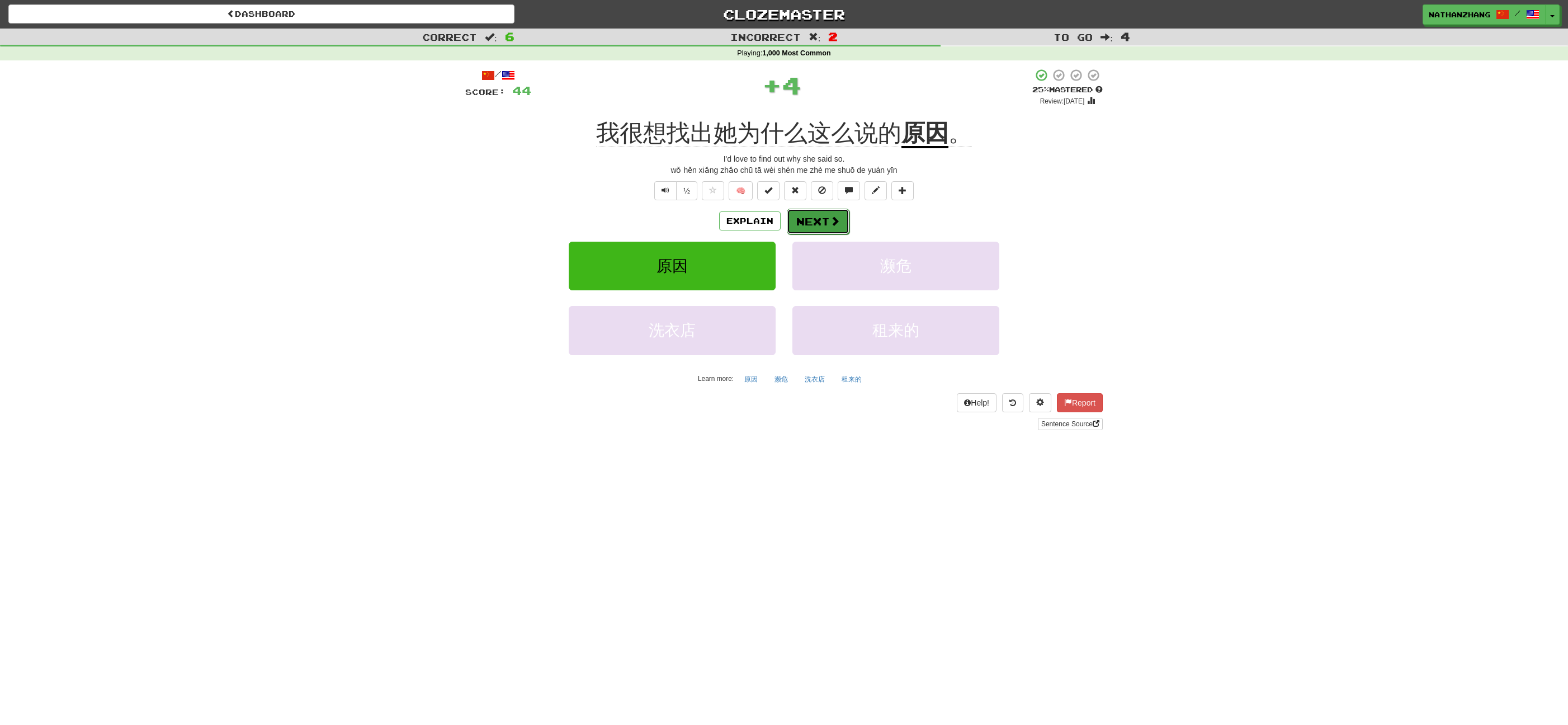
click at [843, 213] on button "Next" at bounding box center [818, 221] width 63 height 25
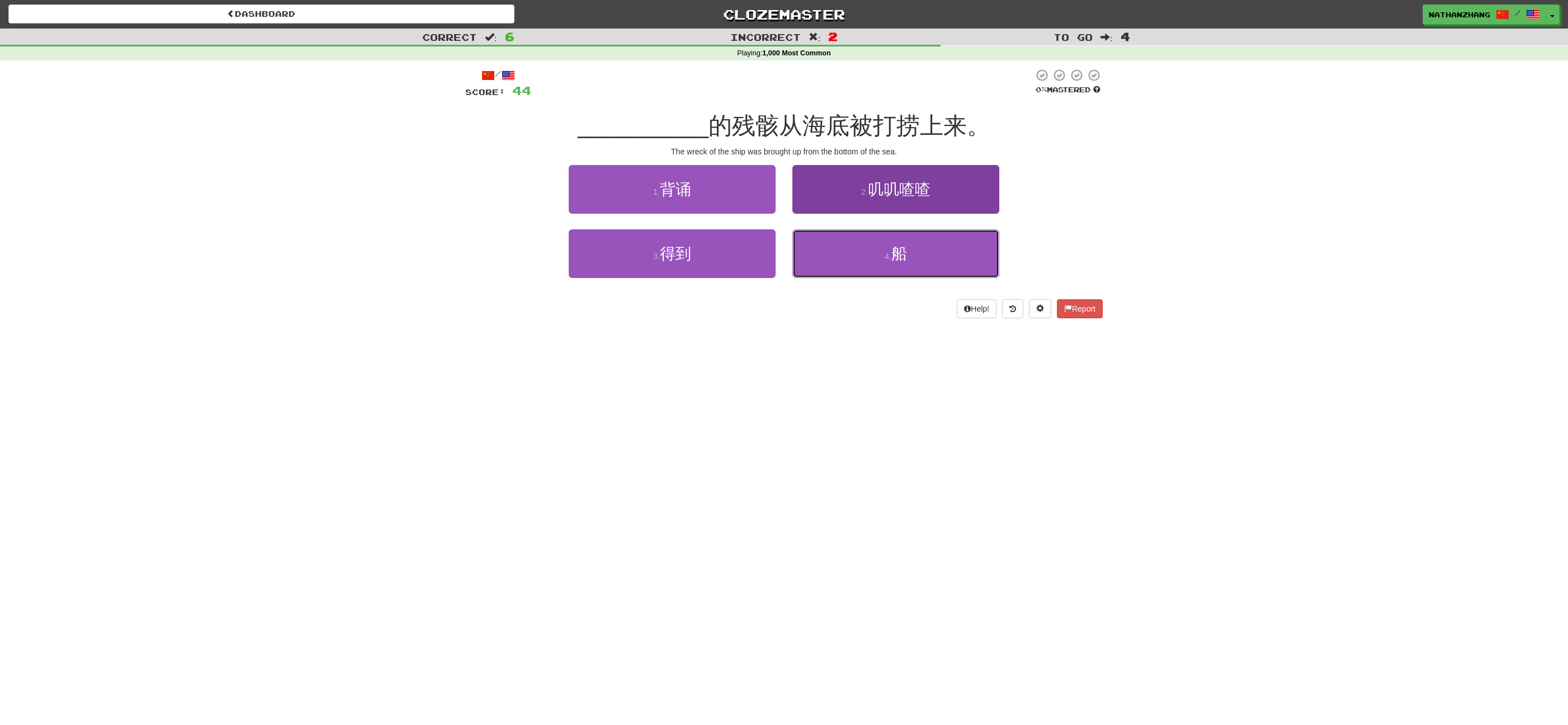
click at [862, 254] on button "4 . 船" at bounding box center [895, 253] width 207 height 48
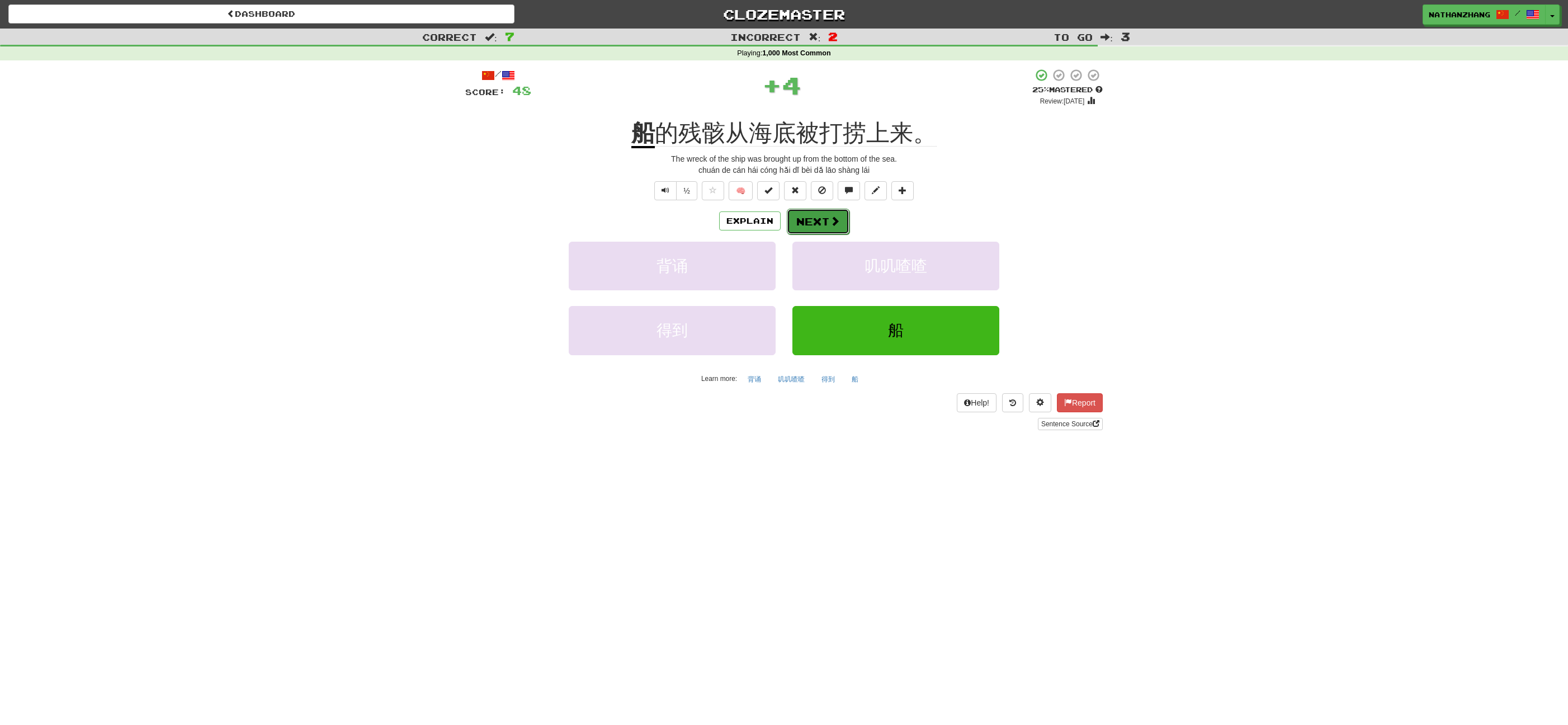
click at [844, 222] on button "Next" at bounding box center [818, 221] width 63 height 25
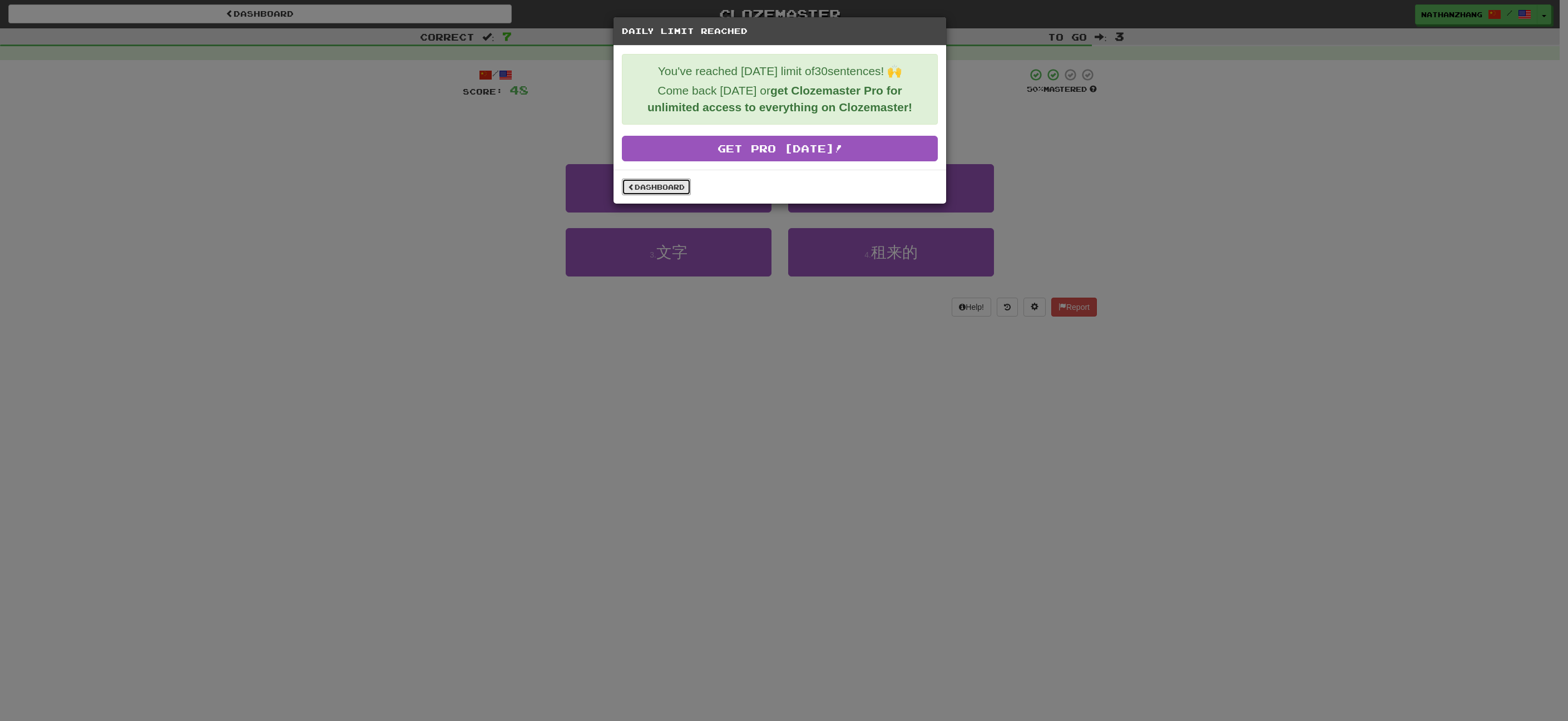
drag, startPoint x: 684, startPoint y: 186, endPoint x: 672, endPoint y: 197, distance: 16.3
click at [684, 188] on link "Dashboard" at bounding box center [656, 186] width 69 height 17
